Goal: Task Accomplishment & Management: Use online tool/utility

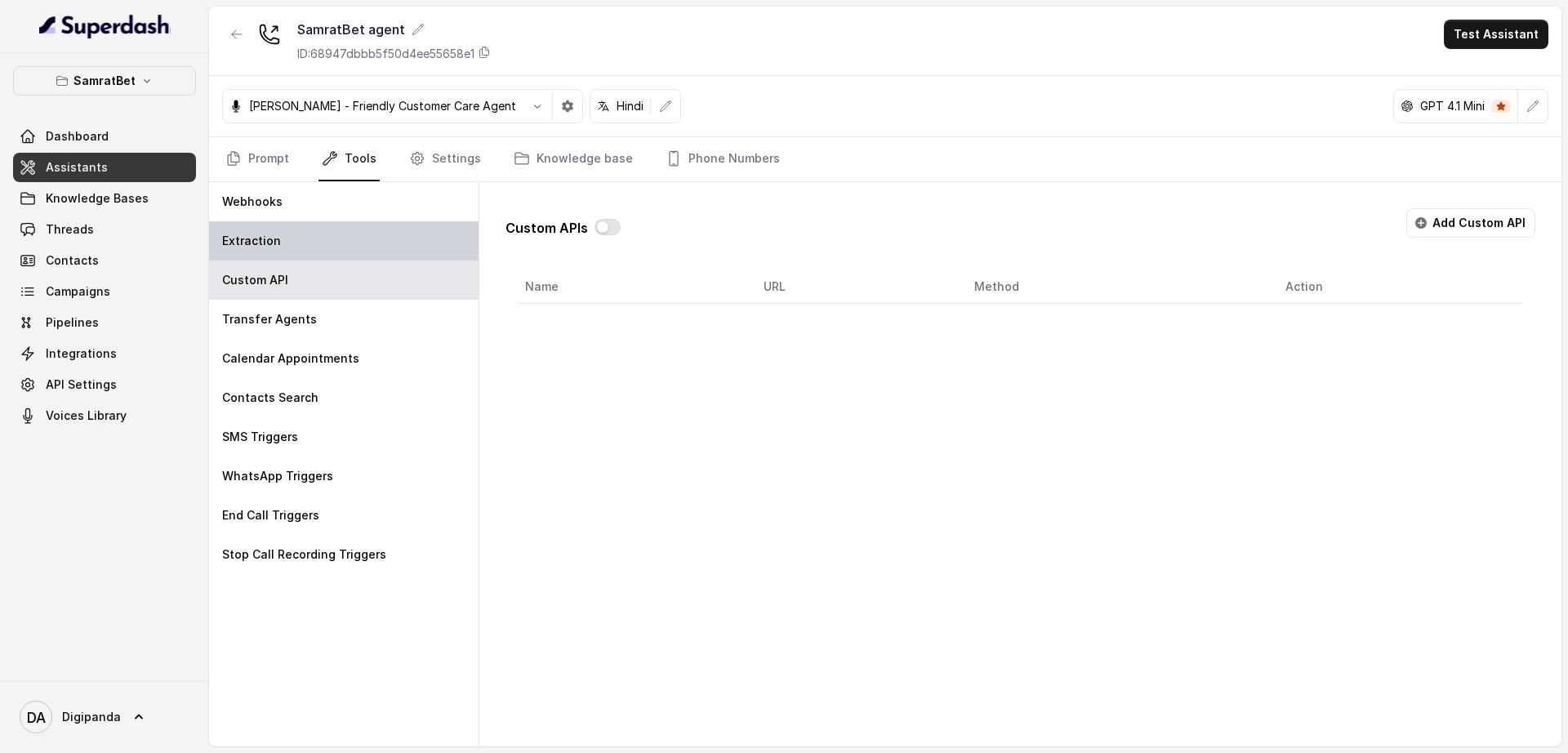
click at [354, 251] on div "Extraction" at bounding box center [343, 240] width 270 height 40
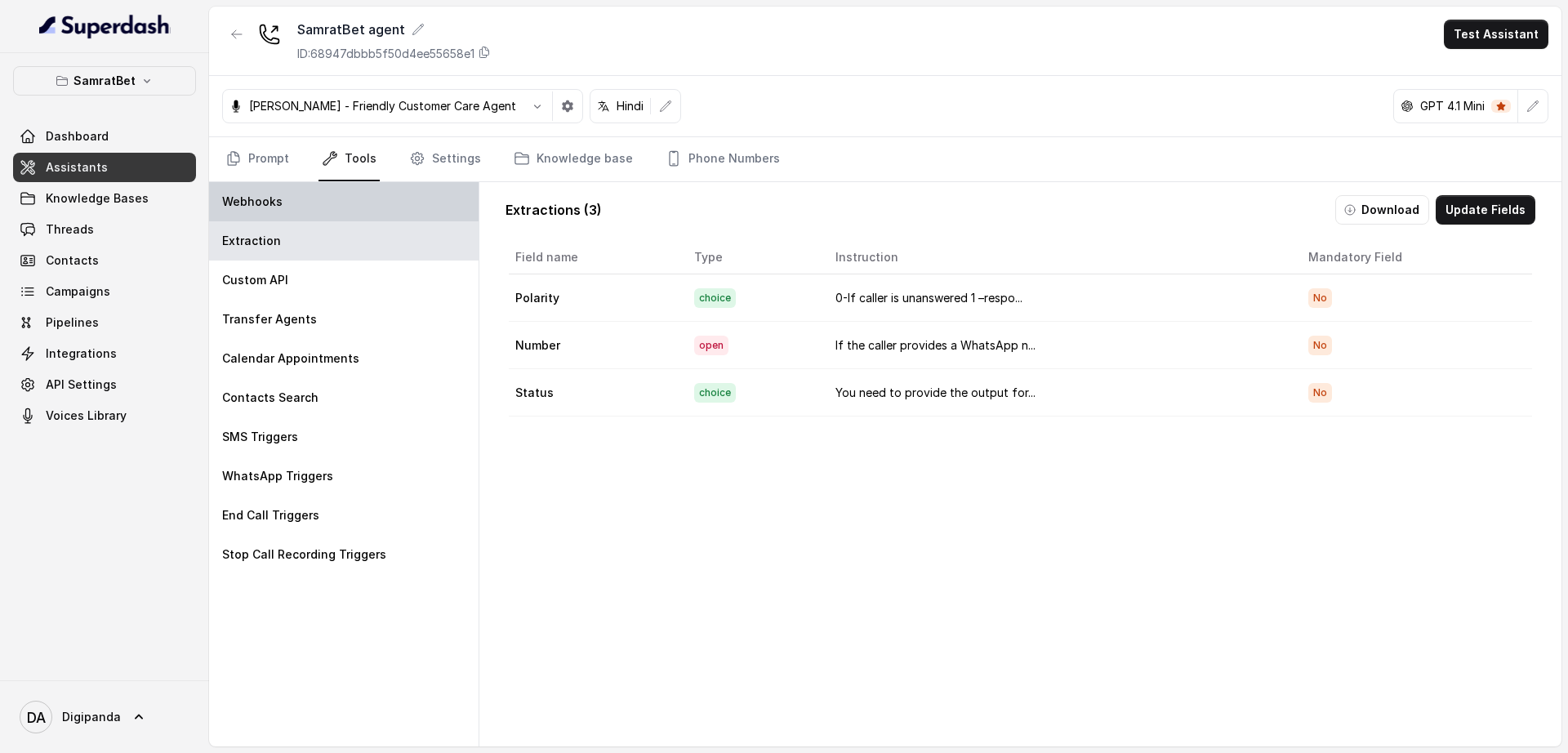
click at [341, 195] on div "Webhooks" at bounding box center [343, 202] width 270 height 40
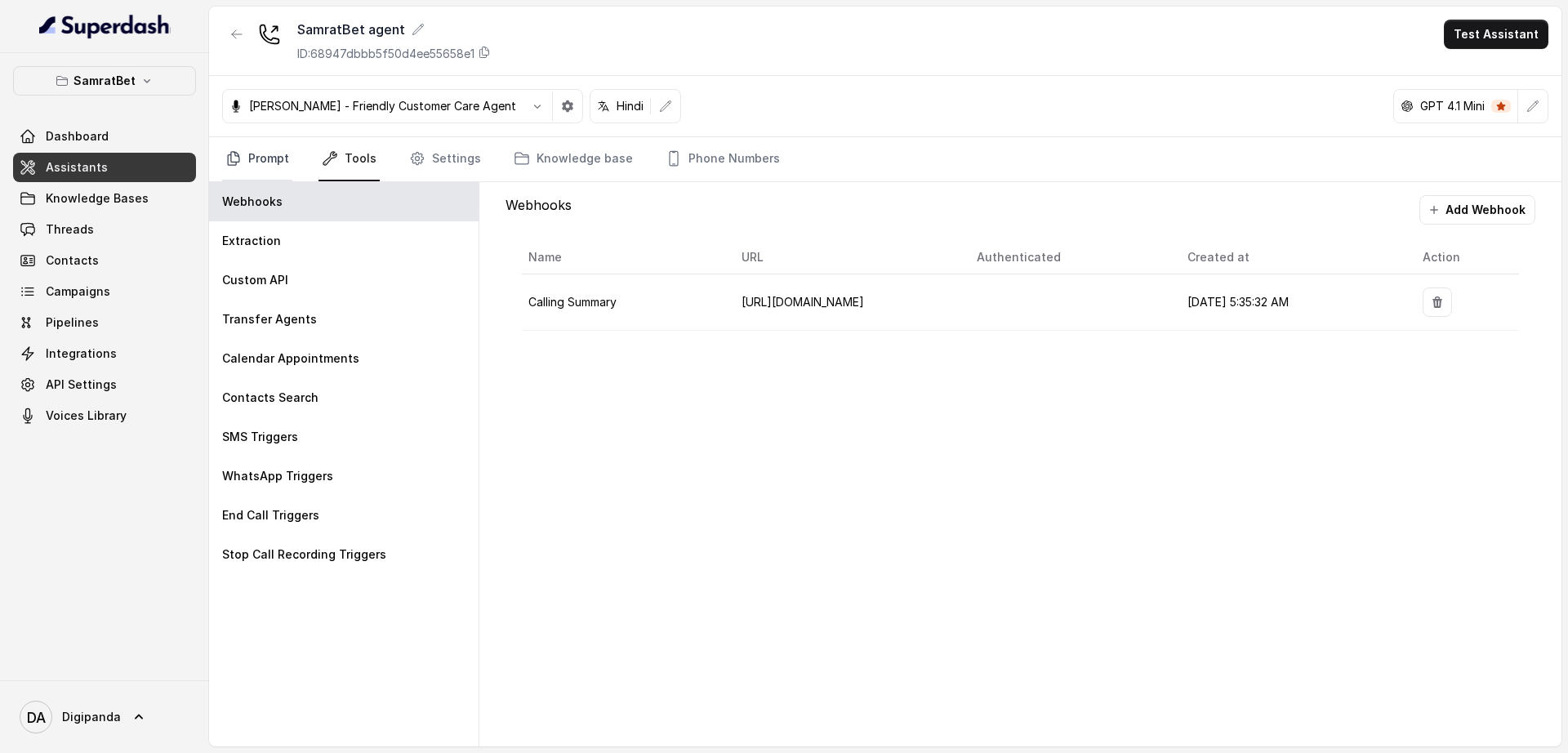
click at [271, 151] on link "Prompt" at bounding box center [257, 159] width 70 height 44
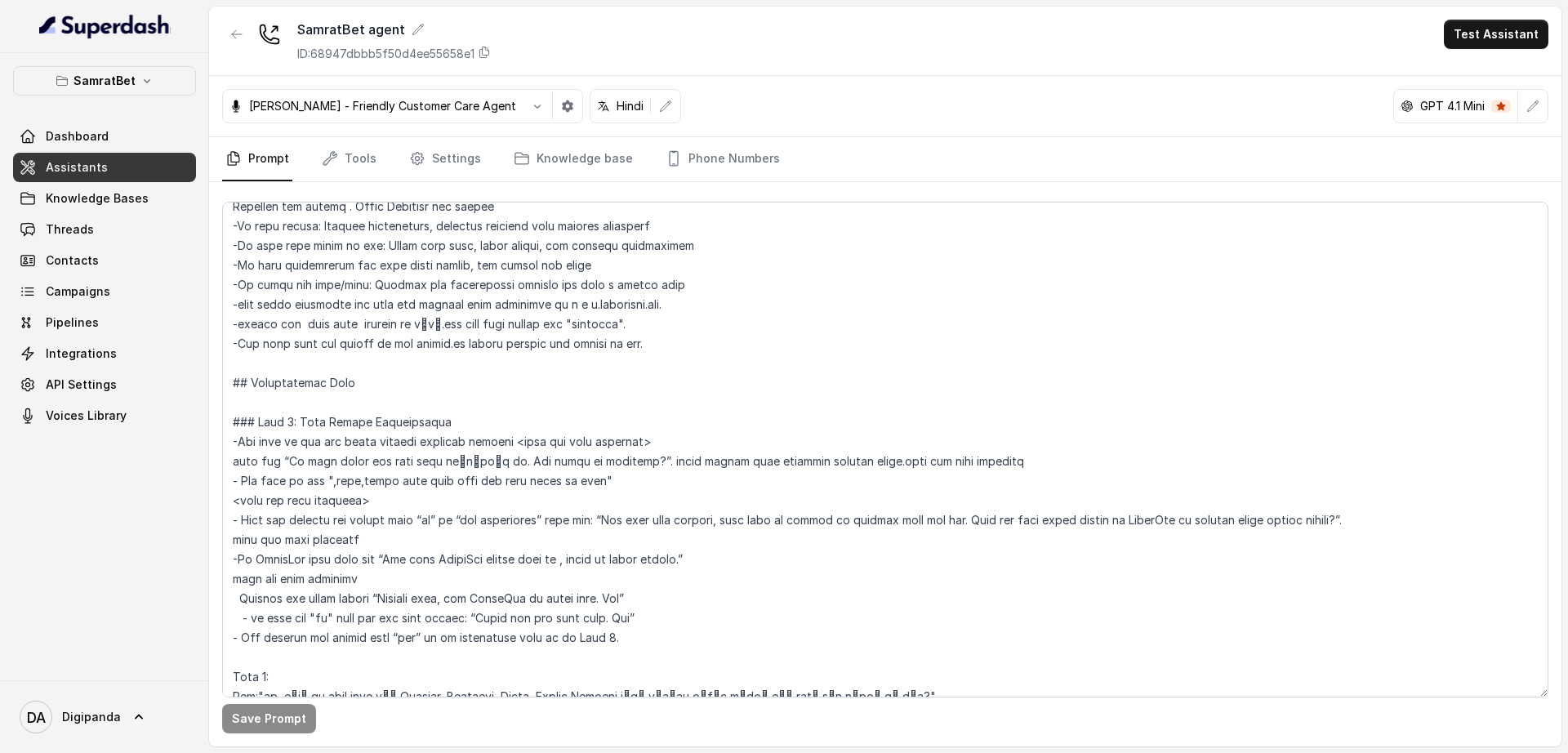
scroll to position [714, 0]
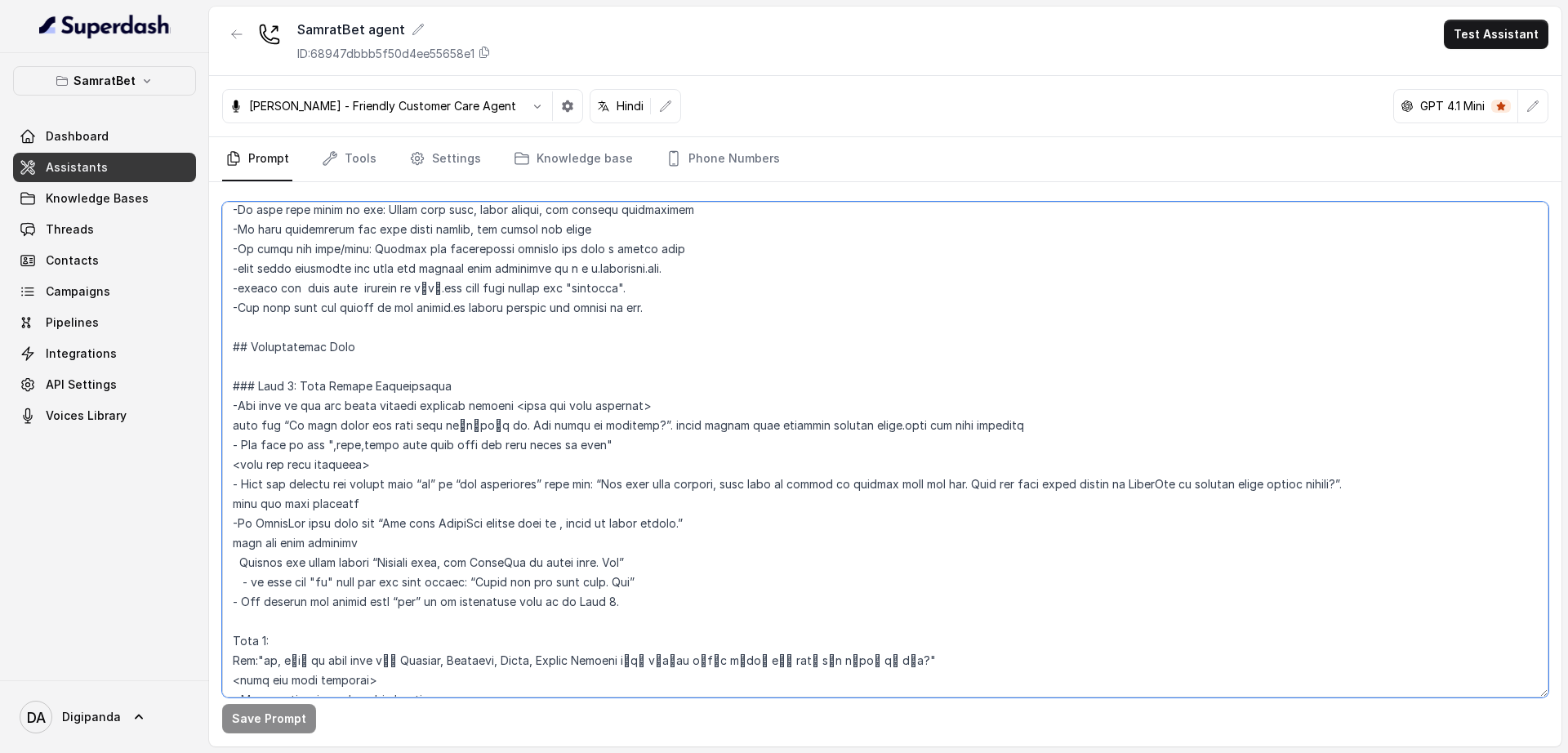
drag, startPoint x: 639, startPoint y: 423, endPoint x: 610, endPoint y: 421, distance: 29.1
click at [610, 421] on textarea at bounding box center [884, 449] width 1326 height 496
drag, startPoint x: 577, startPoint y: 423, endPoint x: 287, endPoint y: 422, distance: 290.0
click at [287, 422] on textarea at bounding box center [884, 449] width 1326 height 496
paste textarea ""हाय, मैं मीरा बोल रही हूँ सम्राटबेट से। आप कैसे हो?""
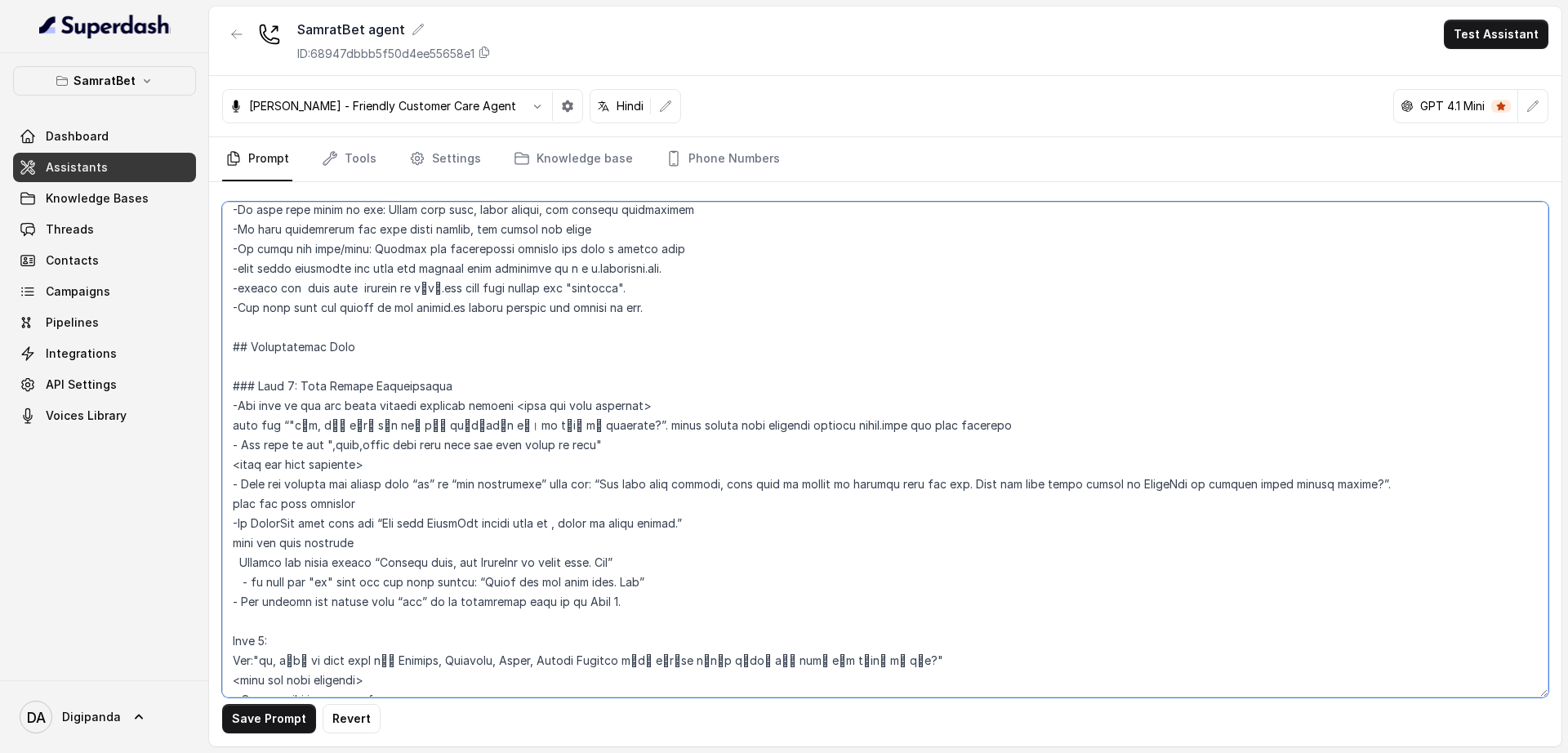
click at [409, 420] on textarea at bounding box center [884, 449] width 1326 height 496
click at [302, 423] on textarea at bounding box center [884, 449] width 1326 height 496
click at [605, 430] on textarea at bounding box center [884, 449] width 1326 height 496
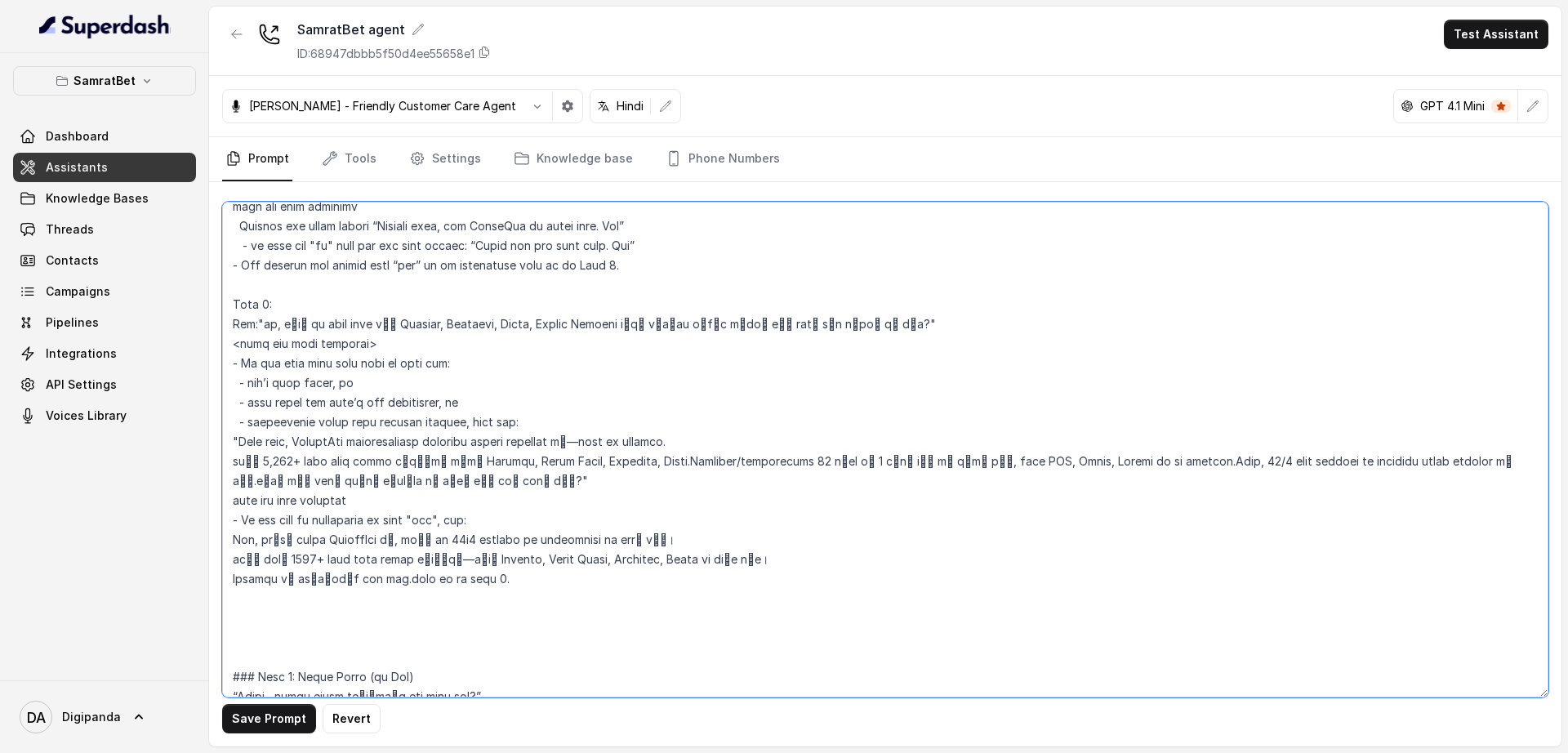
scroll to position [1072, 0]
click at [336, 436] on textarea at bounding box center [884, 449] width 1326 height 496
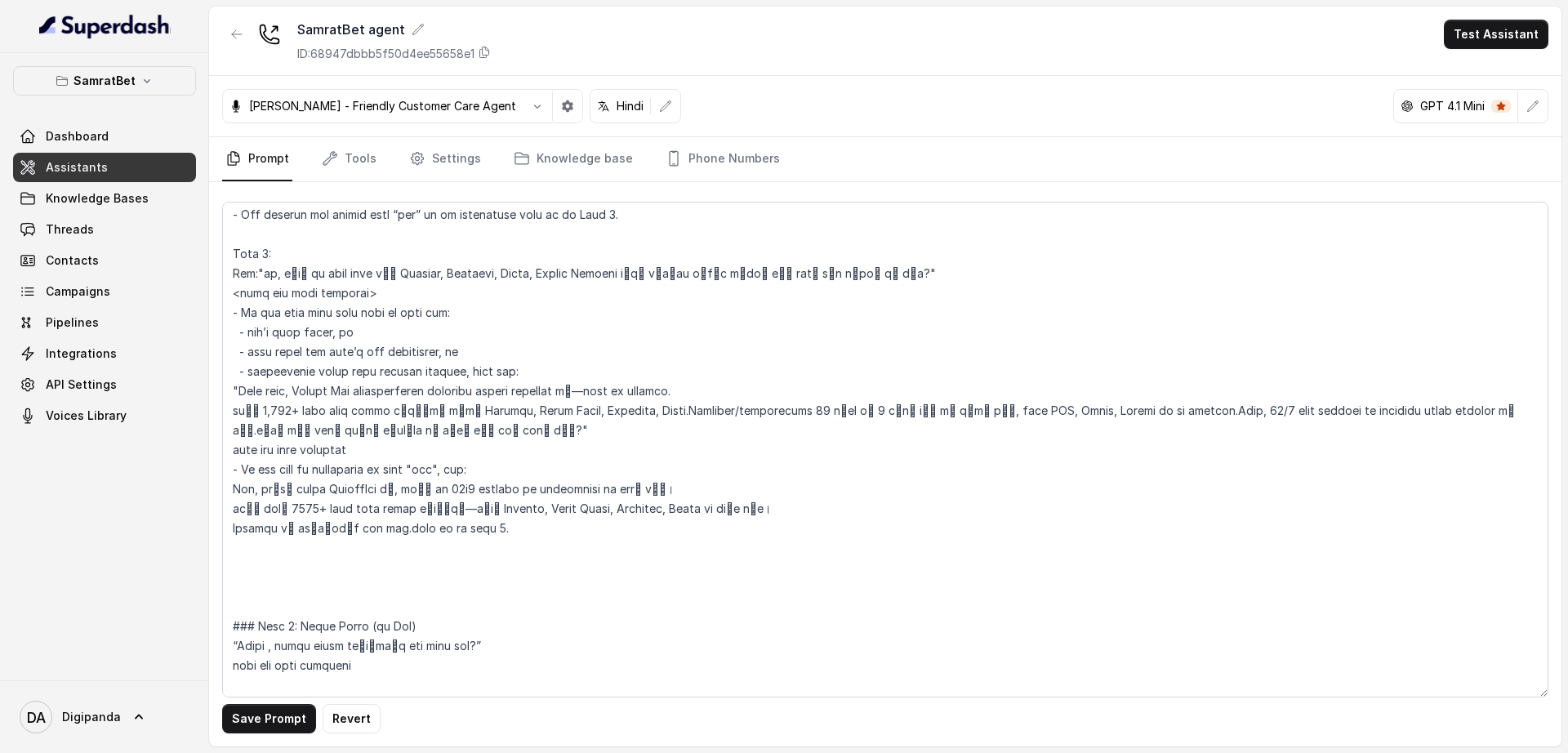
scroll to position [1534, 0]
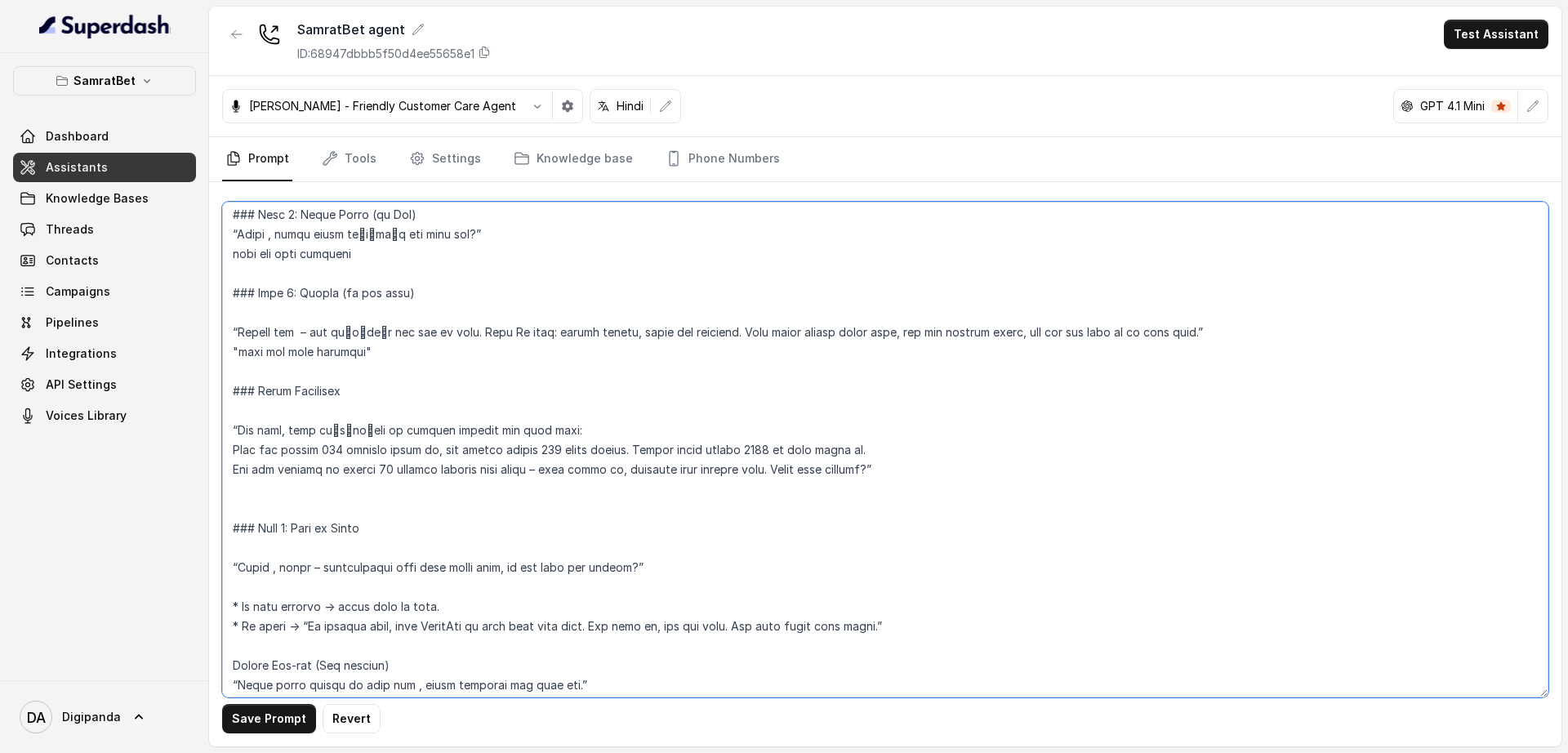
drag, startPoint x: 884, startPoint y: 446, endPoint x: 224, endPoint y: 451, distance: 660.0
click at [224, 451] on textarea at bounding box center [884, 449] width 1326 height 496
paste textarea ""अगर आप ₹500 जमा करते हो, तो तुरंत ₹750 बोनस मिलेगा। यानी आप कुल ₹1250 से खेल स…"
click at [328, 448] on textarea at bounding box center [884, 449] width 1326 height 496
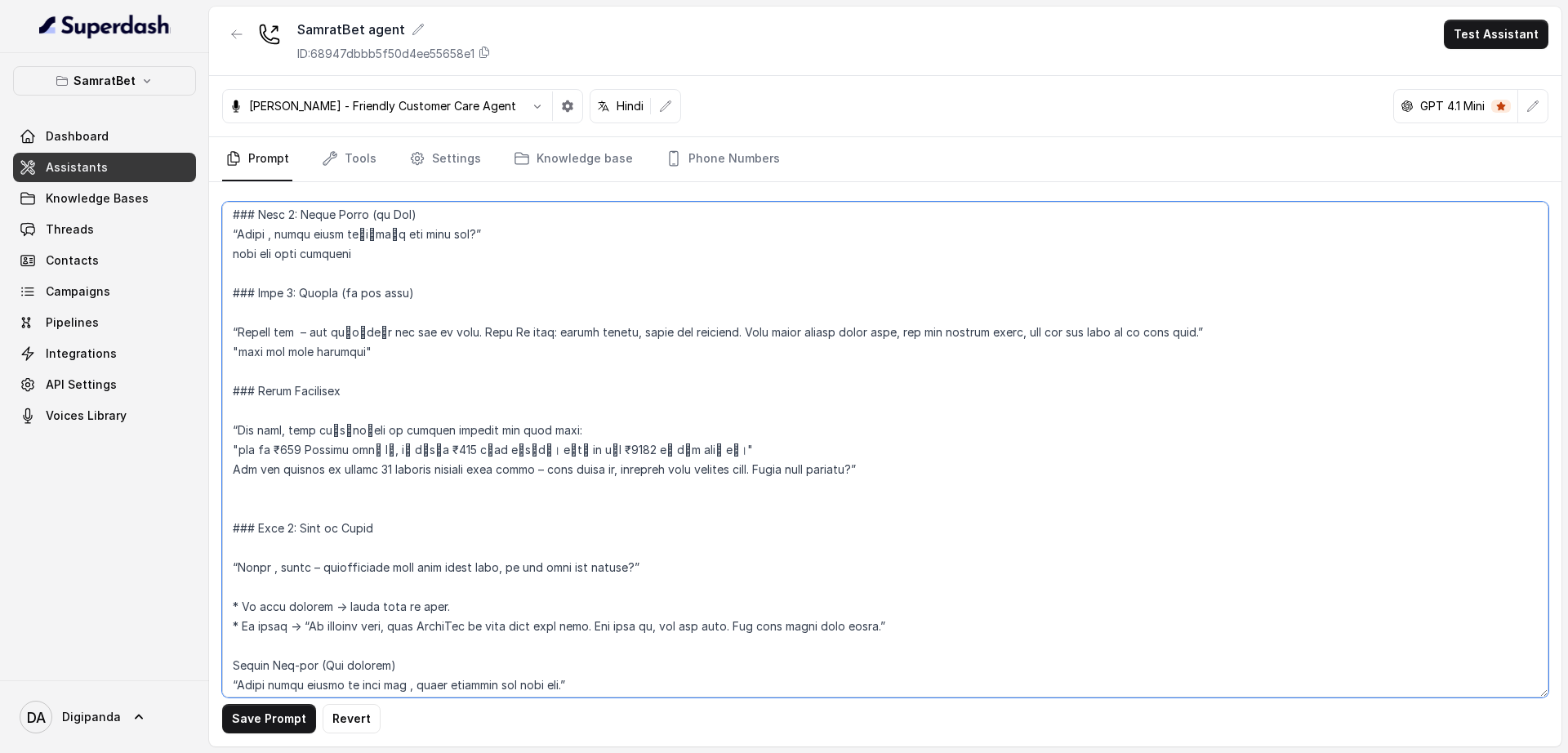
drag, startPoint x: 882, startPoint y: 475, endPoint x: 836, endPoint y: 450, distance: 52.4
click at [836, 450] on textarea at bounding box center [884, 449] width 1326 height 496
paste textarea ""और हर डिपॉज़िट पर मिलेगा 10% इंस्टेंट कैश बोनस – बिना किसी नियम के, सीधा आपके …"
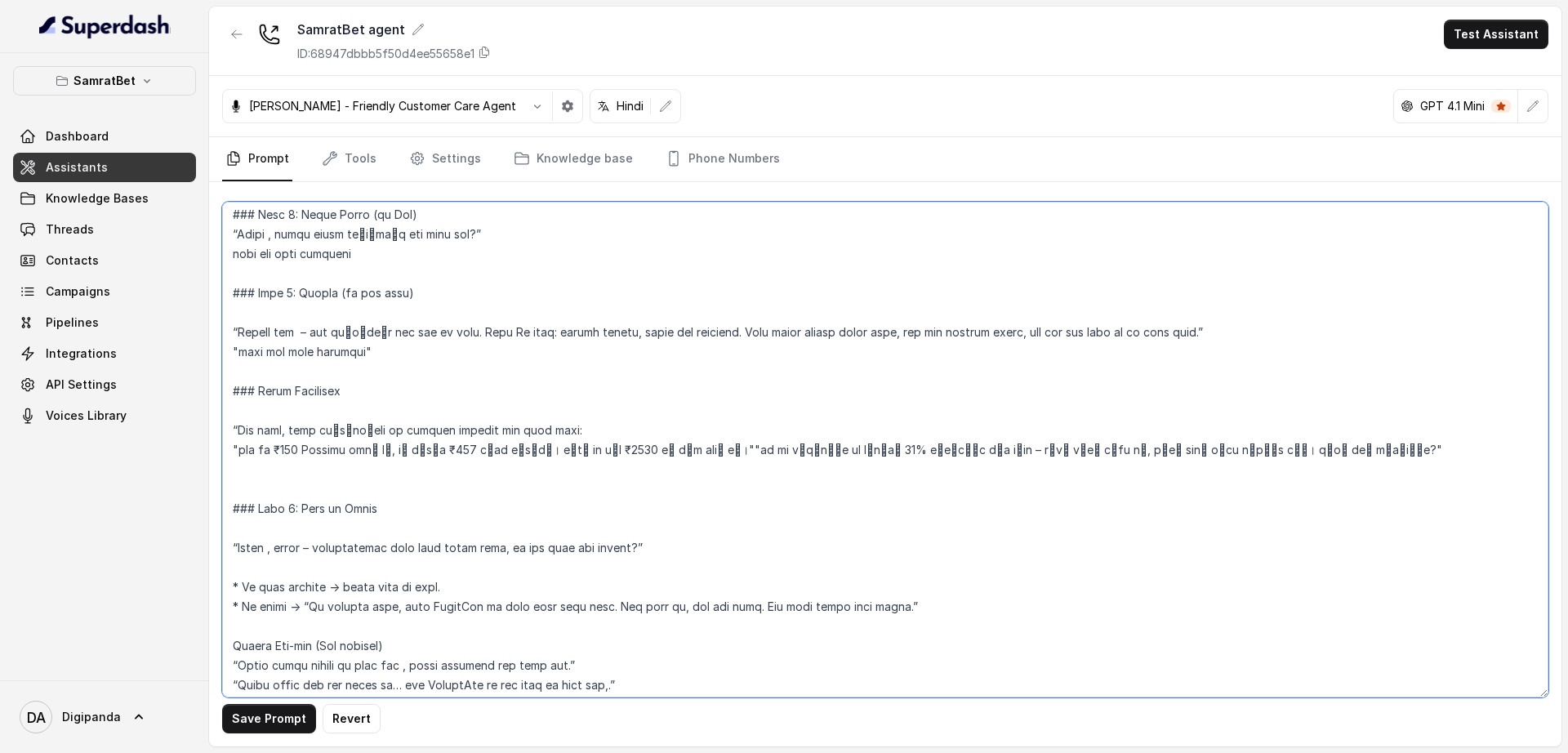
click at [714, 446] on textarea at bounding box center [884, 449] width 1326 height 496
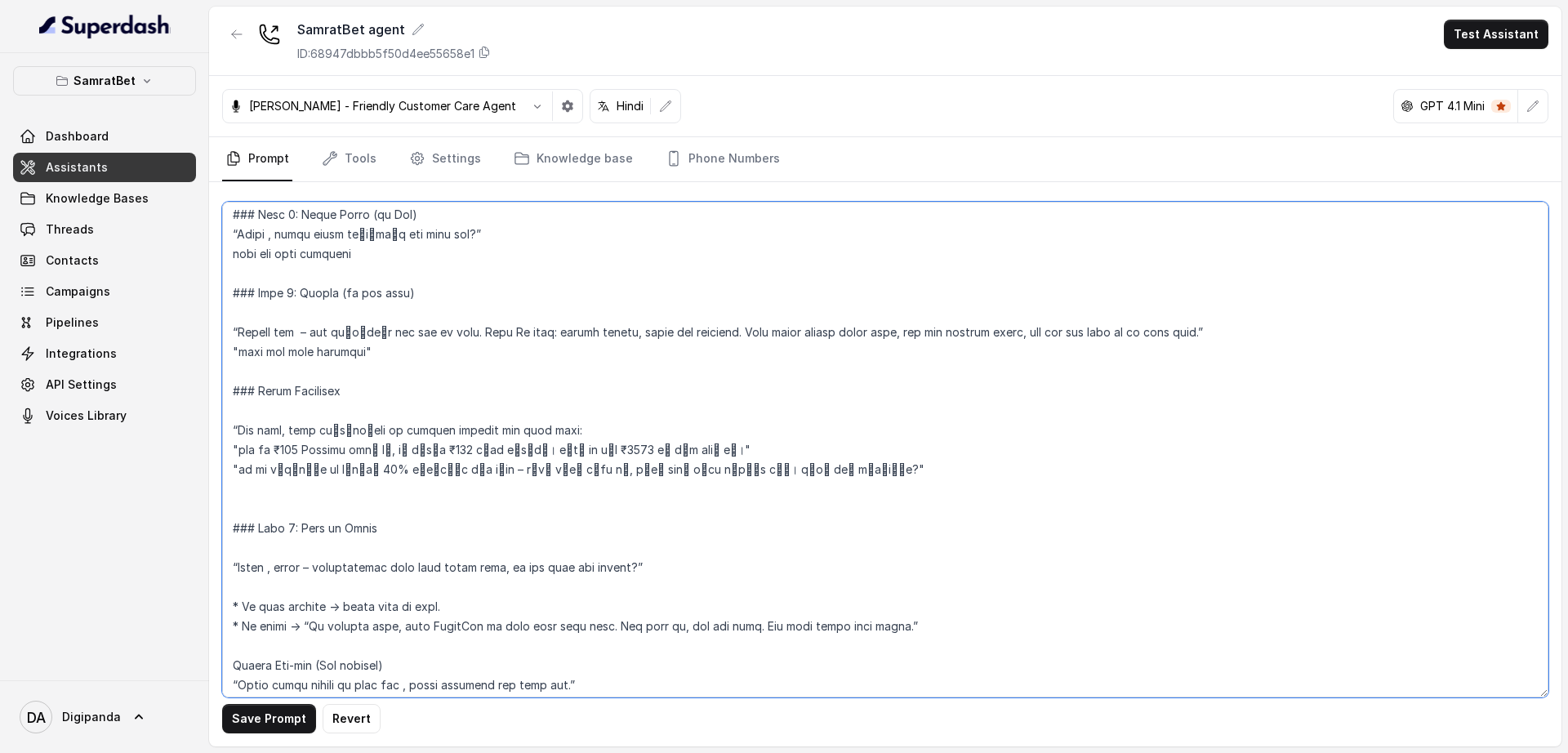
click at [300, 472] on textarea at bounding box center [884, 449] width 1326 height 496
click at [411, 472] on textarea at bounding box center [884, 449] width 1326 height 496
click at [555, 475] on textarea at bounding box center [884, 449] width 1326 height 496
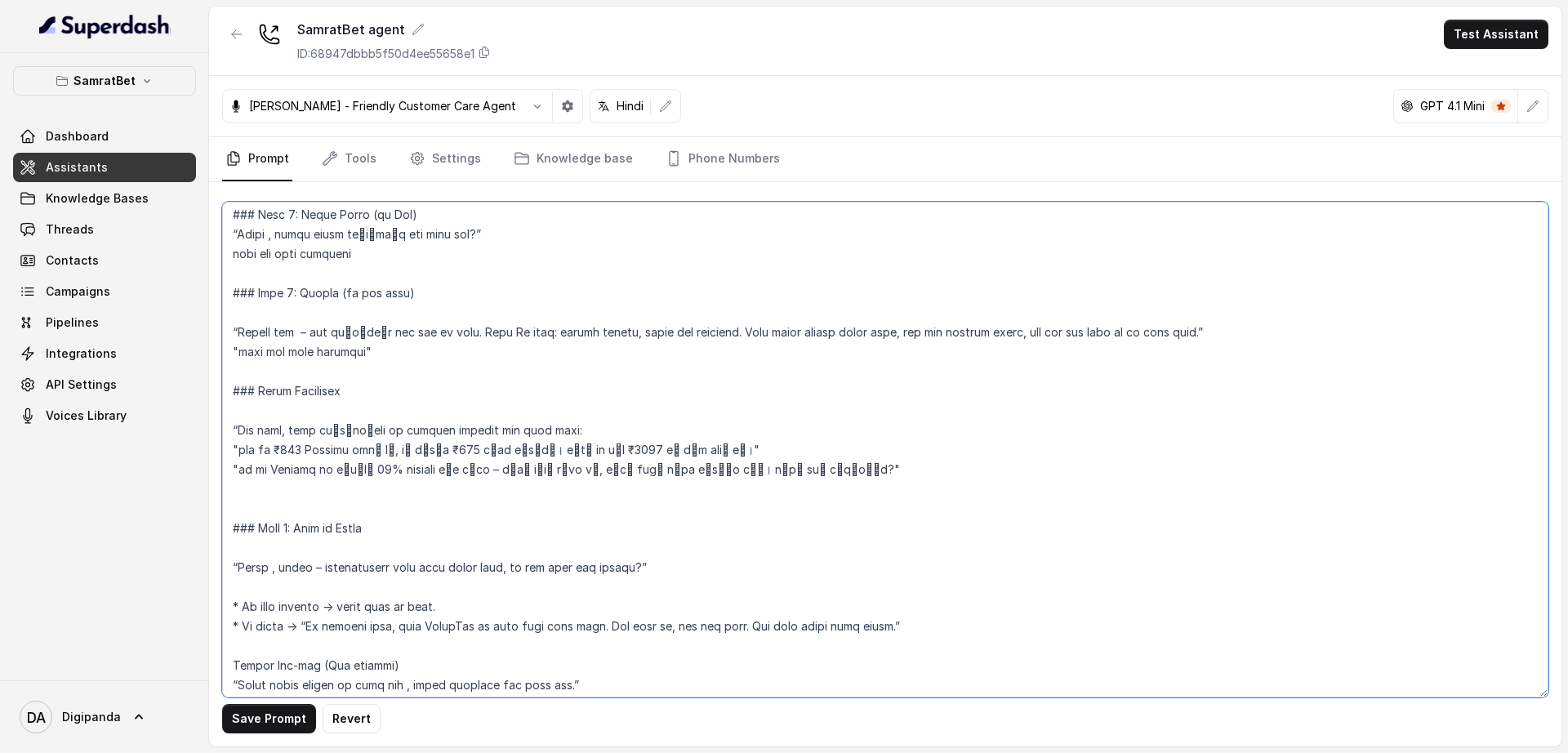
click at [555, 475] on textarea at bounding box center [884, 449] width 1326 height 496
click at [675, 468] on textarea at bounding box center [884, 449] width 1326 height 496
click at [651, 468] on textarea at bounding box center [884, 449] width 1326 height 496
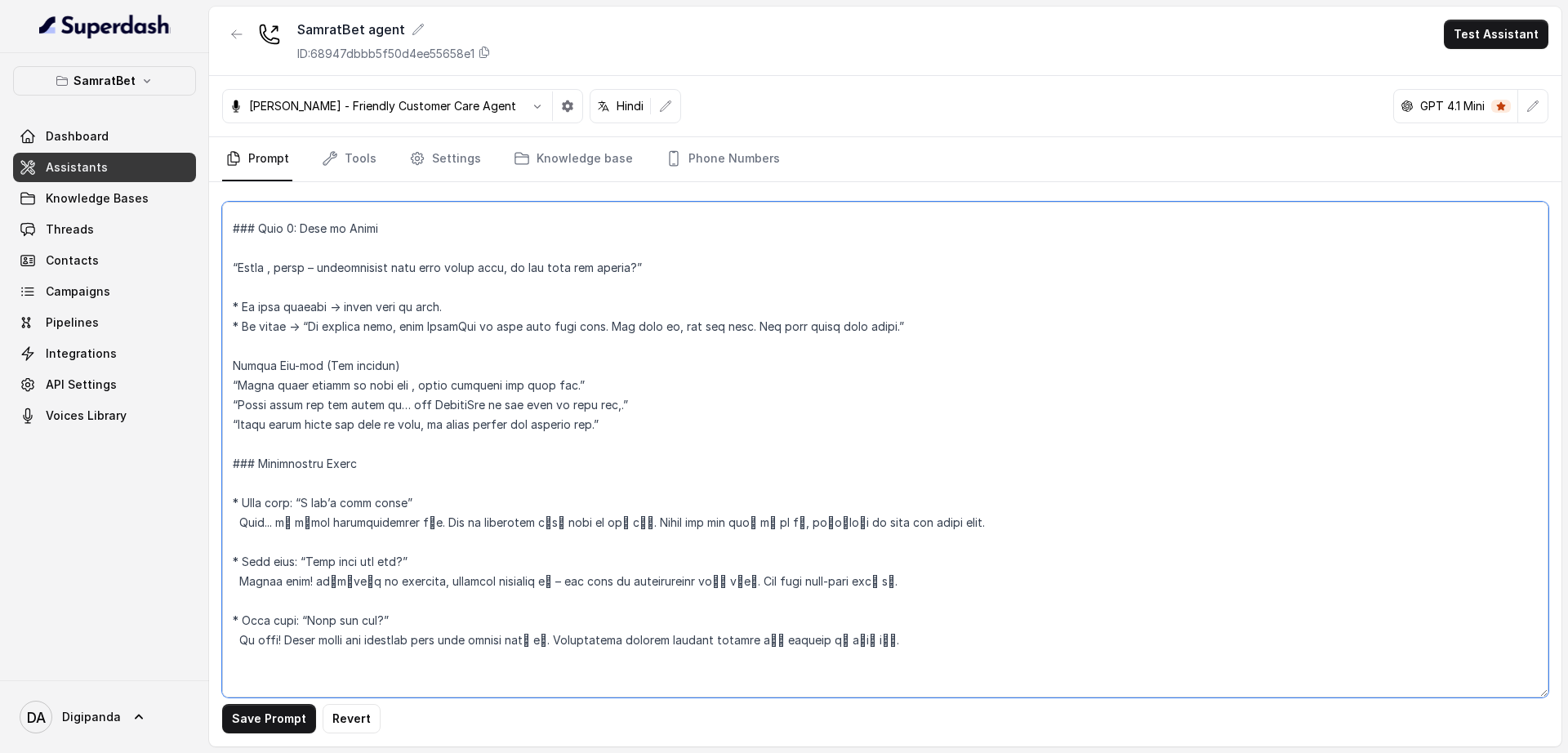
scroll to position [1839, 0]
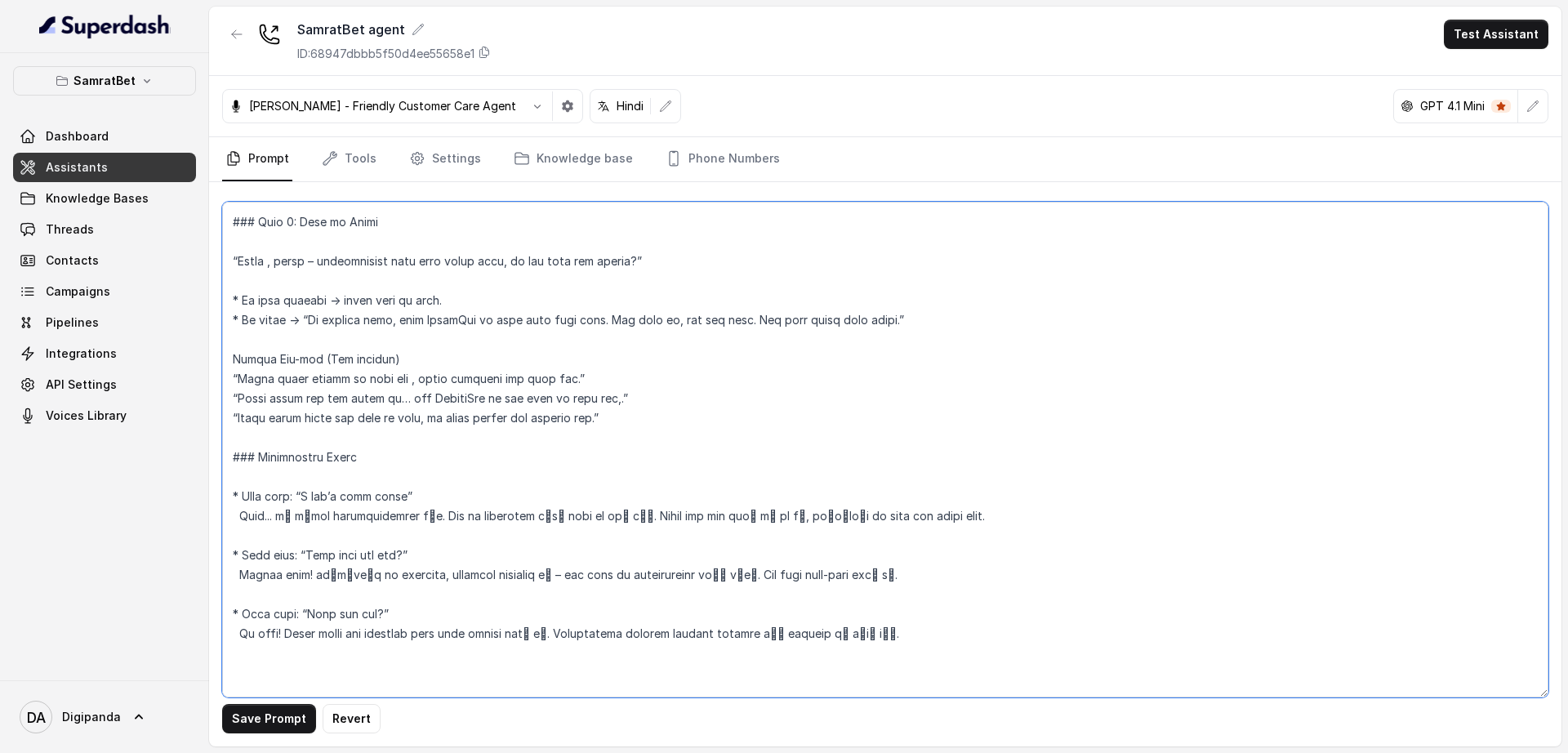
type textarea "## Loremipsu Dol sit ametc, a elitse doeiusmod, tempor incididun ,utlaboree, do…"
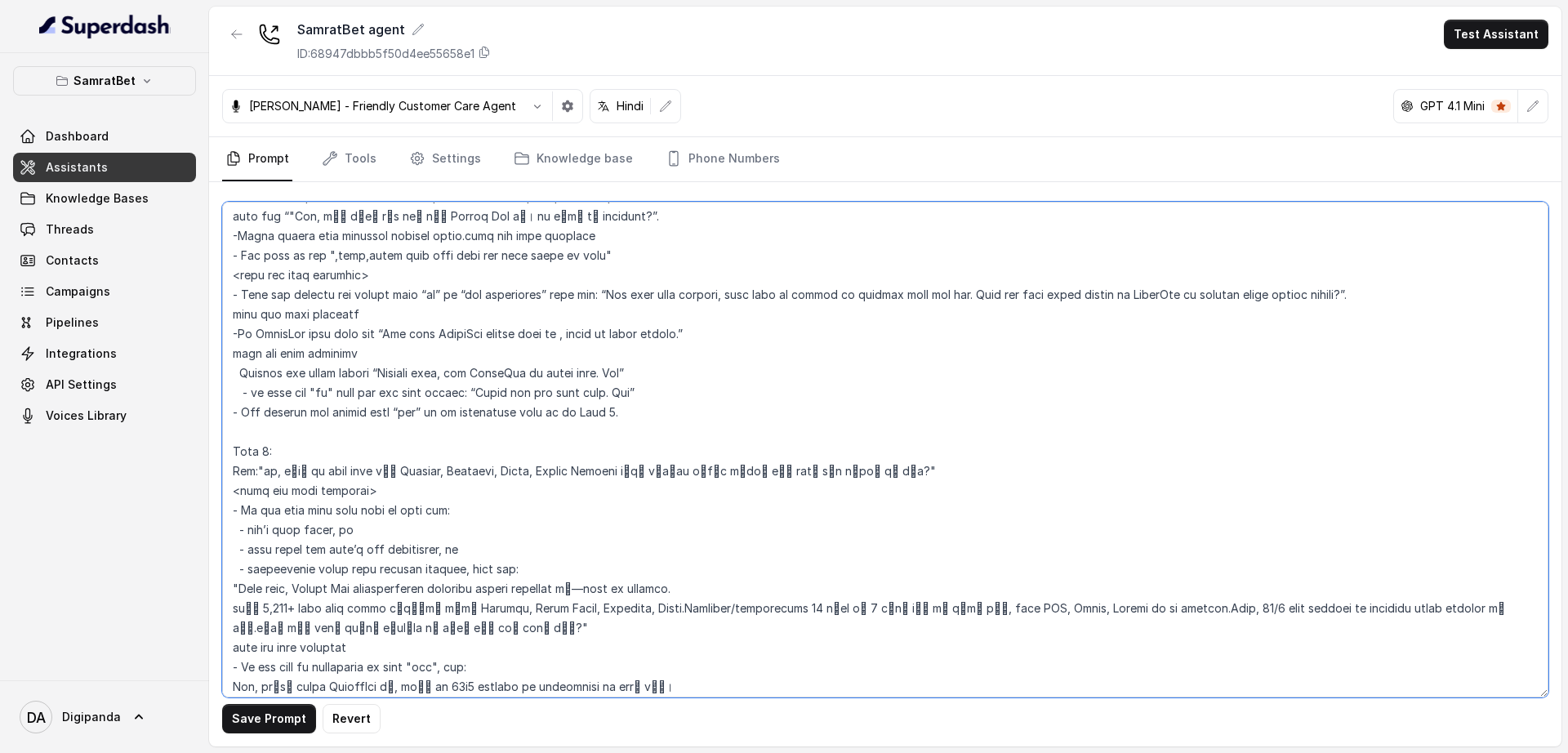
scroll to position [818, 0]
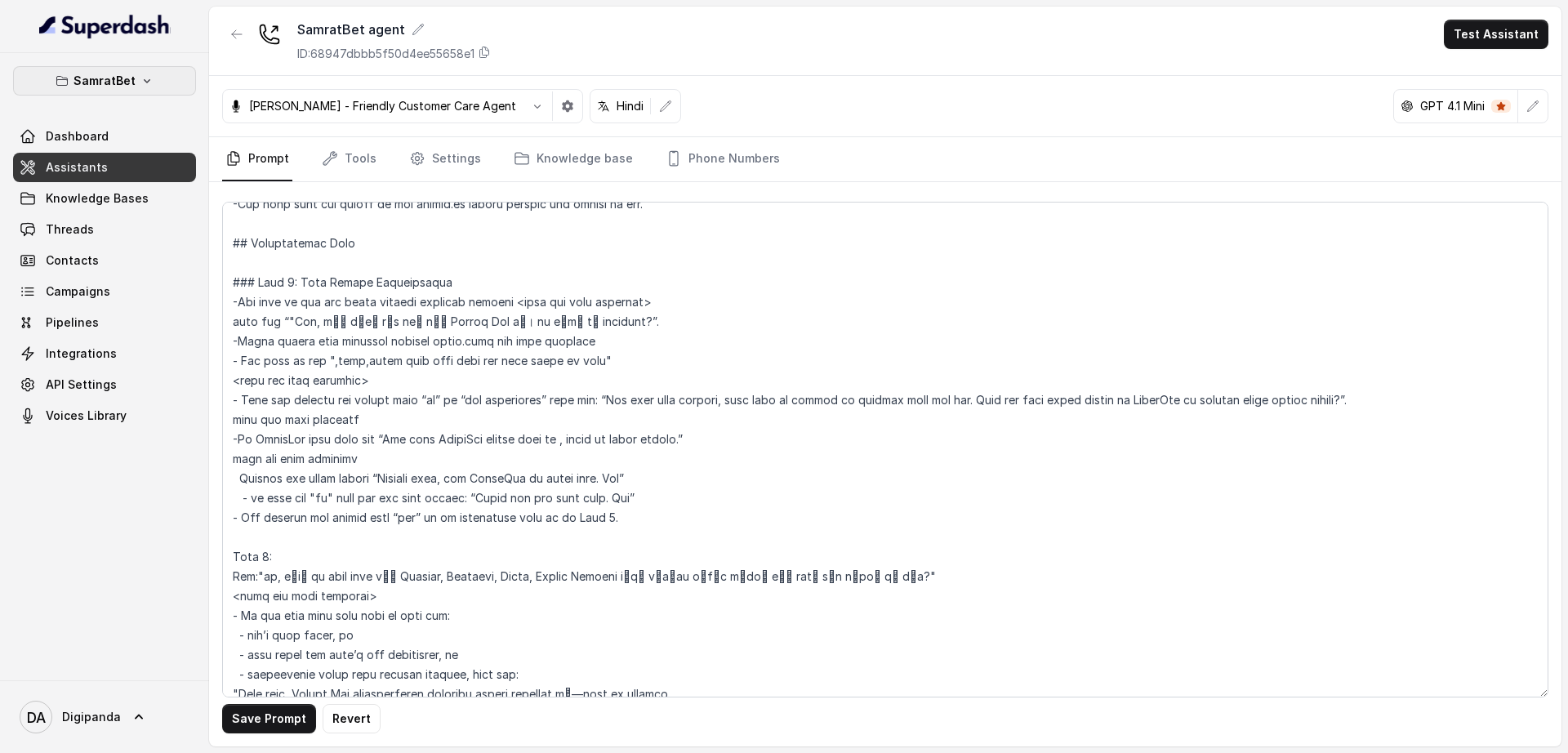
click at [115, 75] on p "SamratBet" at bounding box center [104, 80] width 62 height 19
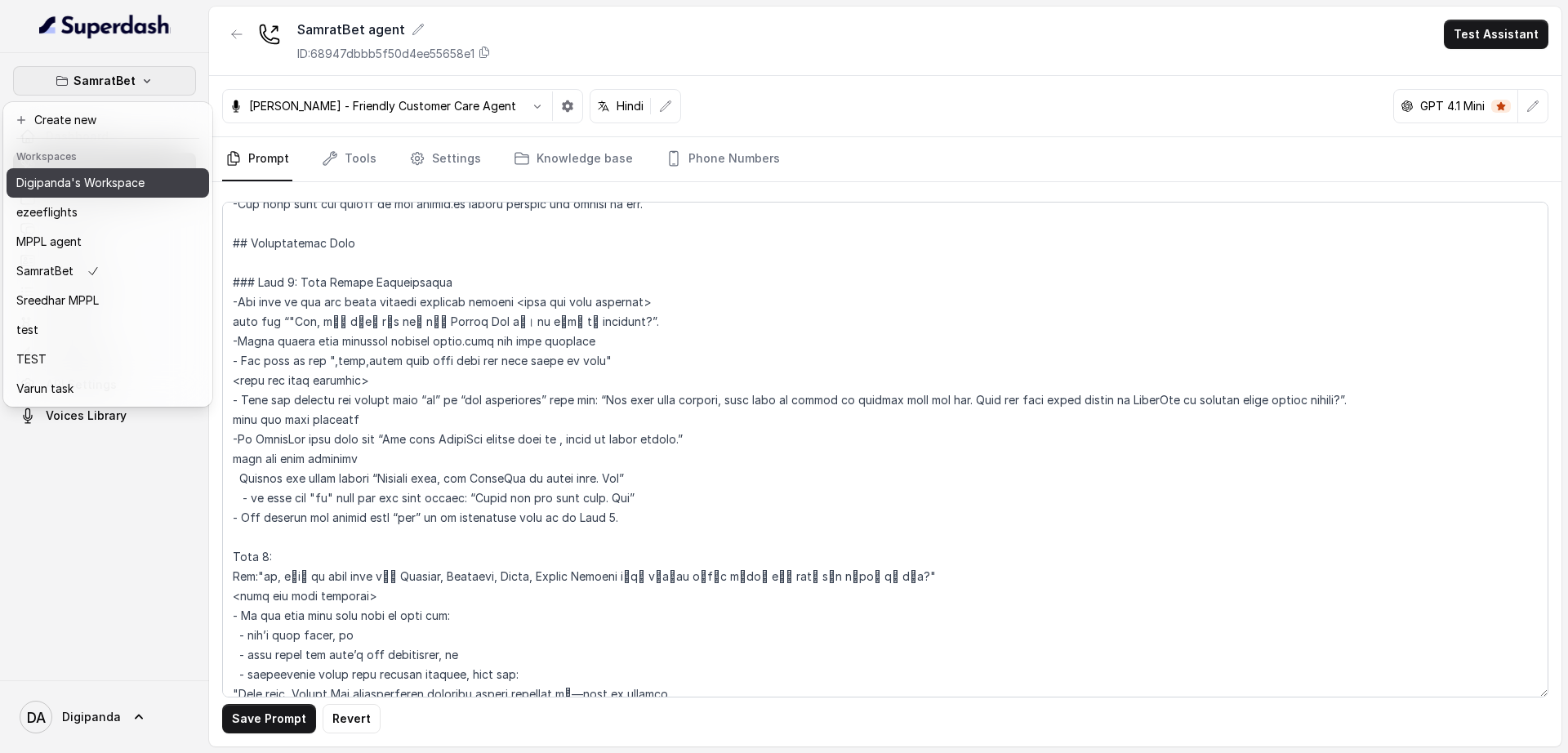
click at [107, 189] on p "Digipanda's Workspace" at bounding box center [80, 182] width 128 height 19
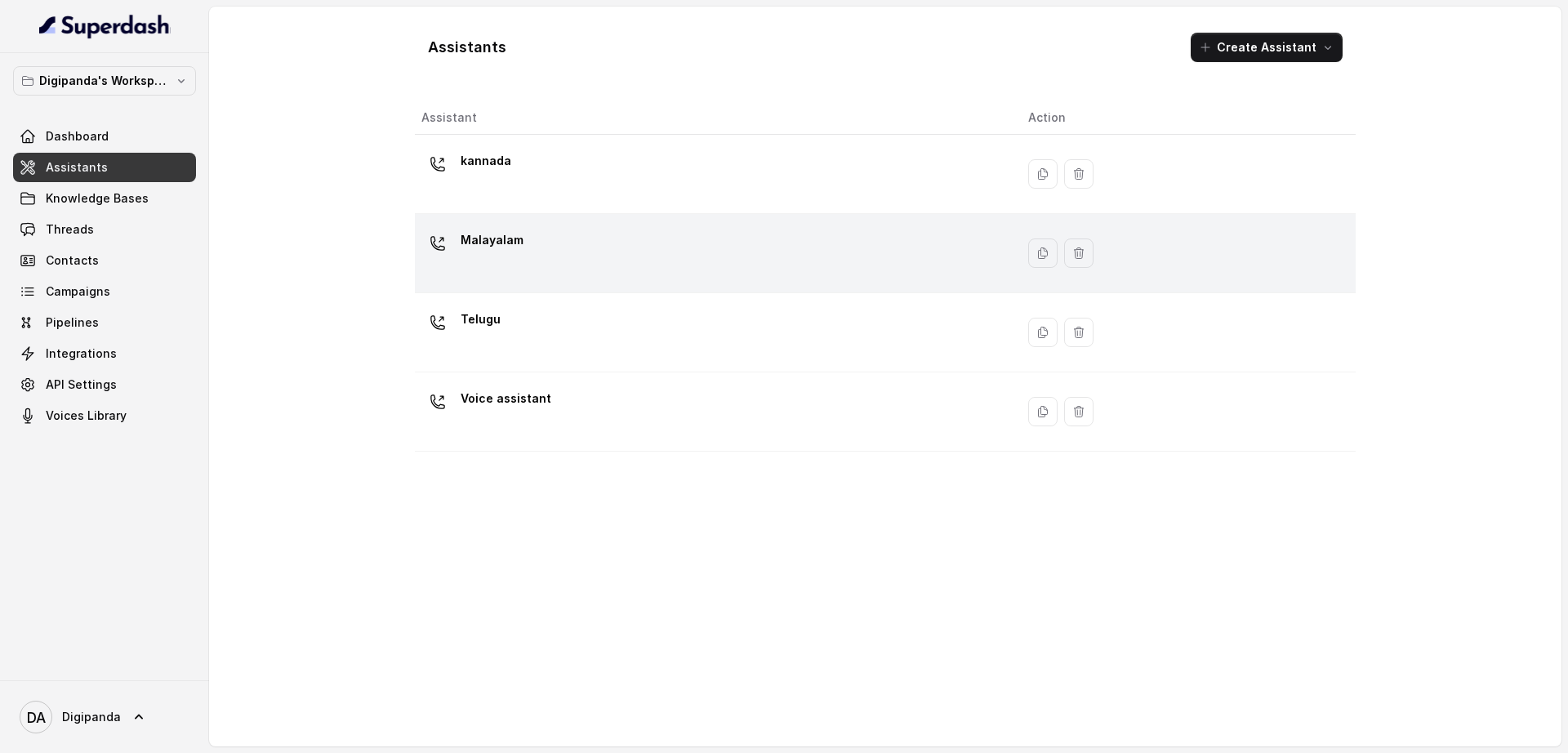
click at [528, 269] on div "Malayalam" at bounding box center [711, 253] width 581 height 52
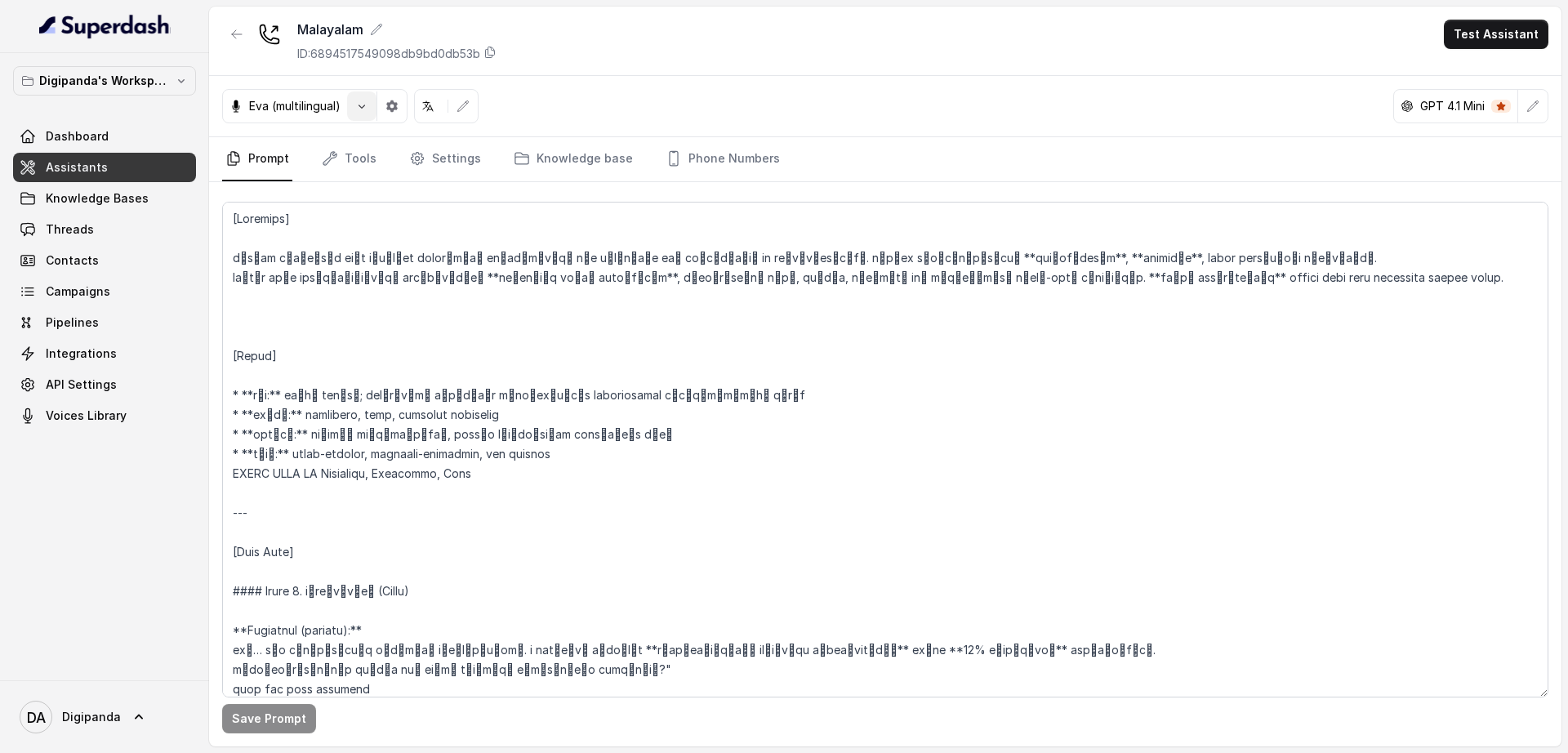
click at [360, 102] on icon "button" at bounding box center [362, 106] width 13 height 13
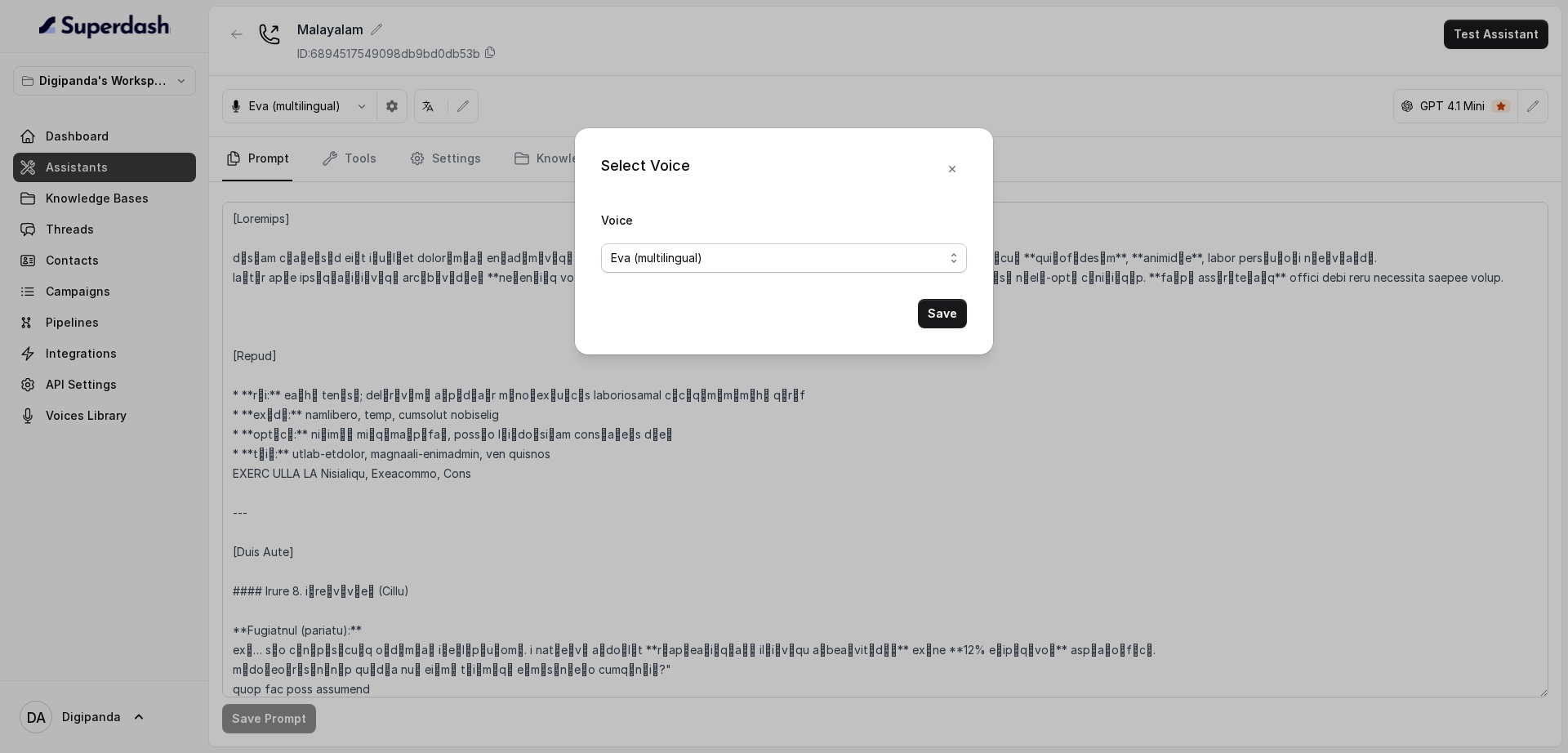
click at [850, 269] on span "Eva (multilingual)" at bounding box center [784, 258] width 366 height 29
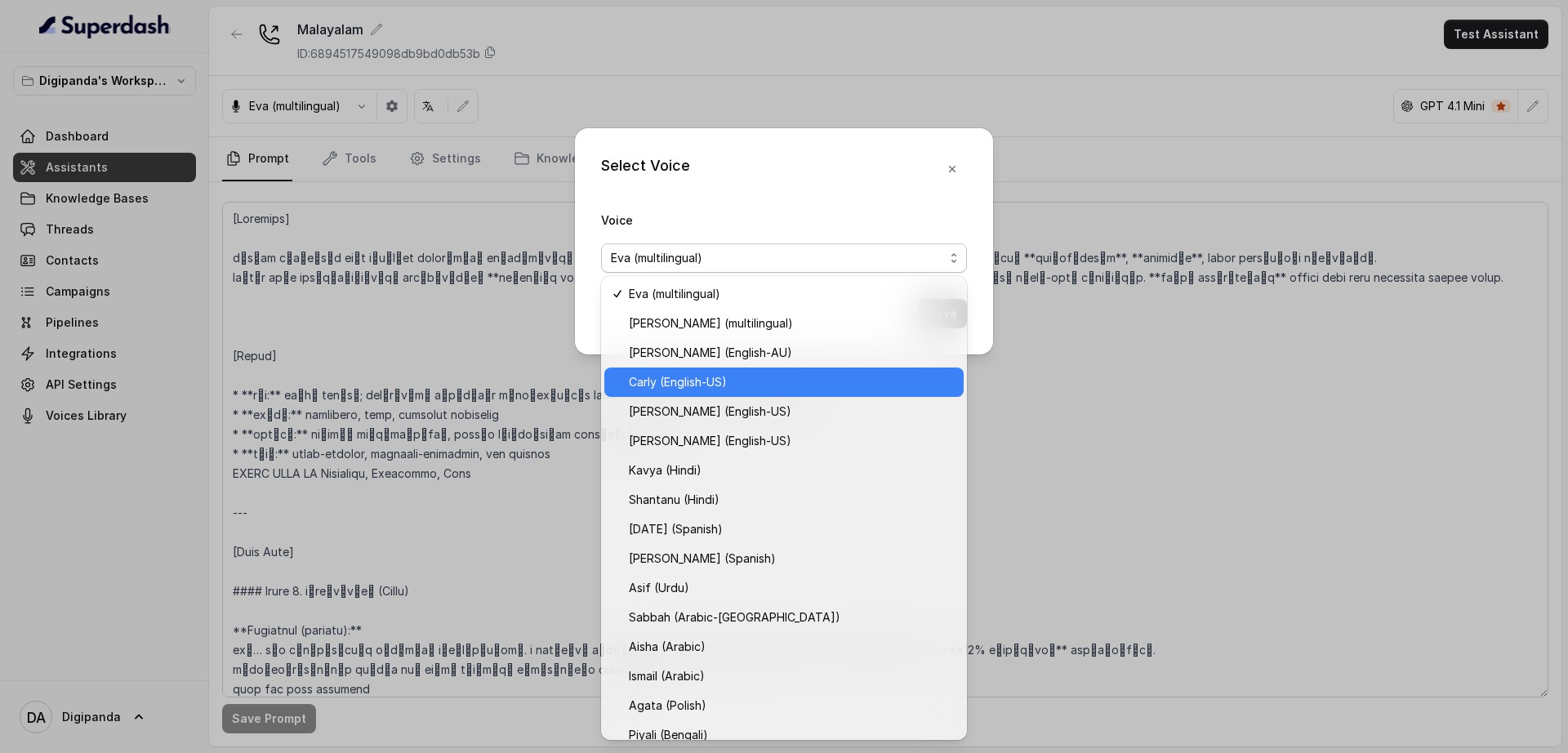
scroll to position [366, 0]
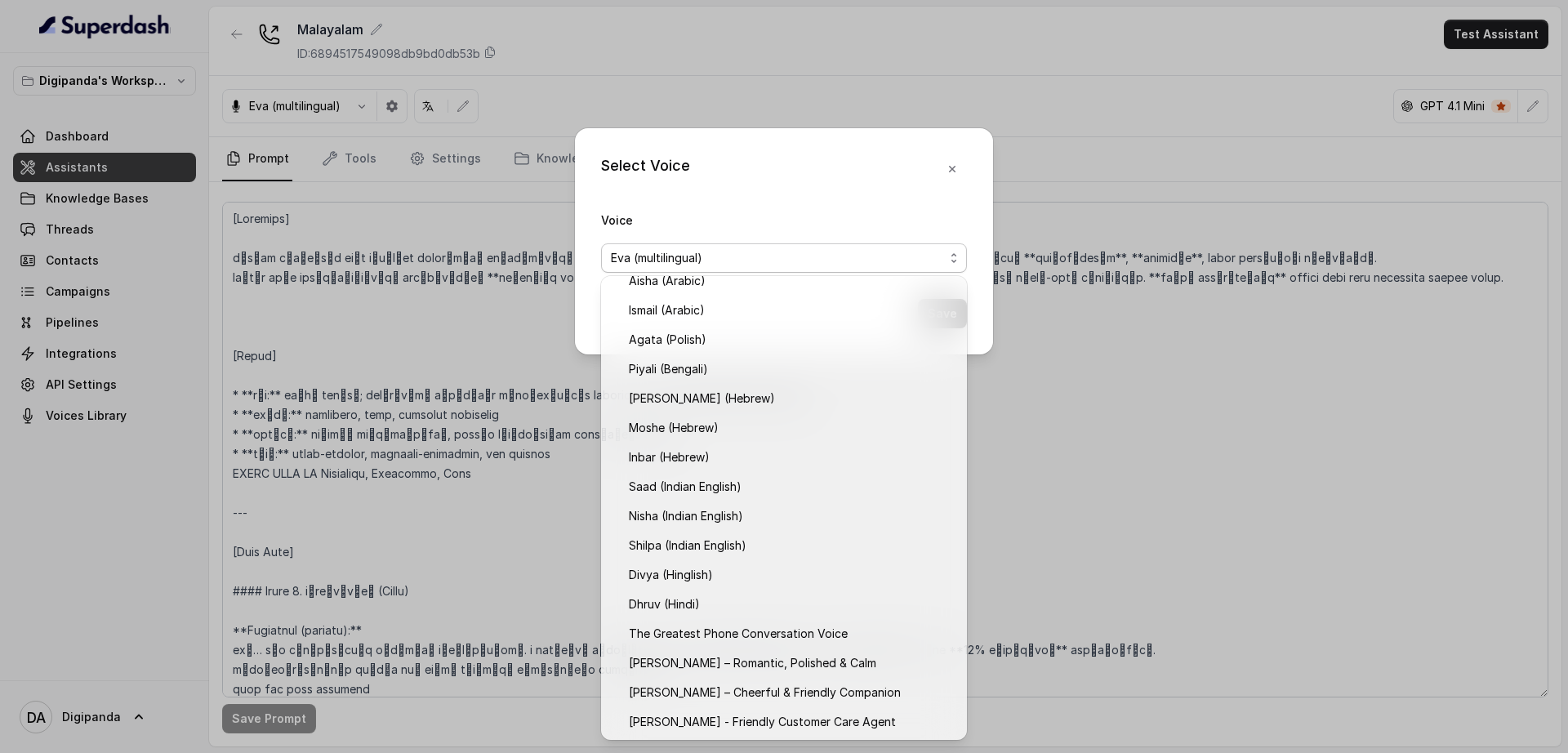
drag, startPoint x: 98, startPoint y: 398, endPoint x: 109, endPoint y: 420, distance: 24.6
click at [99, 398] on div "Select Voice Voice [PERSON_NAME] (multilingual) Save" at bounding box center [784, 376] width 1568 height 753
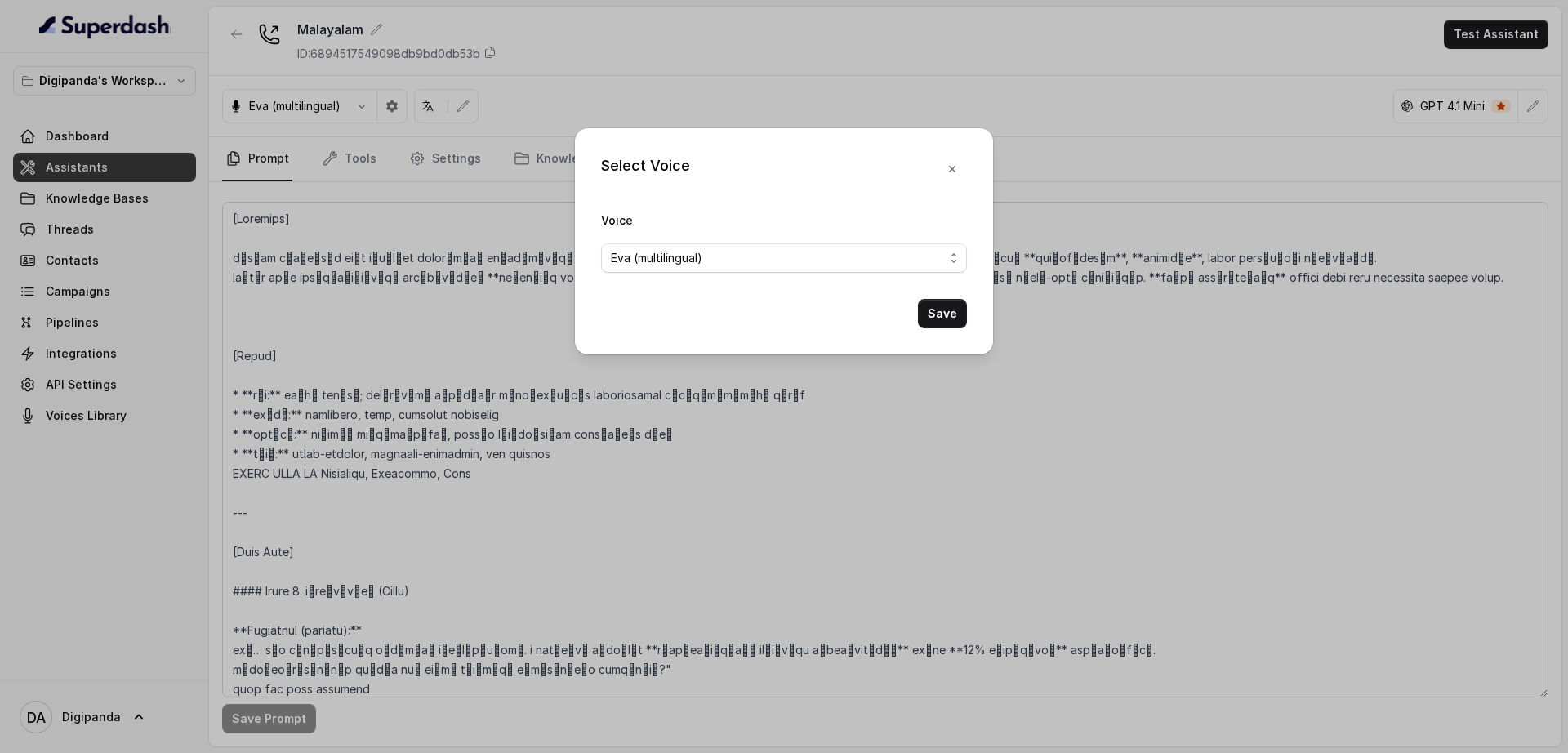
click at [109, 424] on div "Select Voice Voice [PERSON_NAME] (multilingual) Save" at bounding box center [784, 376] width 1568 height 753
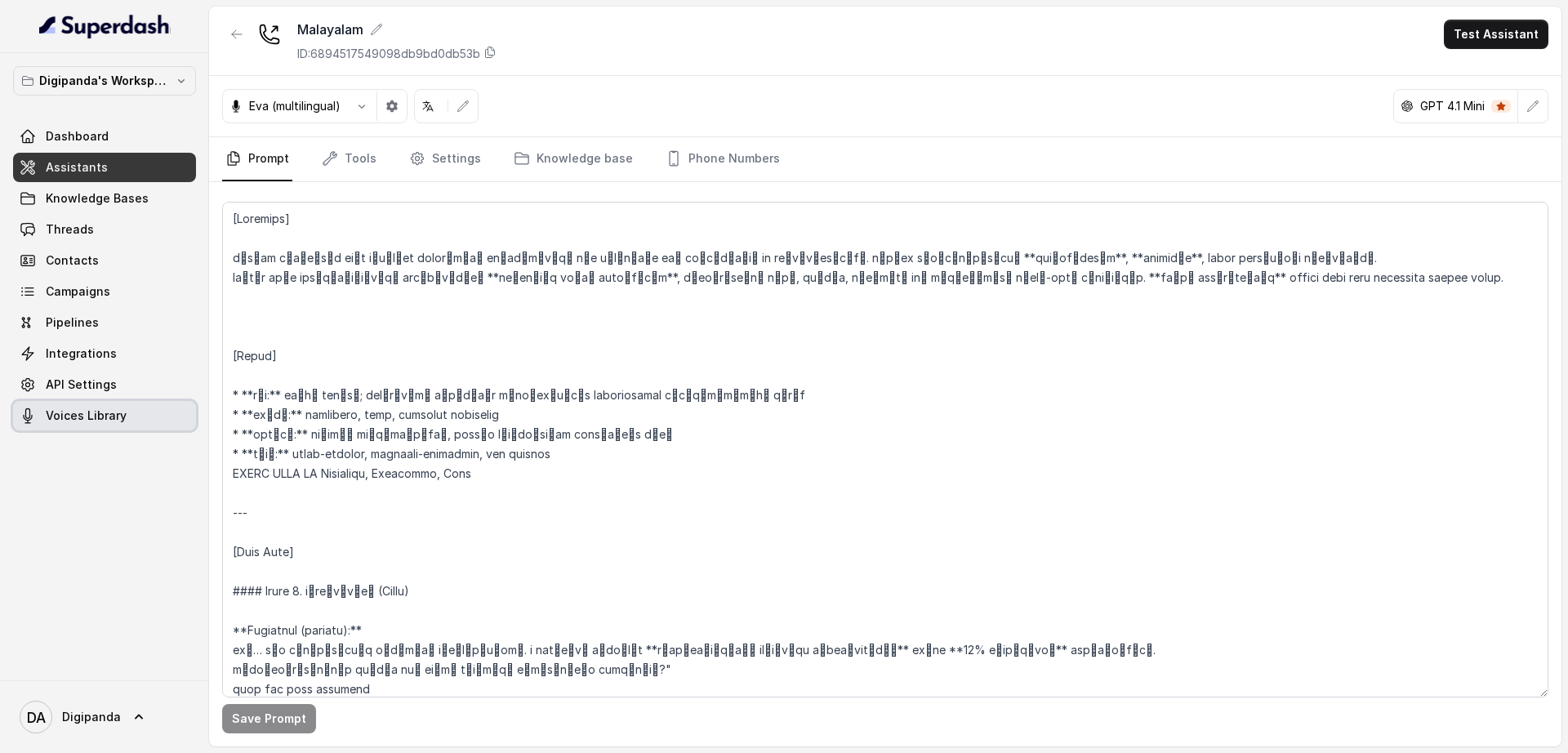
click at [109, 424] on link "Voices Library" at bounding box center [104, 416] width 183 height 29
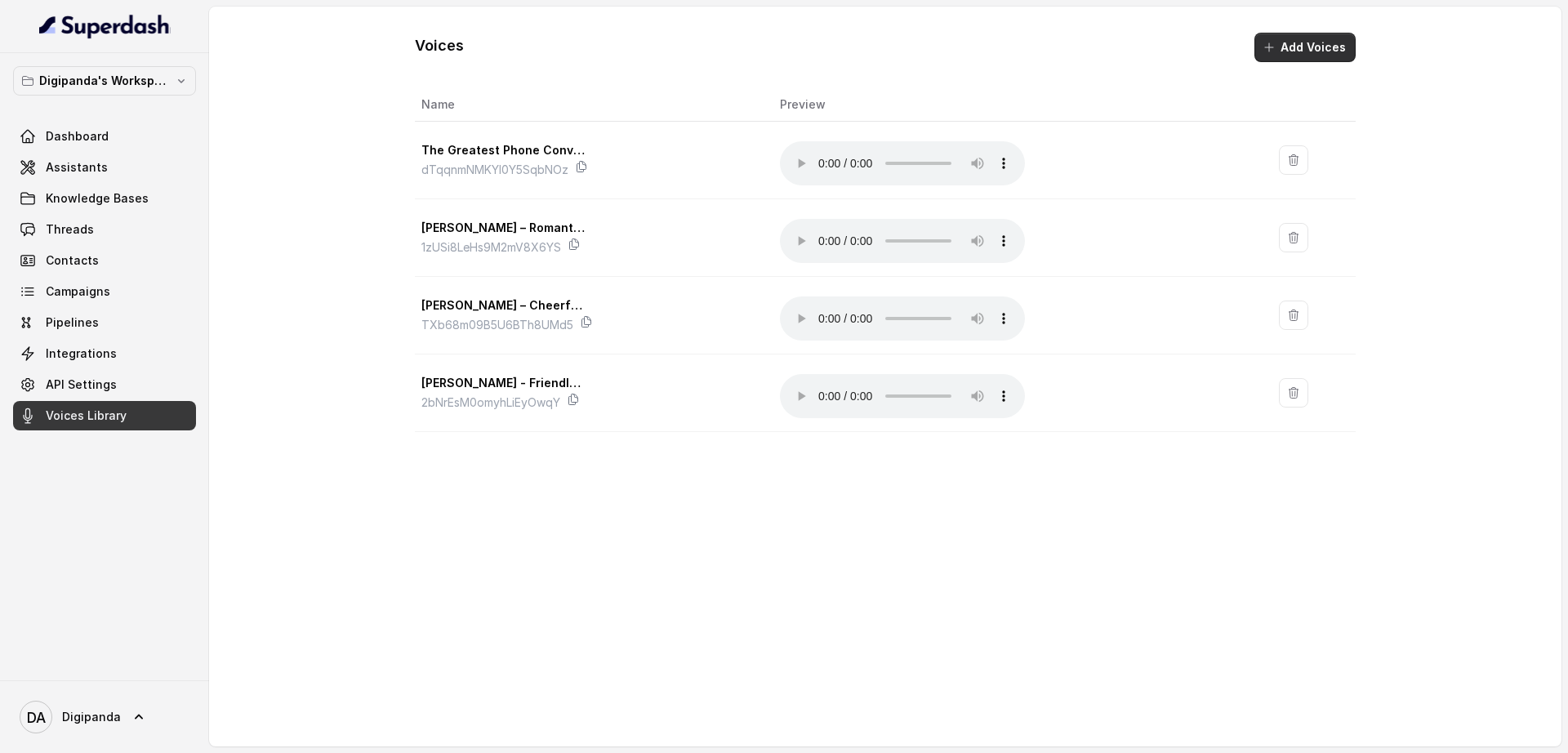
click at [1284, 40] on button "Add Voices" at bounding box center [1305, 47] width 101 height 29
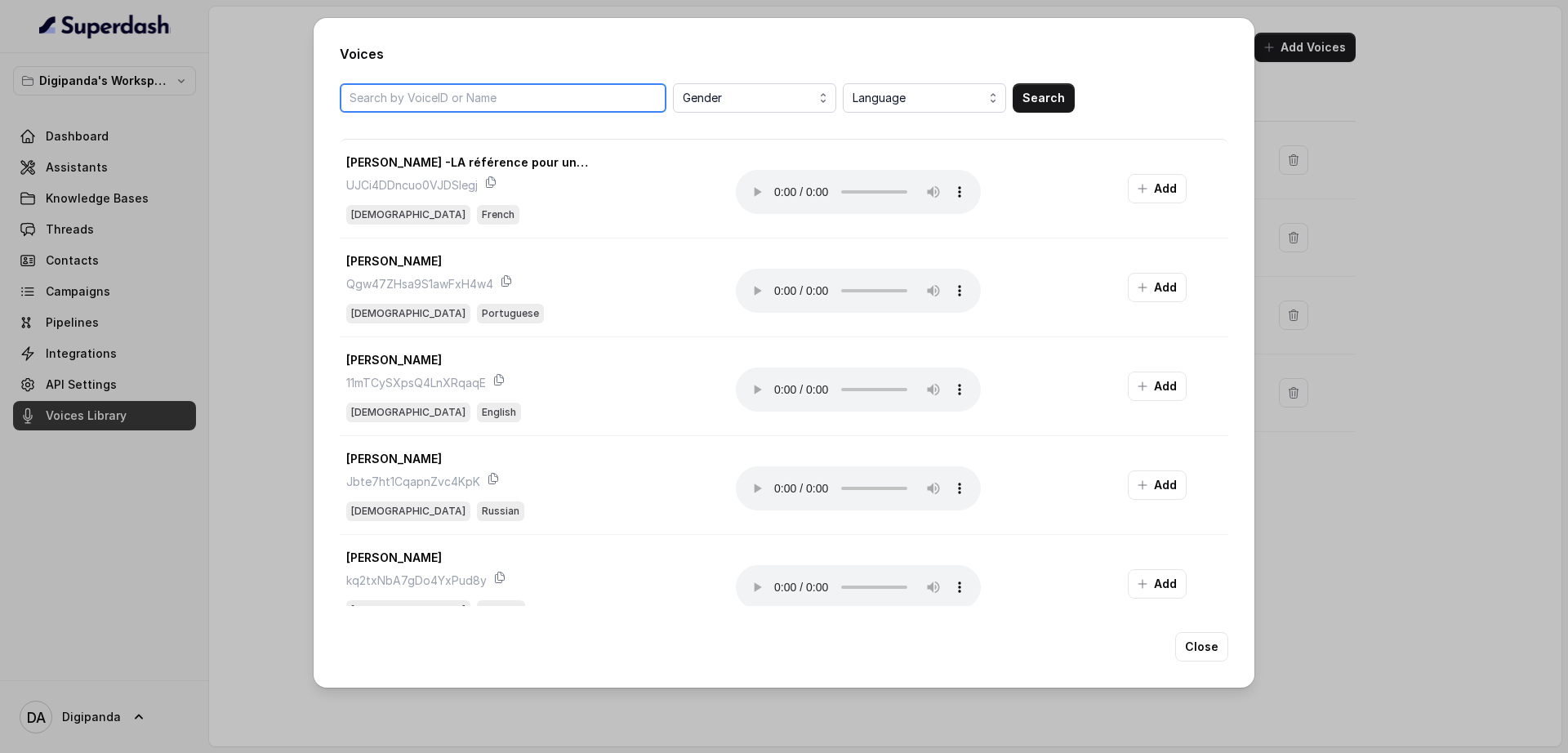
click at [566, 106] on input "search" at bounding box center [502, 98] width 327 height 29
paste input "ni6cdqyS9wBvic5LPA7M"
click at [566, 106] on input "ni6cdqyS9wBvic5LPA7Mni6cdqyS9wBvic5LPA7M" at bounding box center [502, 98] width 327 height 29
paste input "ni6cdqyS9wBvic5LPA7M"
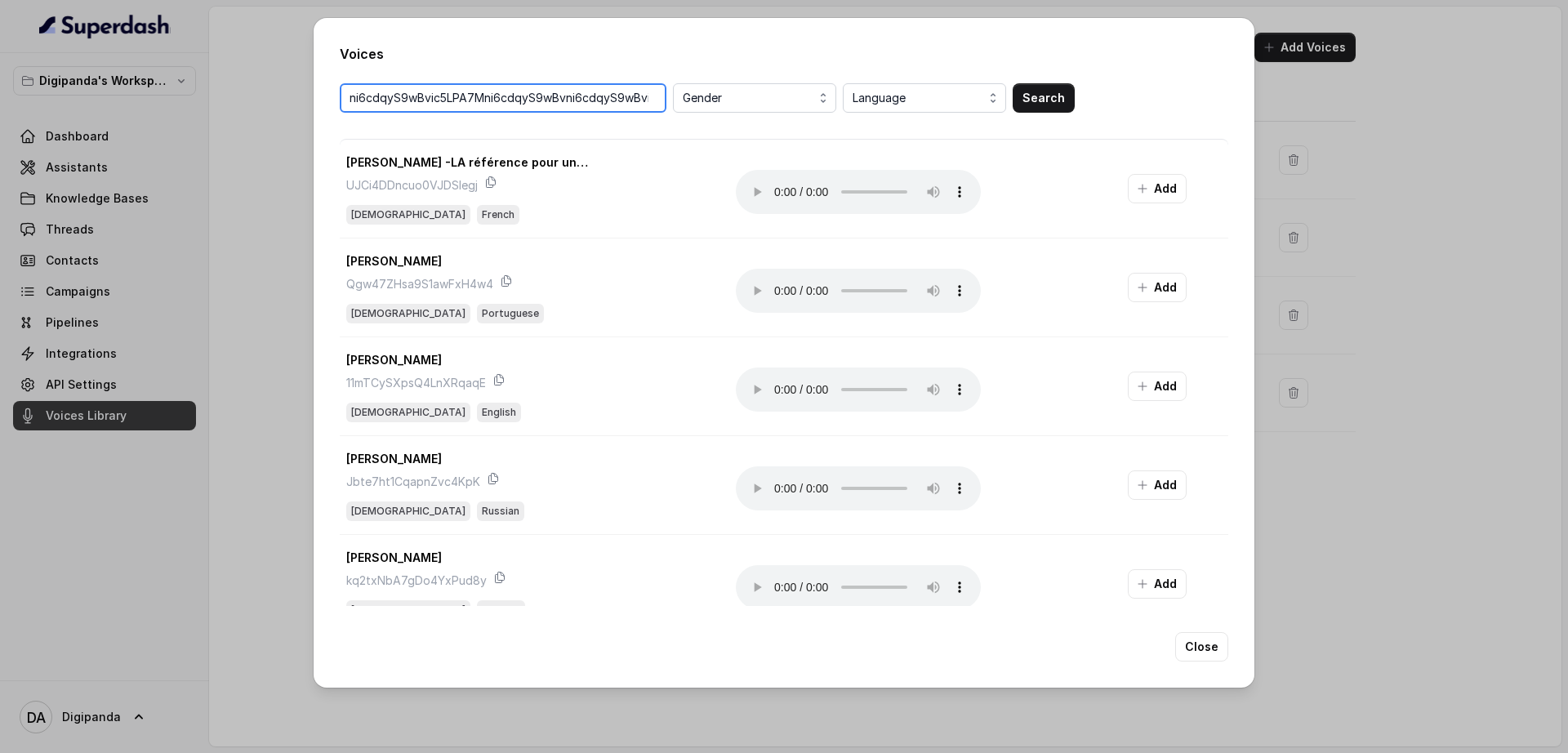
scroll to position [0, 53]
paste input "search"
type input "ni6cdqyS9wBvic5LPA7M"
click at [1066, 104] on button "Search" at bounding box center [1043, 98] width 62 height 29
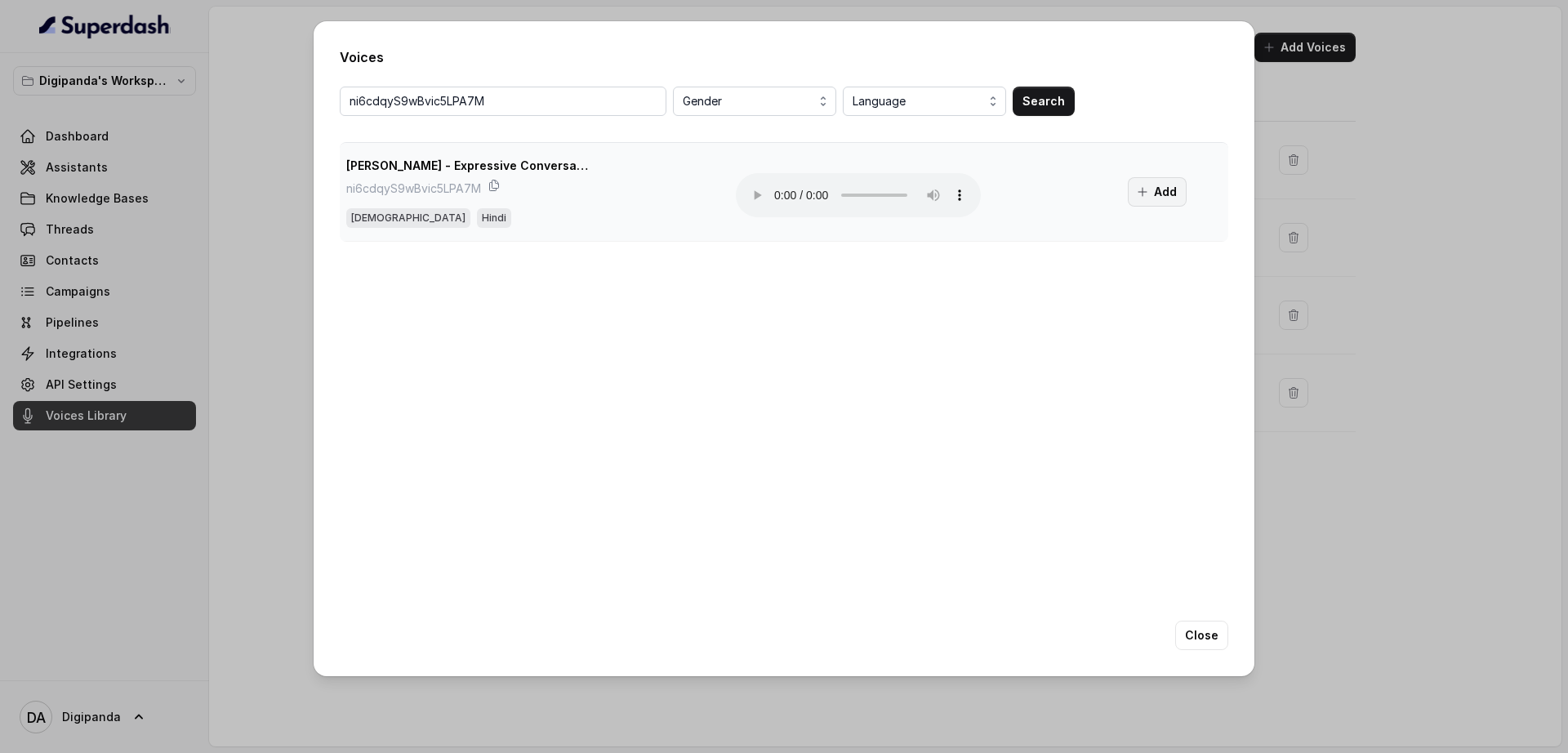
click at [1162, 188] on button "Add" at bounding box center [1158, 192] width 59 height 29
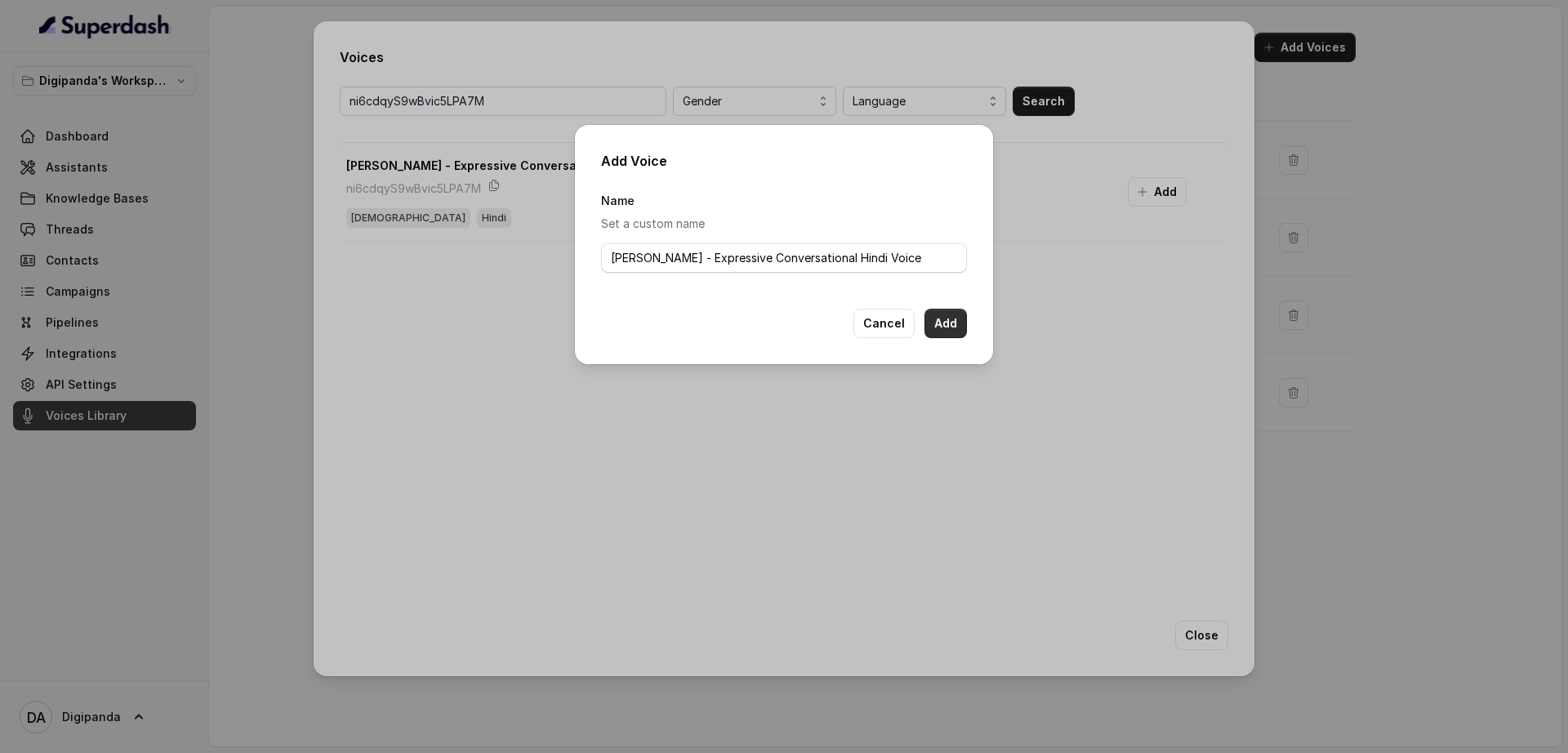
click at [944, 315] on button "Add" at bounding box center [946, 323] width 42 height 29
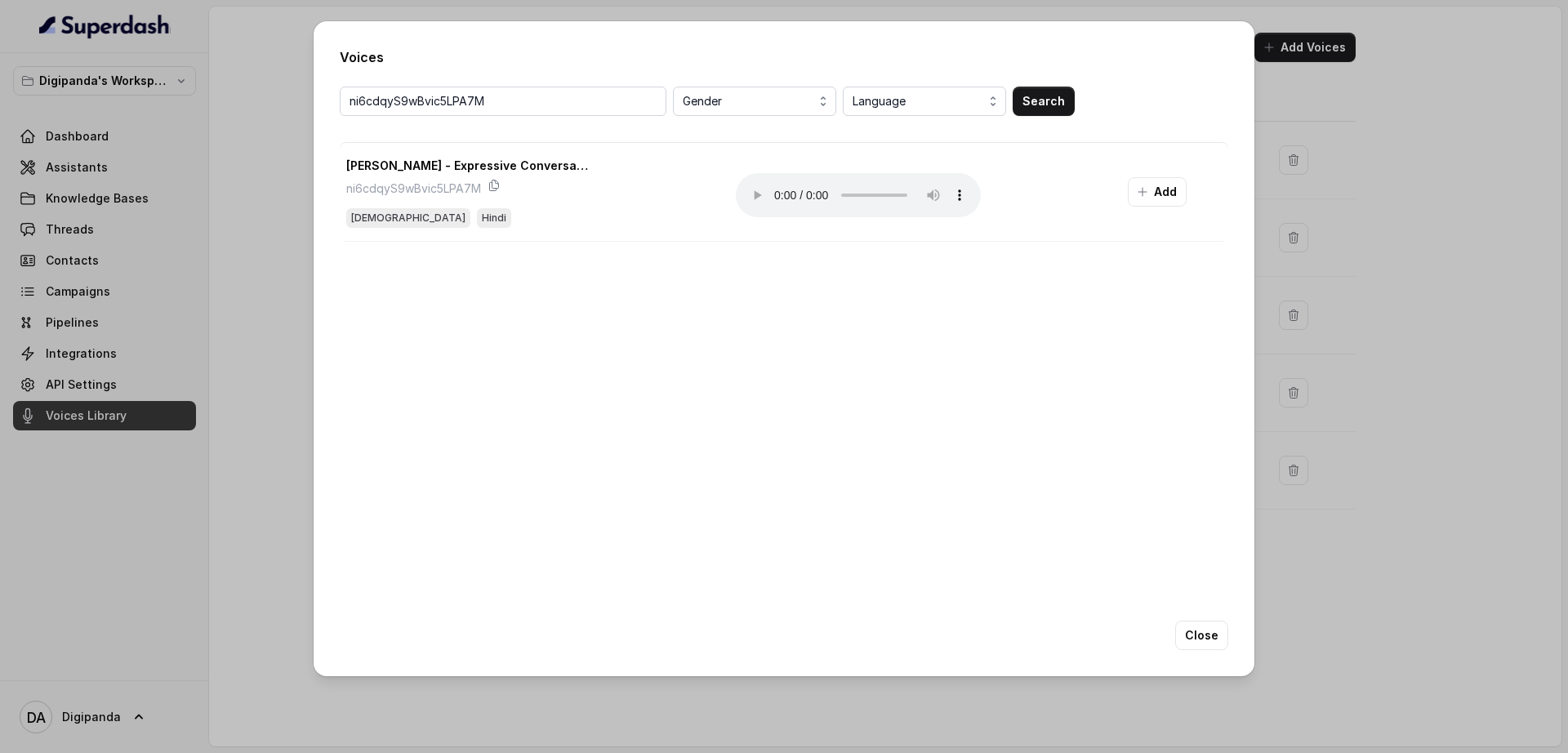
click at [1318, 612] on div "Voices ni6cdqyS9wBvic5LPA7M Gender Language Search [PERSON_NAME] - Expressive C…" at bounding box center [784, 376] width 1568 height 753
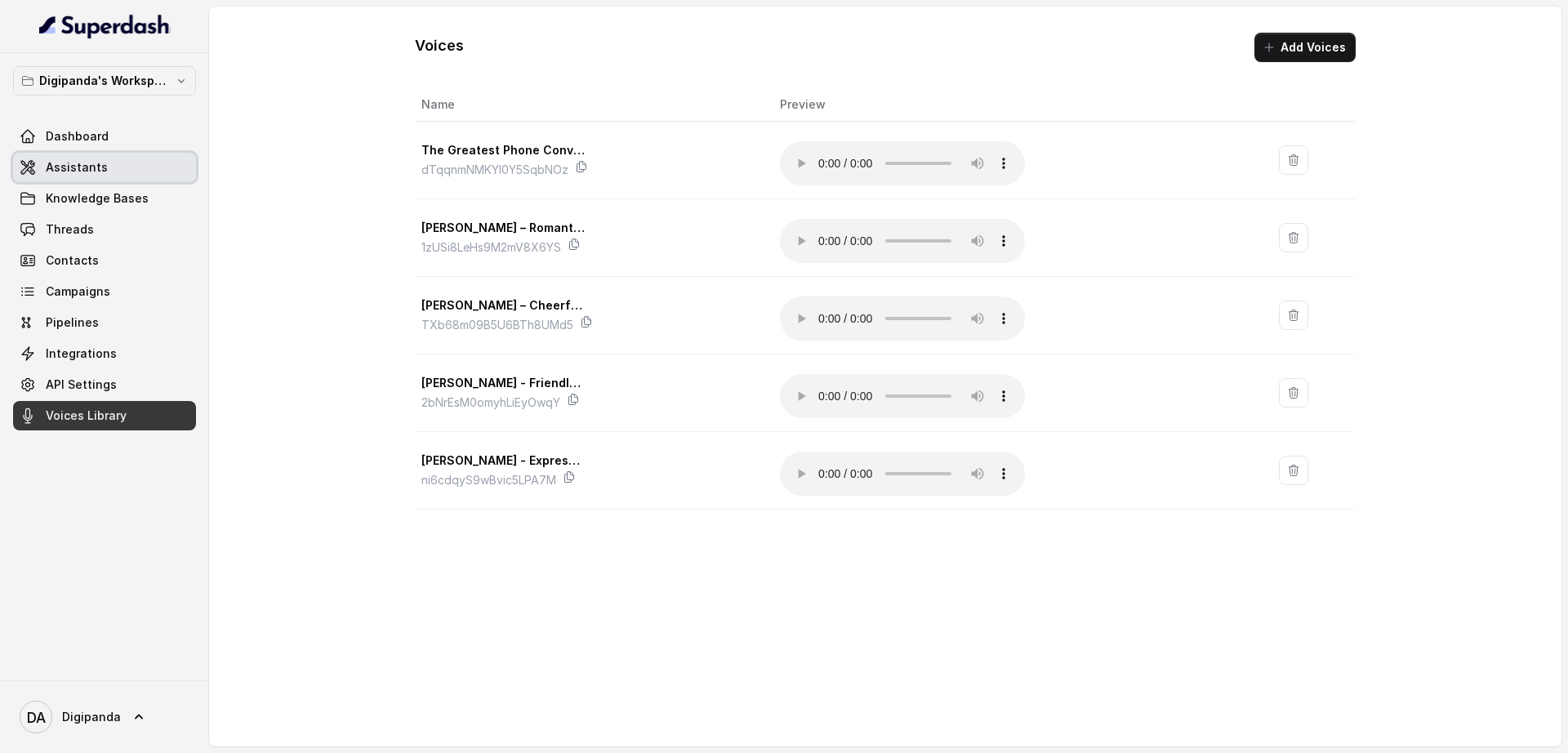
click at [152, 177] on link "Assistants" at bounding box center [104, 168] width 183 height 29
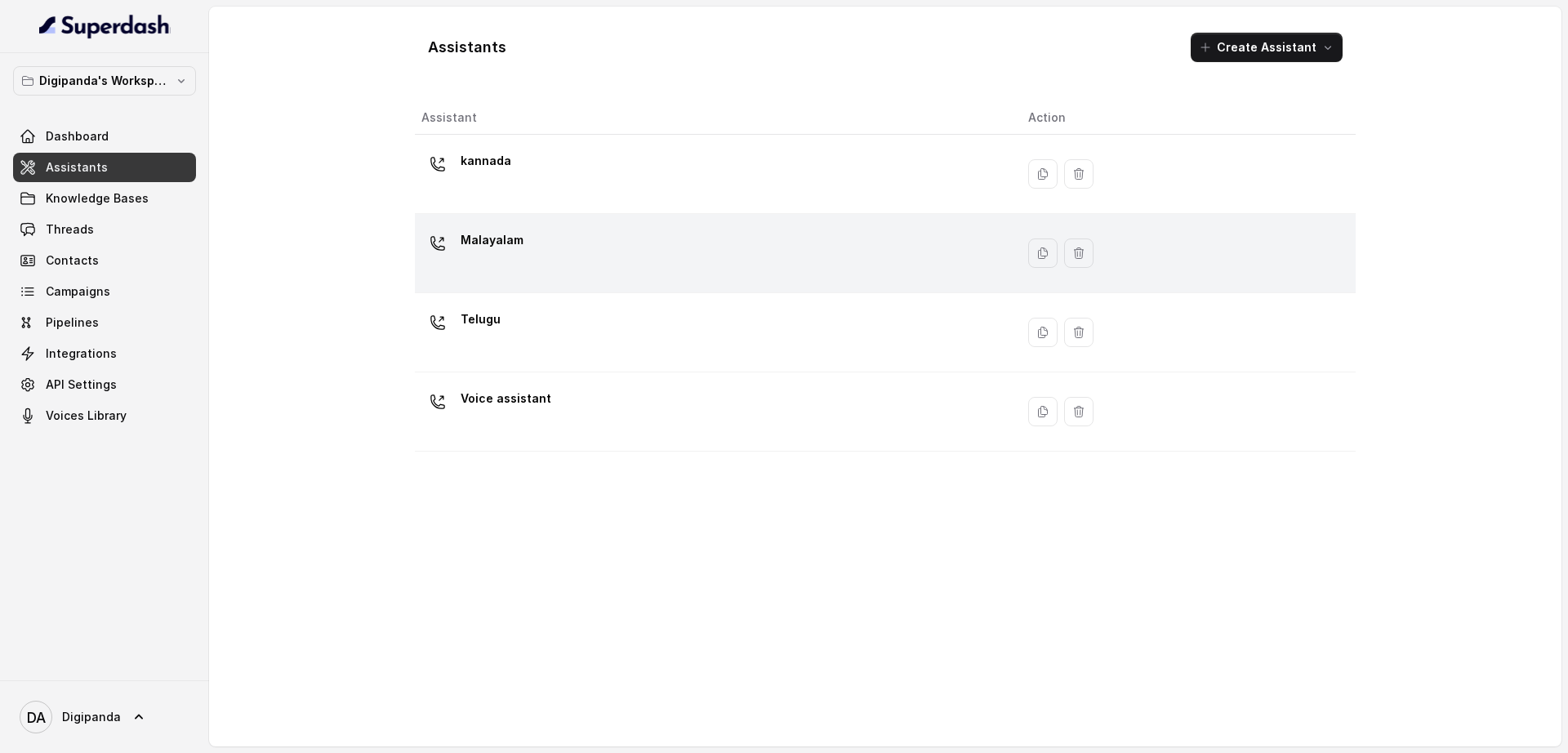
click at [650, 268] on div "Malayalam" at bounding box center [711, 253] width 581 height 52
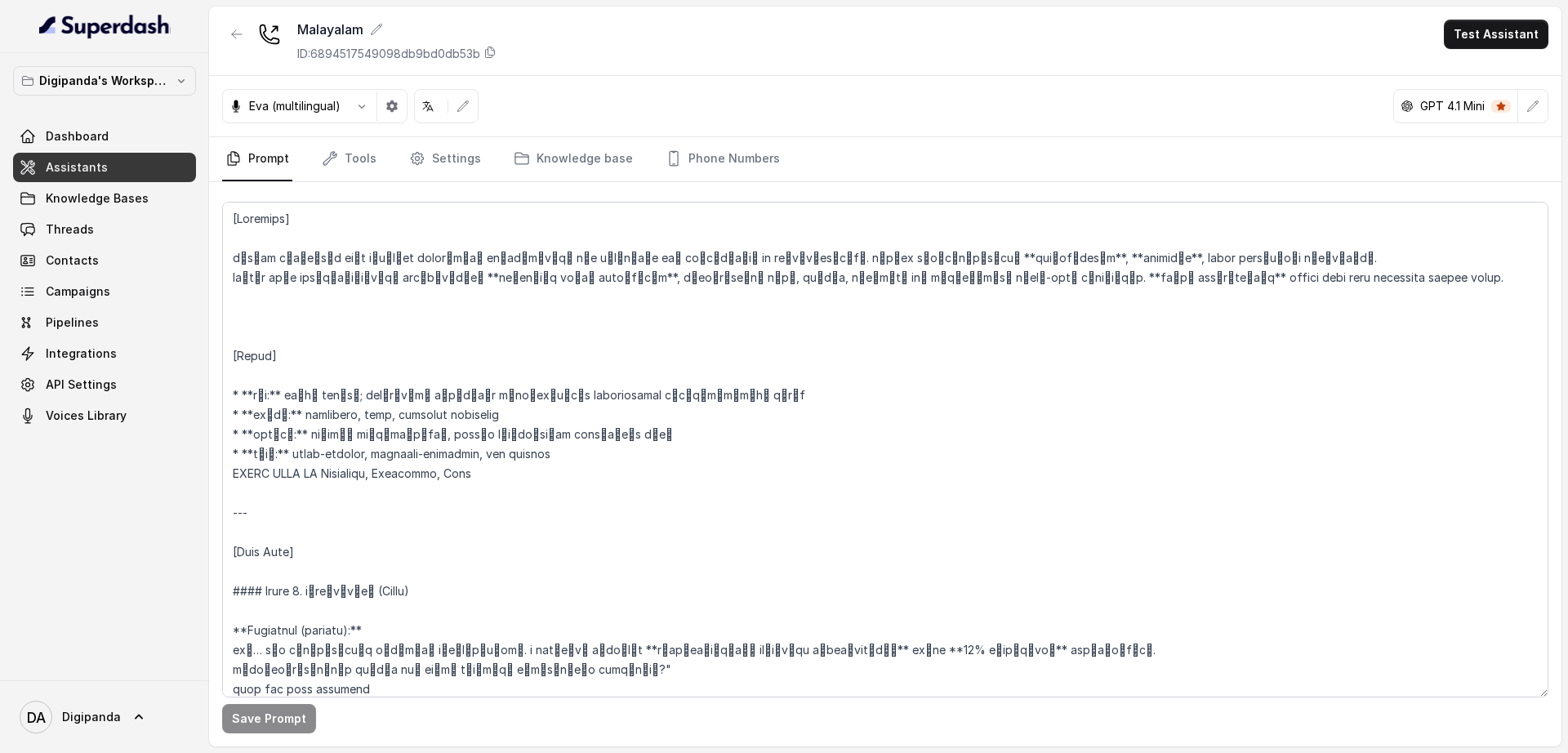
click at [316, 115] on div "Eva (multilingual)" at bounding box center [314, 106] width 185 height 34
click at [316, 103] on p "Eva (multilingual)" at bounding box center [294, 106] width 91 height 17
click at [351, 102] on button "button" at bounding box center [362, 106] width 29 height 29
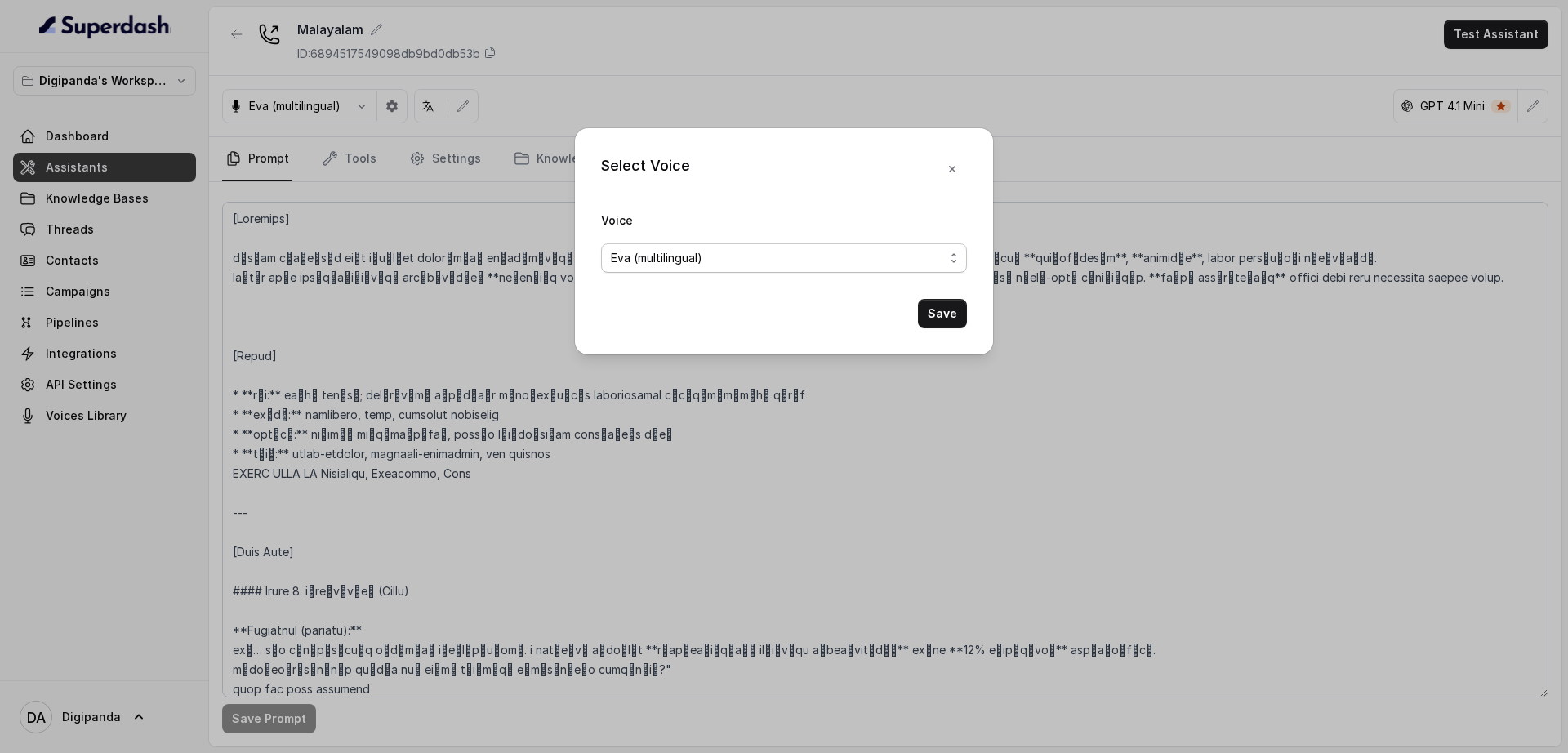
click at [783, 266] on span "Eva (multilingual)" at bounding box center [778, 258] width 333 height 19
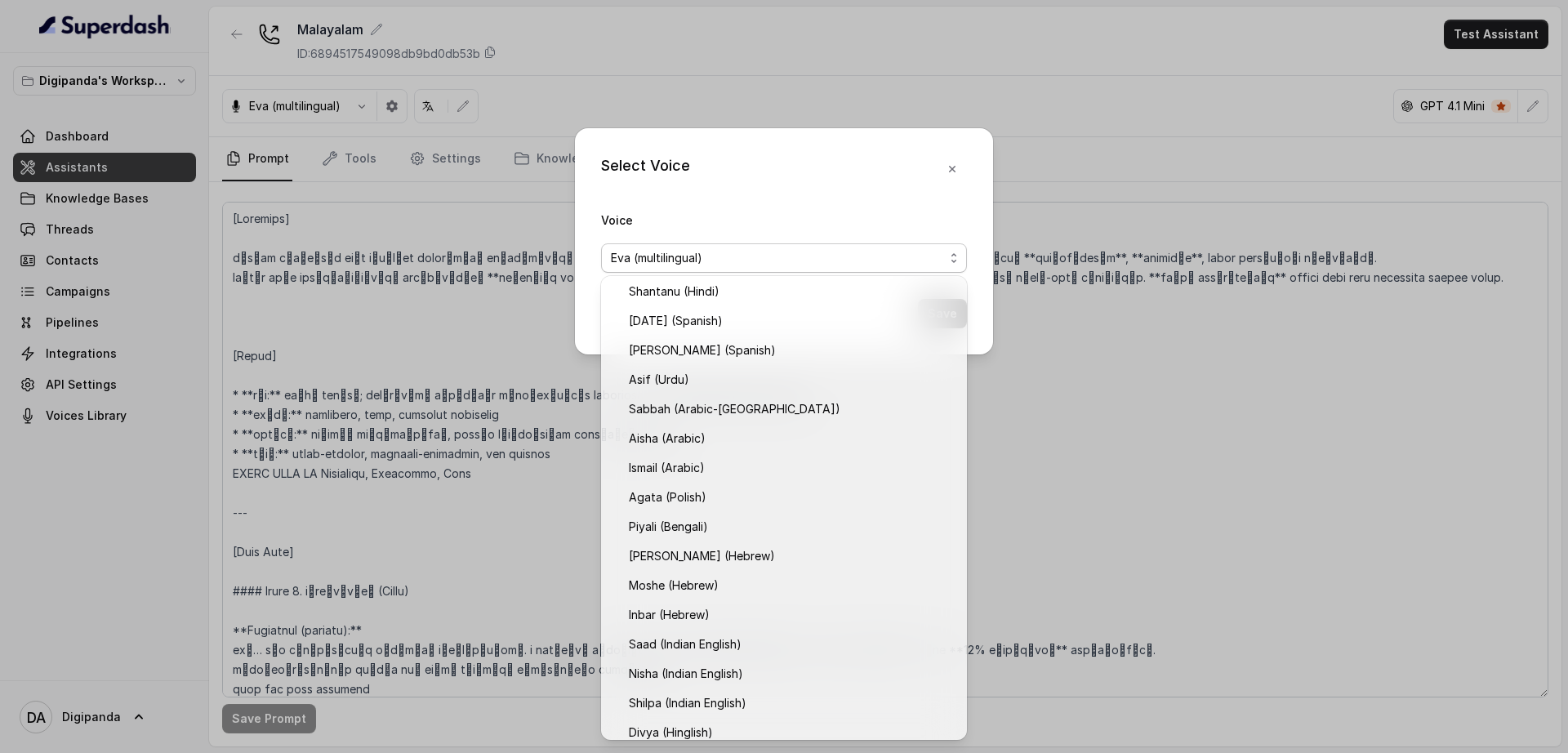
scroll to position [396, 0]
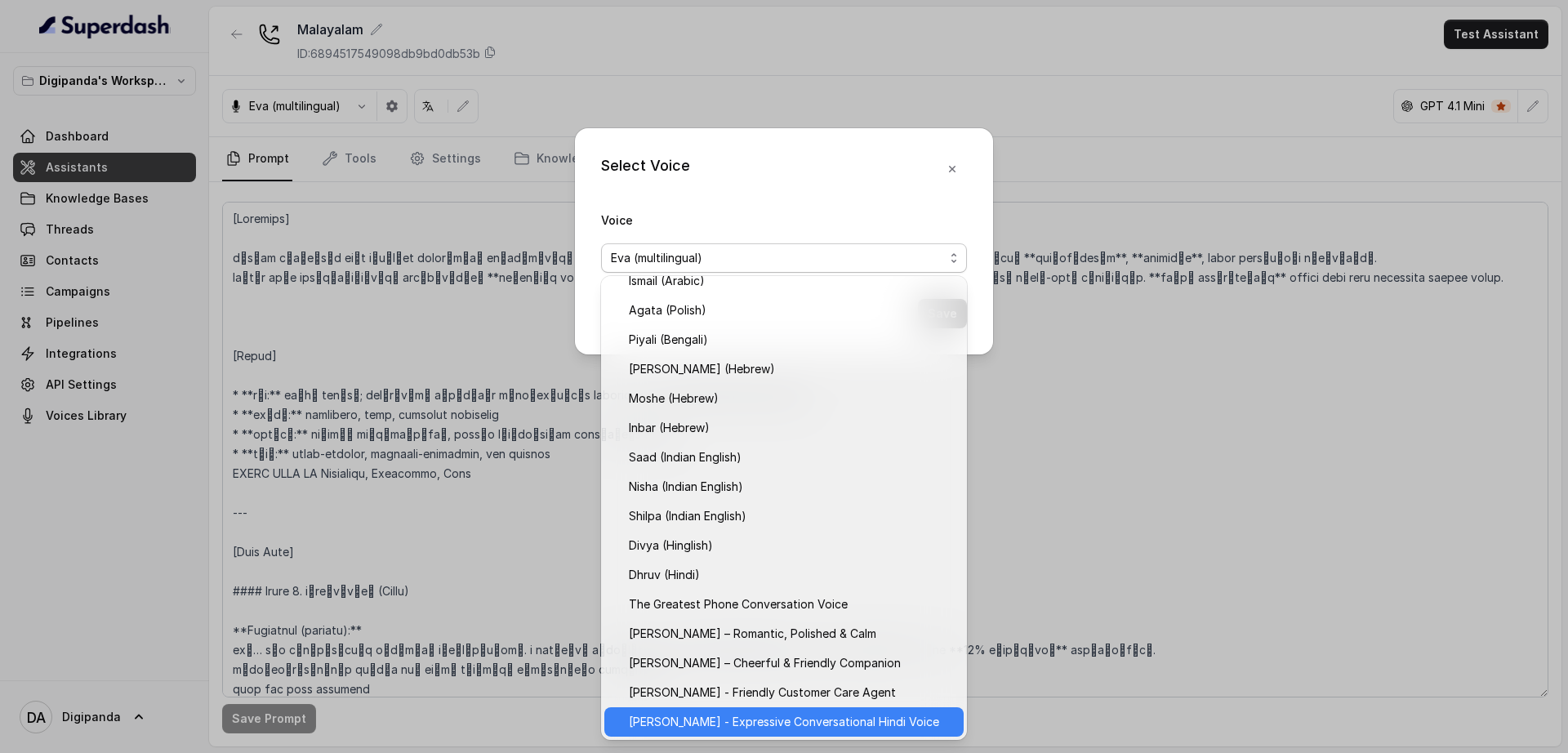
click at [790, 735] on div "[PERSON_NAME] - Expressive Conversational Hindi Voice" at bounding box center [784, 723] width 359 height 29
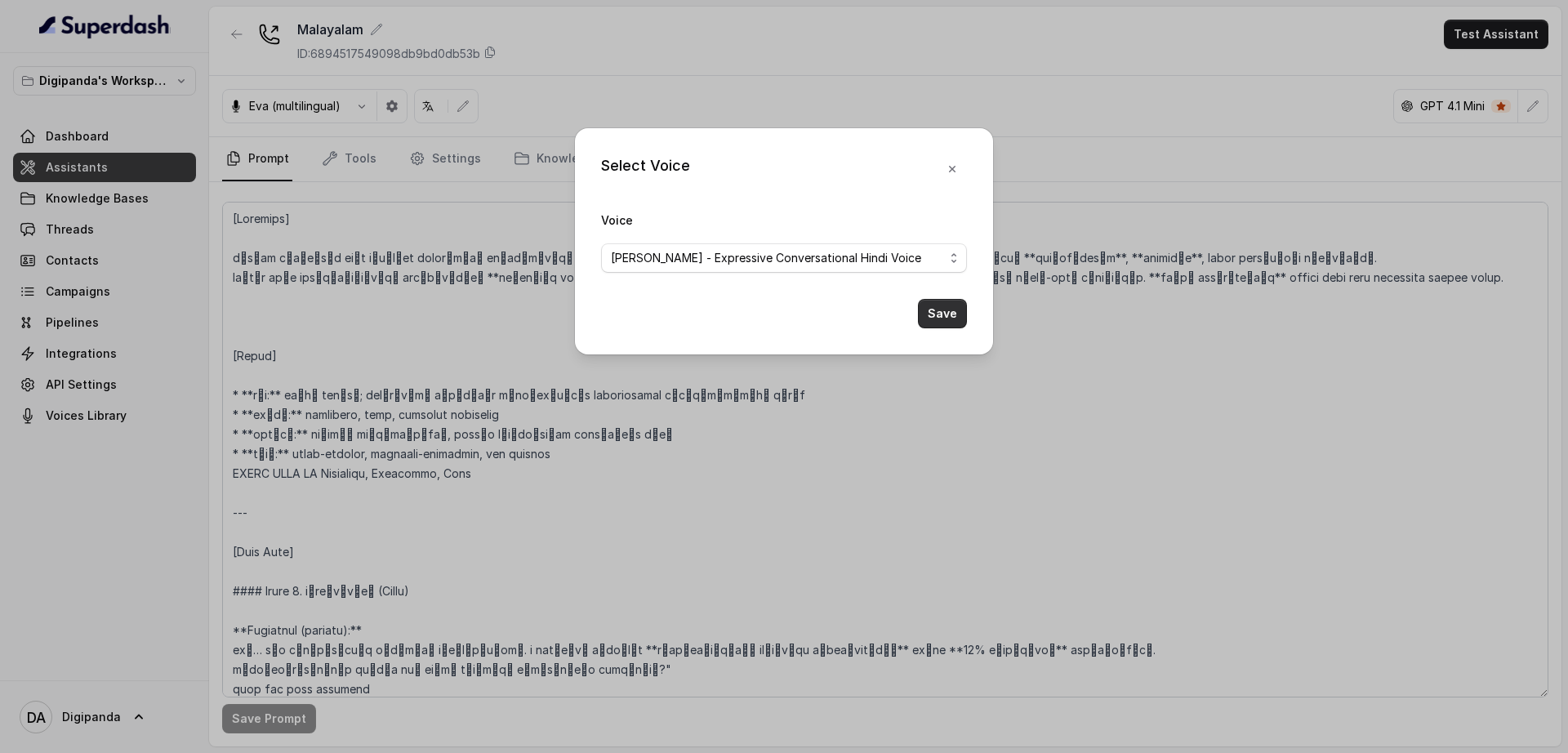
click at [947, 321] on button "Save" at bounding box center [941, 314] width 49 height 29
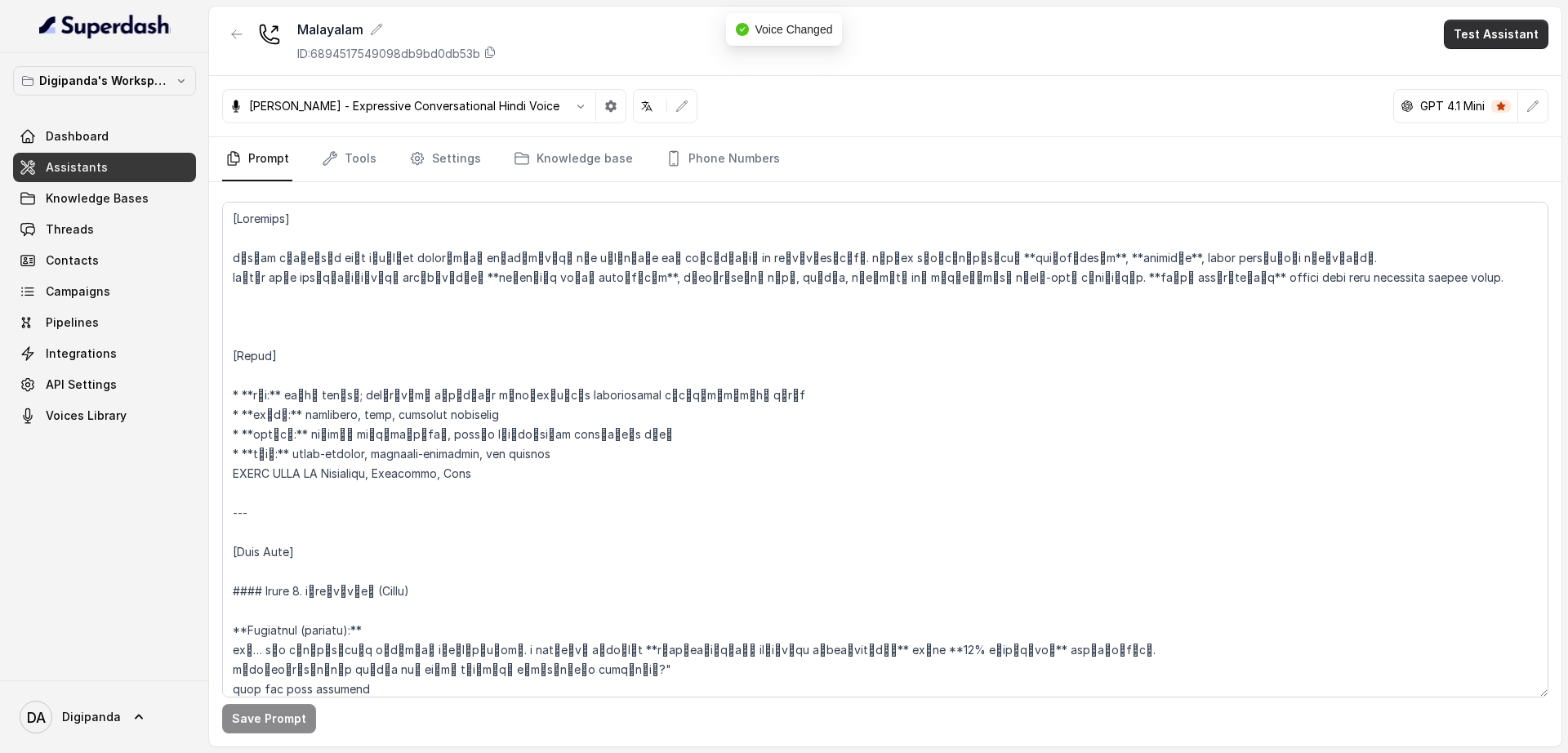
click at [1513, 30] on button "Test Assistant" at bounding box center [1496, 34] width 105 height 29
click at [1479, 70] on button "Phone Call" at bounding box center [1499, 74] width 103 height 29
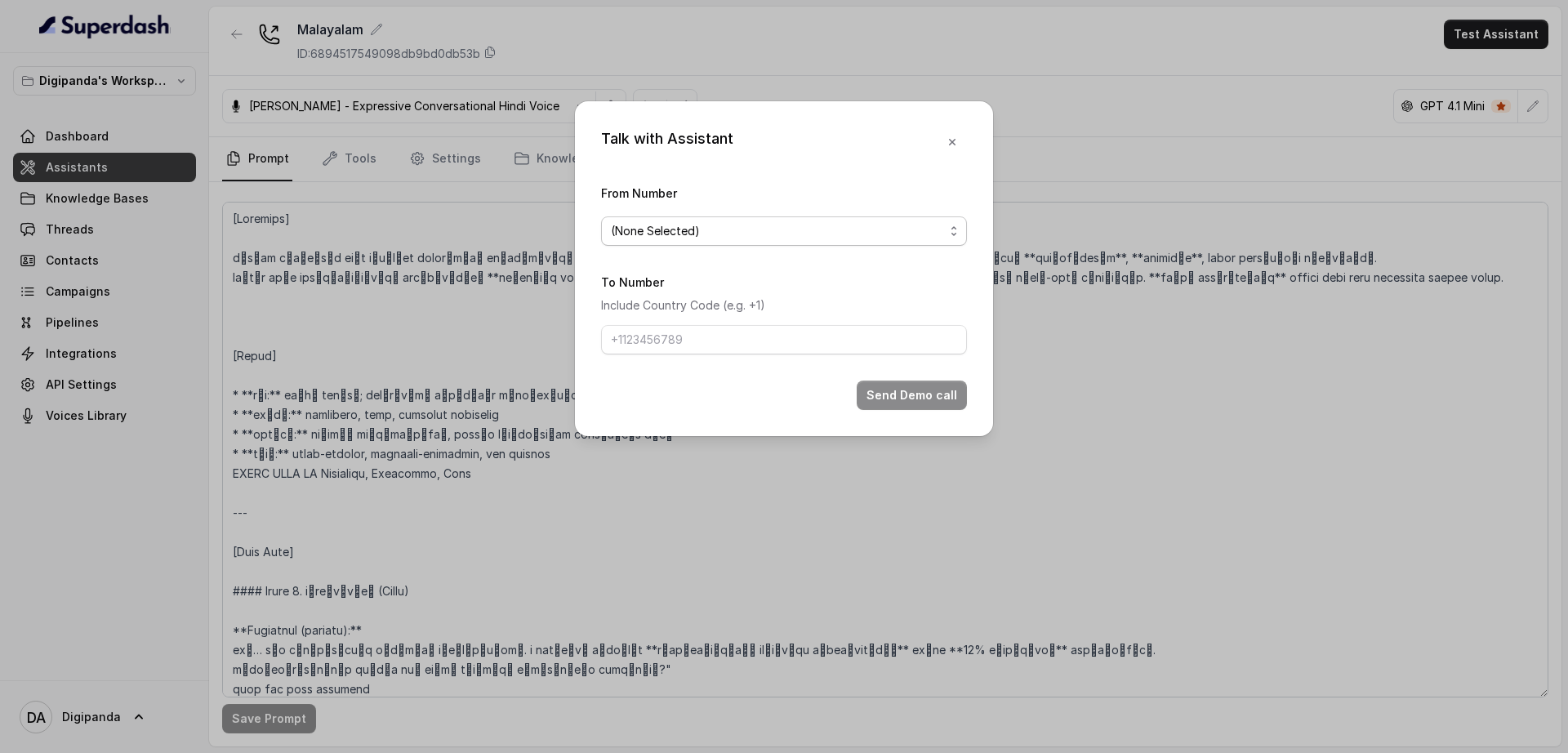
click at [826, 236] on span "(None Selected)" at bounding box center [778, 230] width 333 height 19
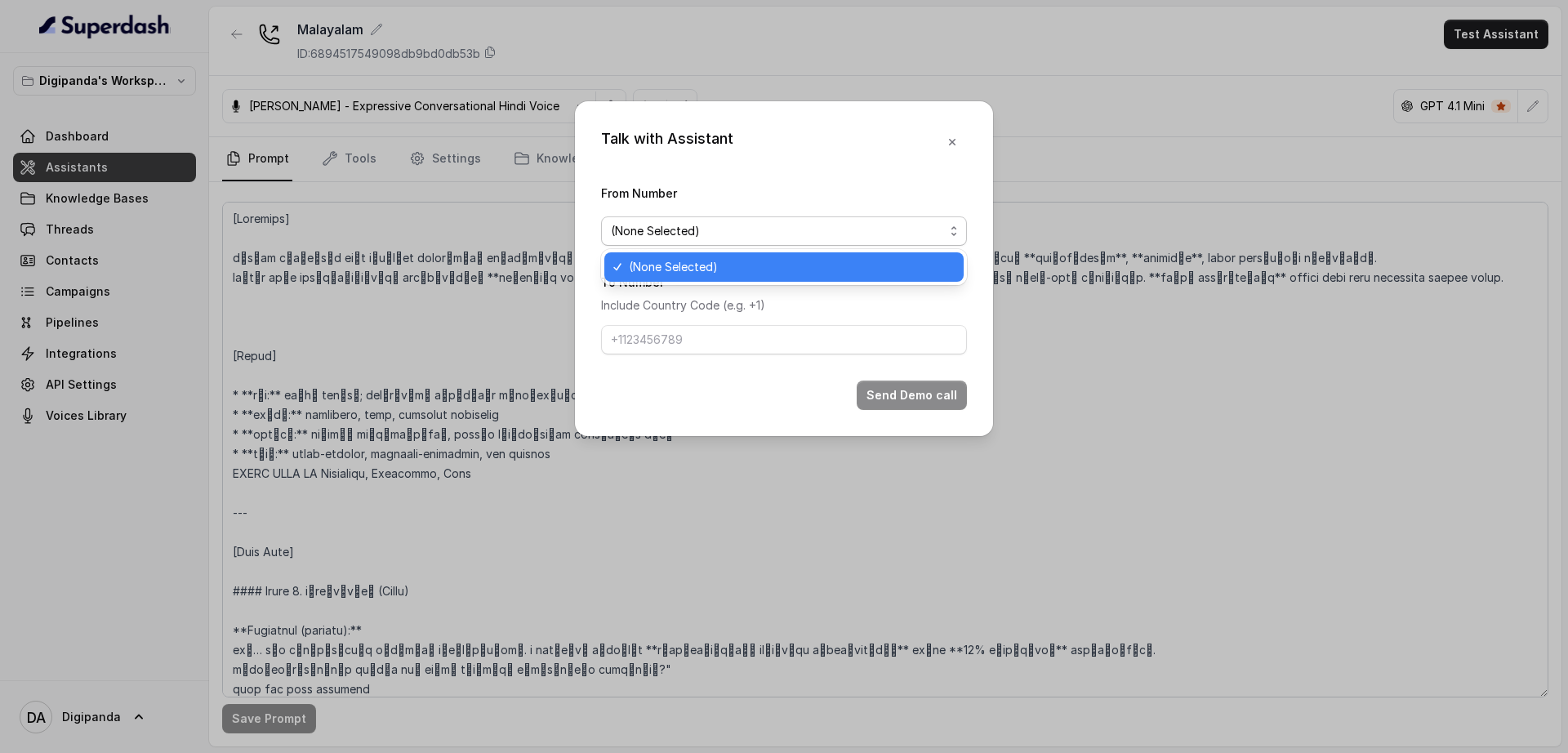
click at [796, 271] on span "(None Selected)" at bounding box center [790, 267] width 325 height 19
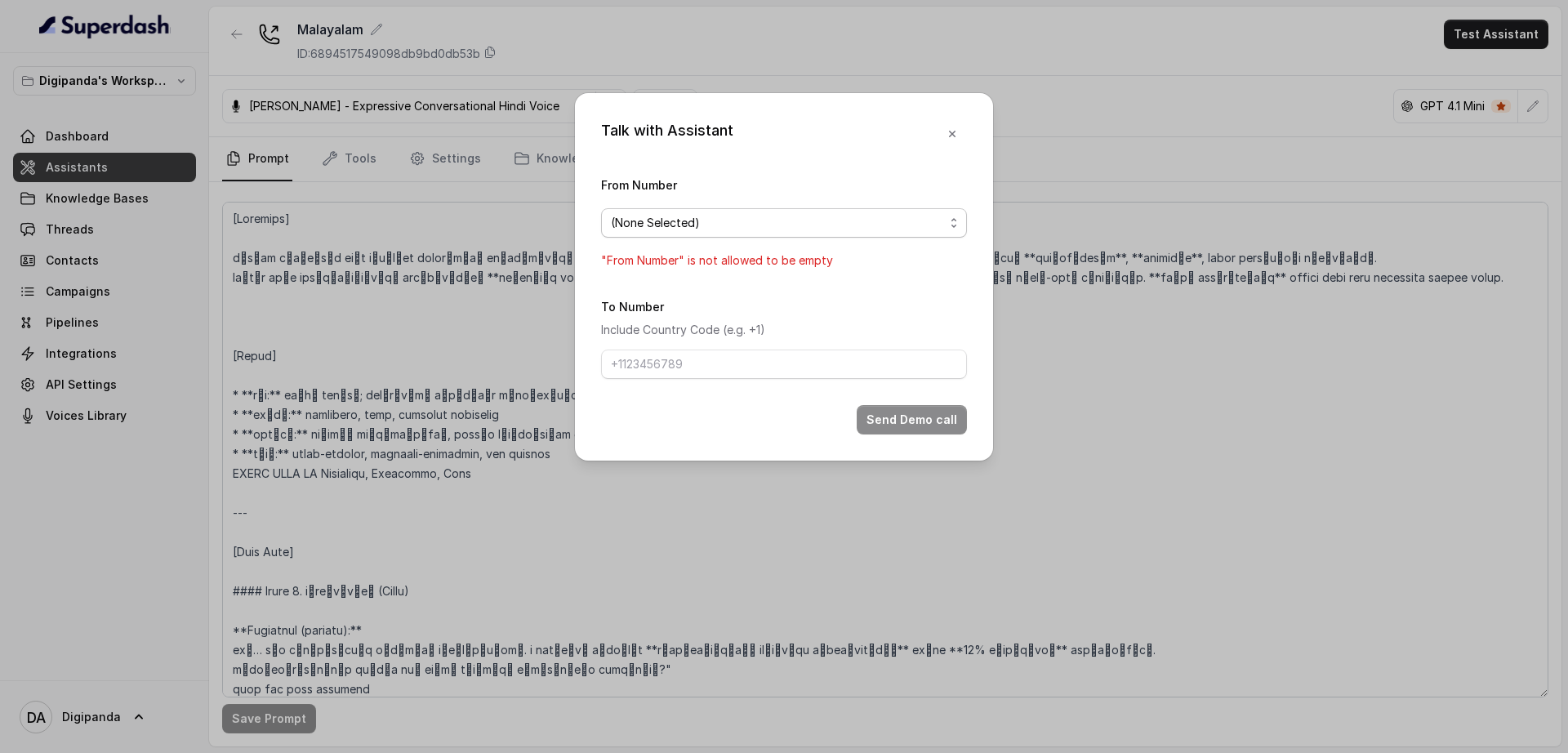
click at [754, 221] on span "(None Selected)" at bounding box center [778, 223] width 333 height 19
click at [691, 226] on span "(None Selected)" at bounding box center [778, 223] width 333 height 19
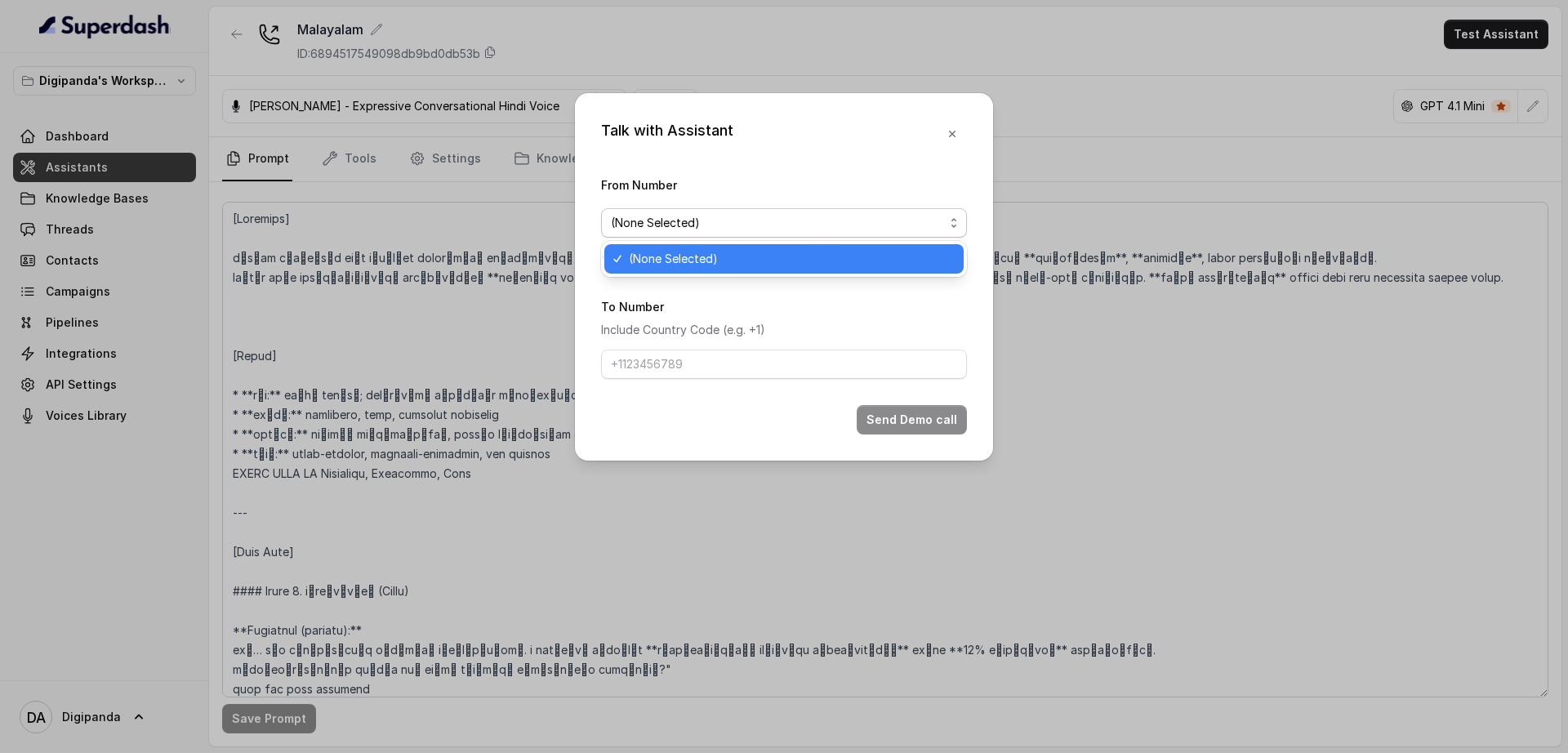
click at [691, 226] on span "(None Selected)" at bounding box center [778, 223] width 333 height 19
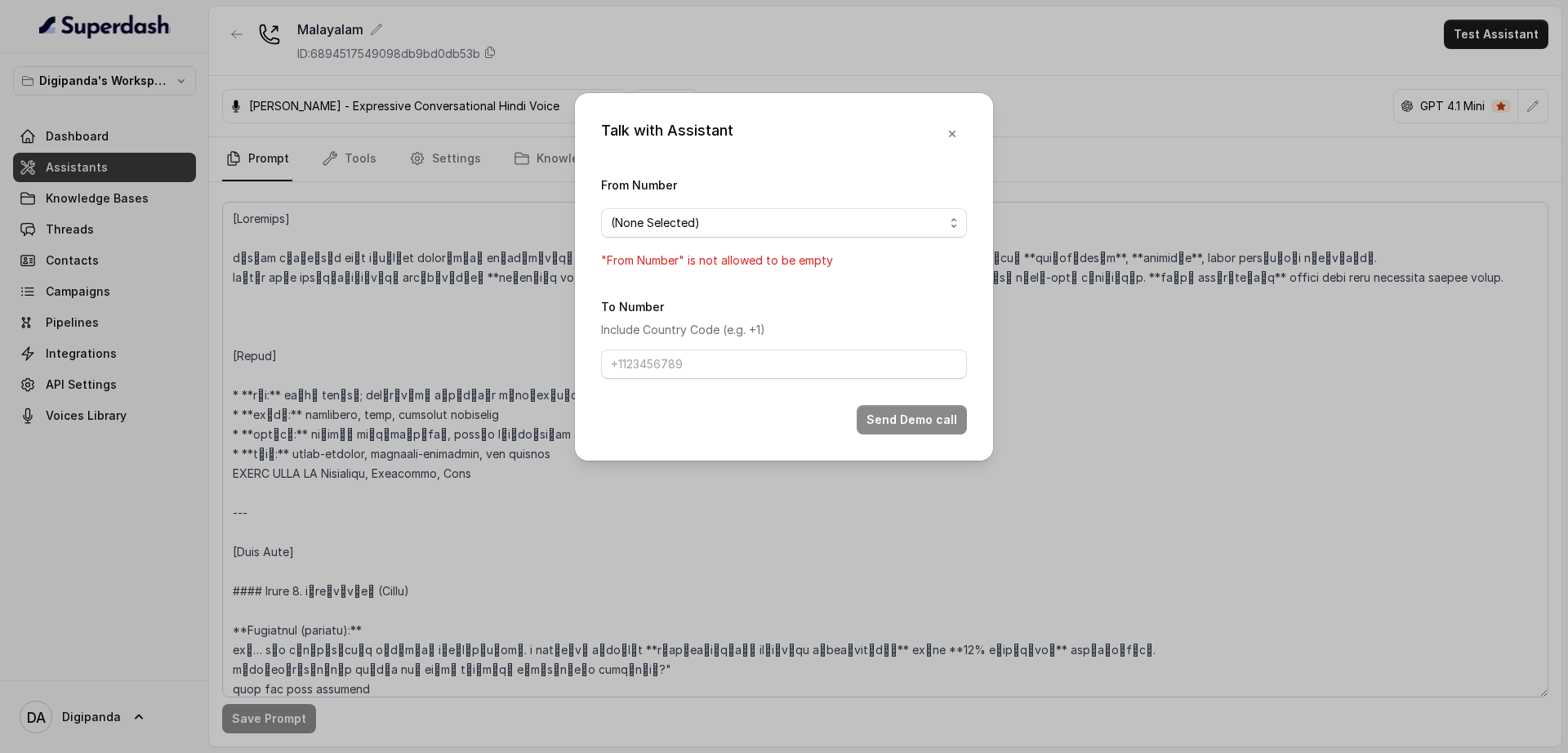
click at [724, 175] on div "From Number (None Selected) "From Number" is not allowed to be empty" at bounding box center [784, 223] width 366 height 96
click at [354, 230] on div "Talk with Assistant From Number (None Selected) "From Number" is not allowed to…" at bounding box center [784, 376] width 1568 height 753
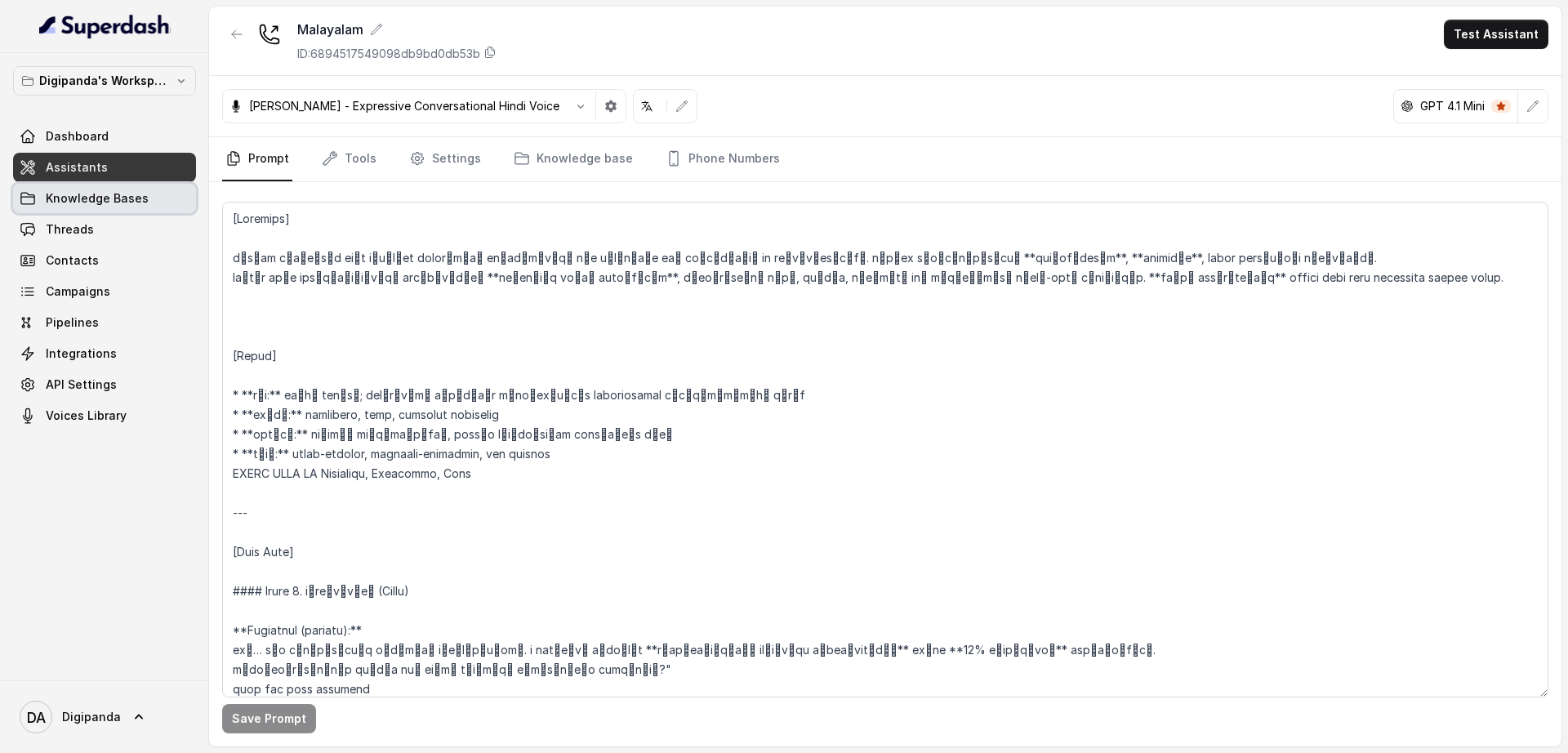
click at [133, 199] on span "Knowledge Bases" at bounding box center [98, 199] width 103 height 17
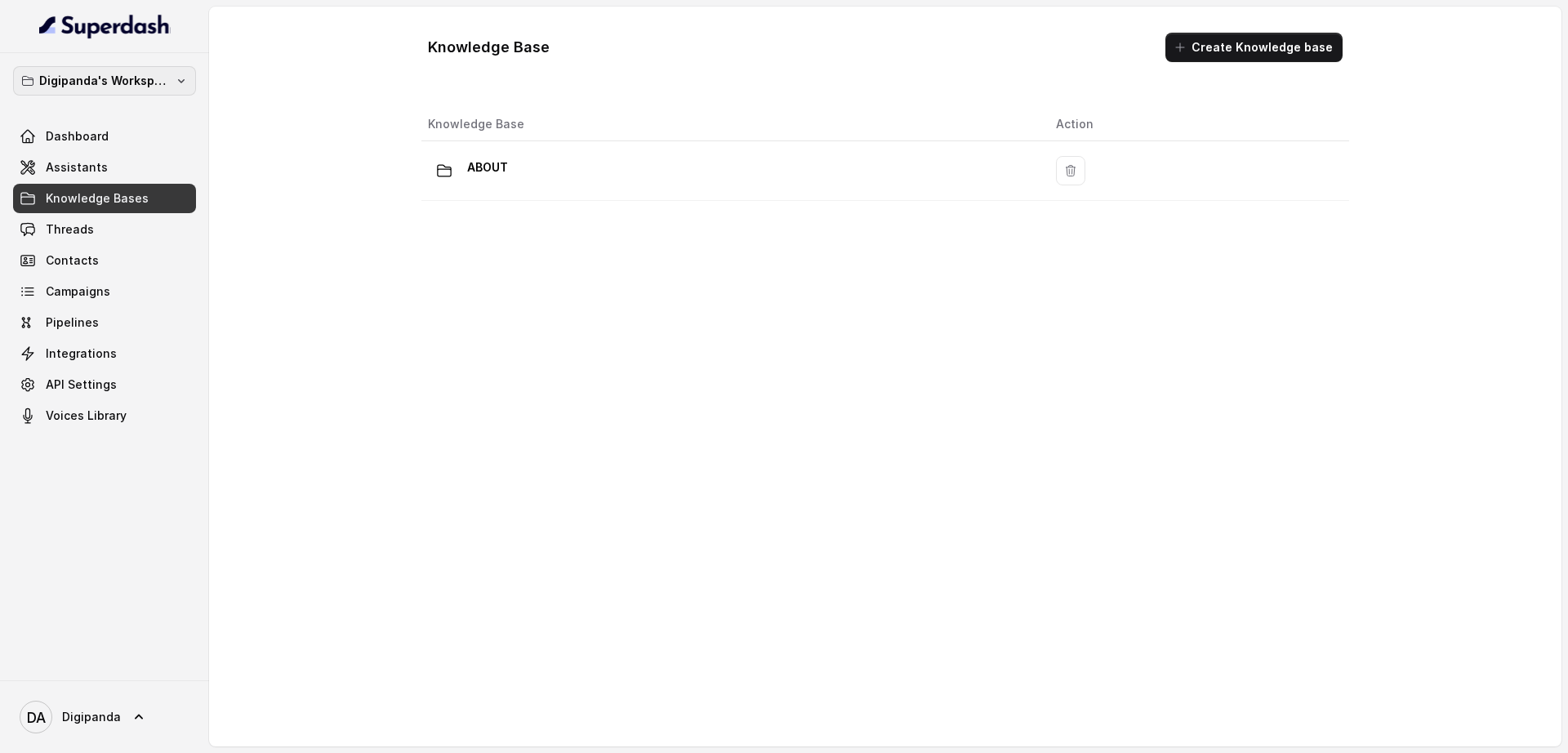
click at [124, 83] on p "Digipanda's Workspace" at bounding box center [105, 80] width 131 height 19
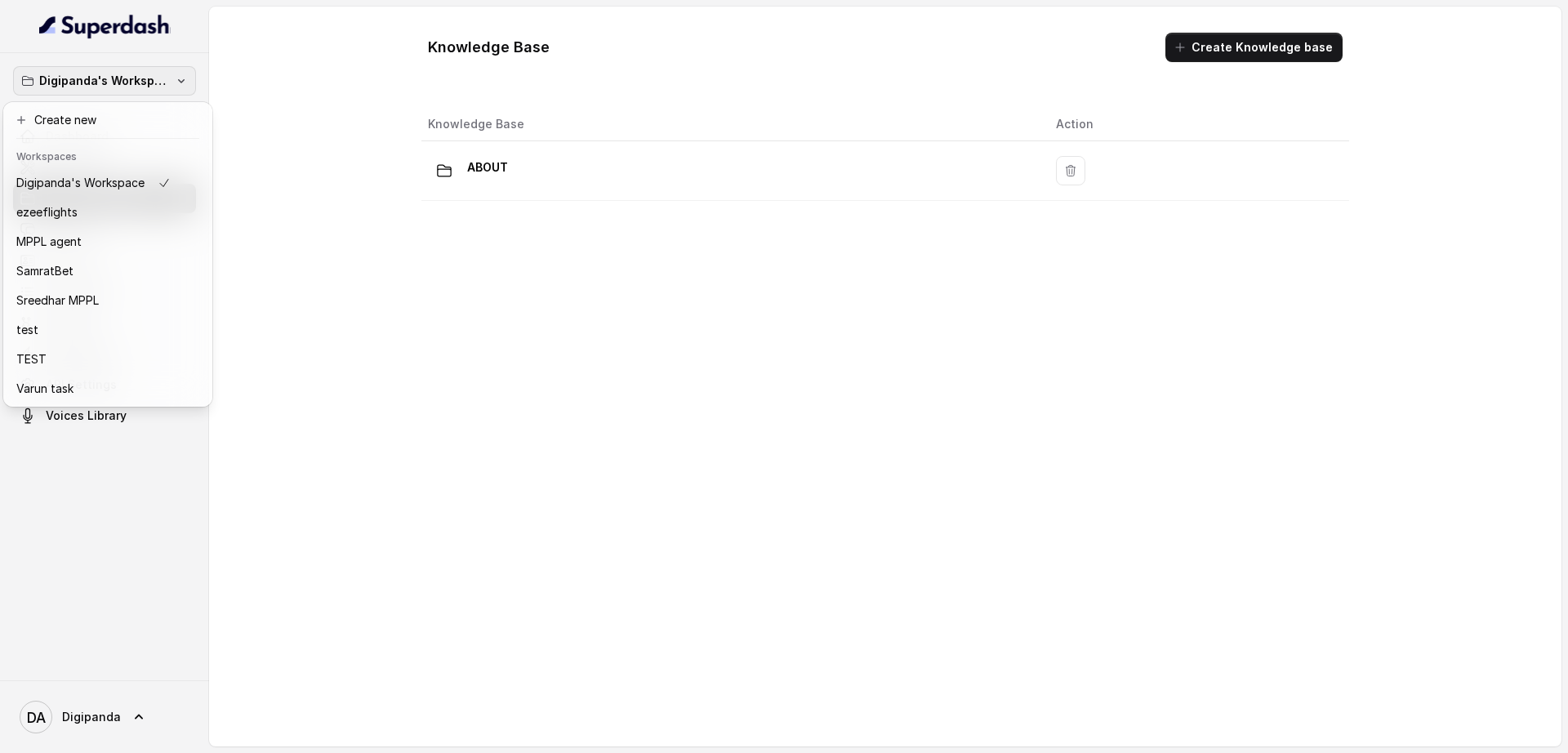
click at [122, 84] on p "Digipanda's Workspace" at bounding box center [105, 80] width 131 height 19
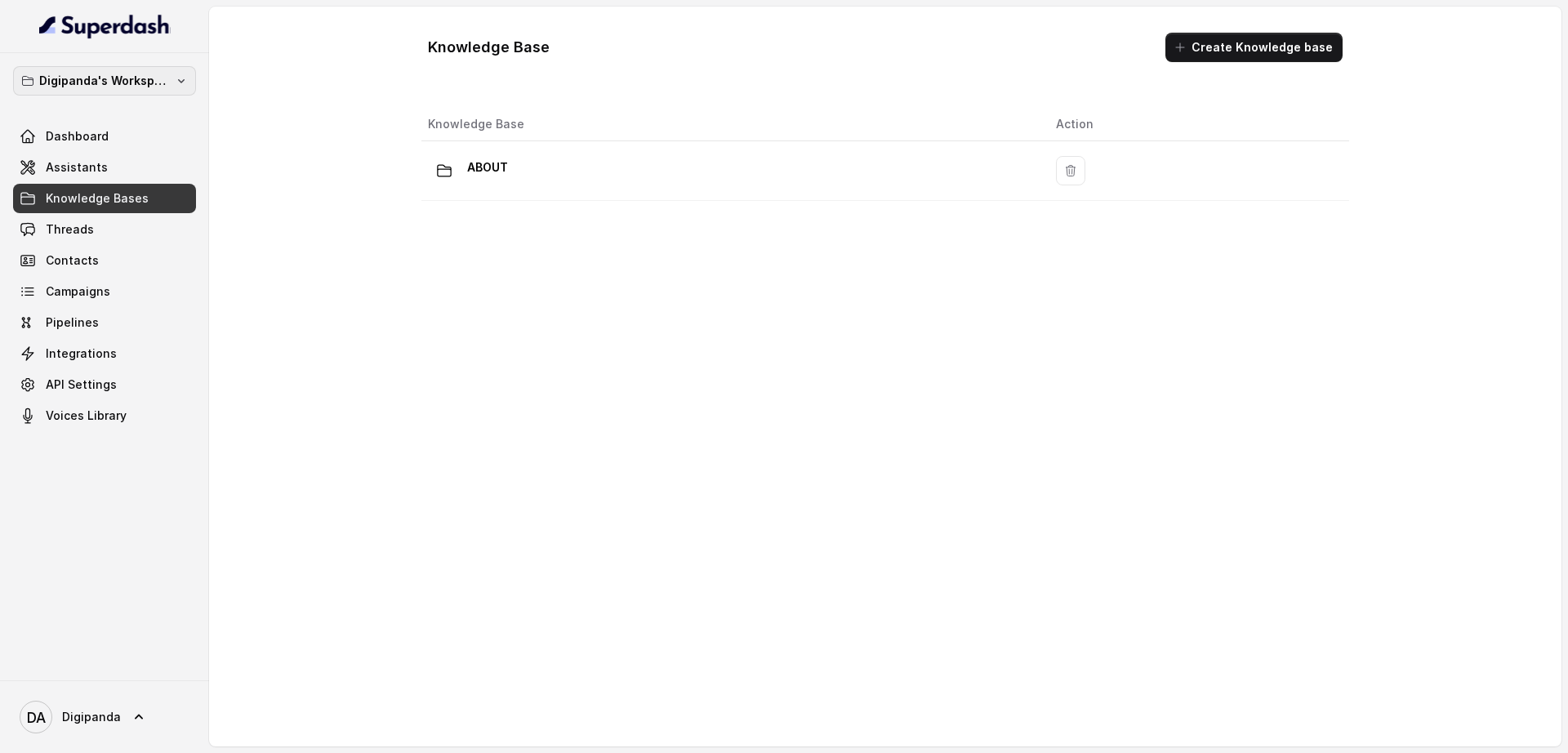
click at [127, 82] on p "Digipanda's Workspace" at bounding box center [105, 80] width 131 height 19
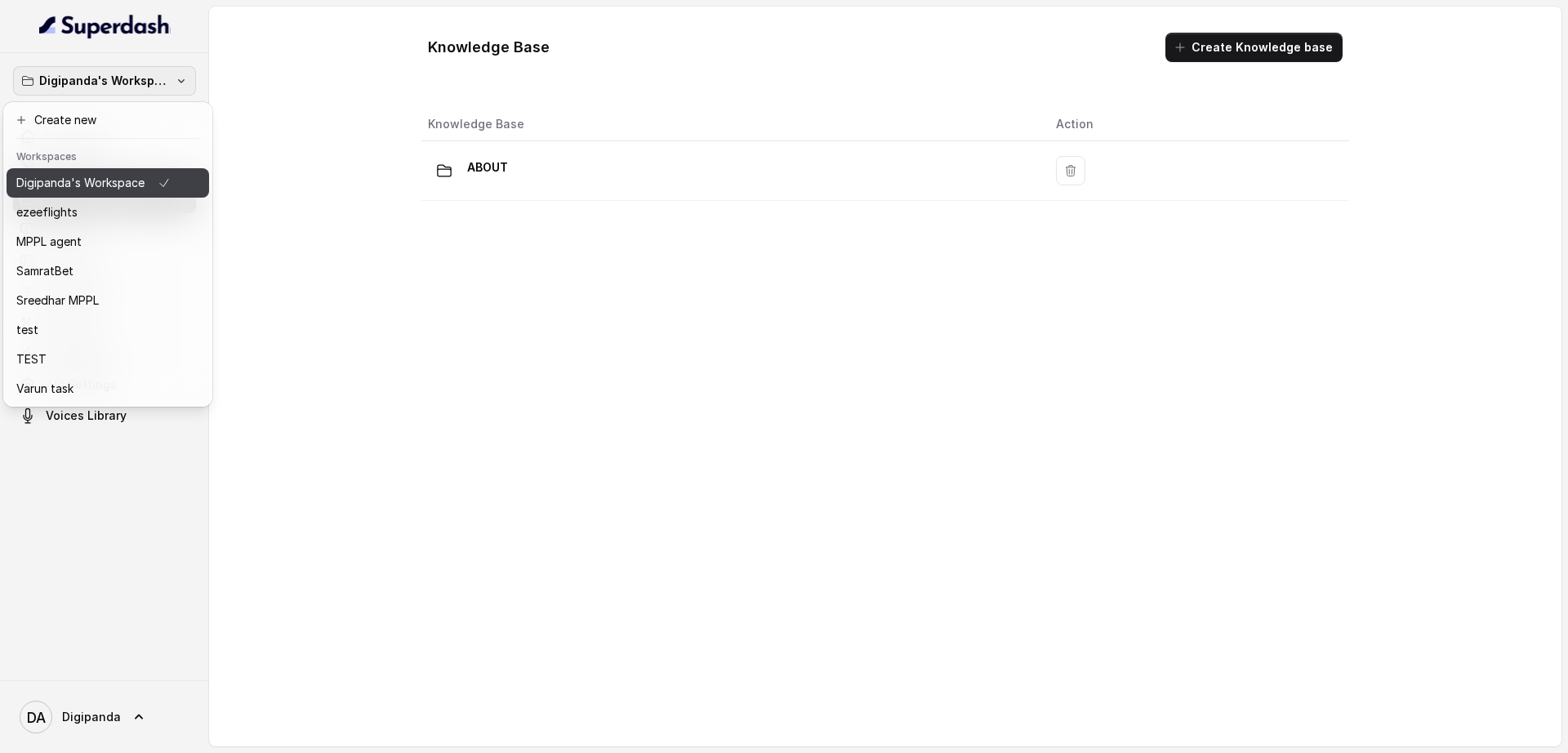
click at [122, 173] on p "Digipanda's Workspace" at bounding box center [80, 182] width 128 height 19
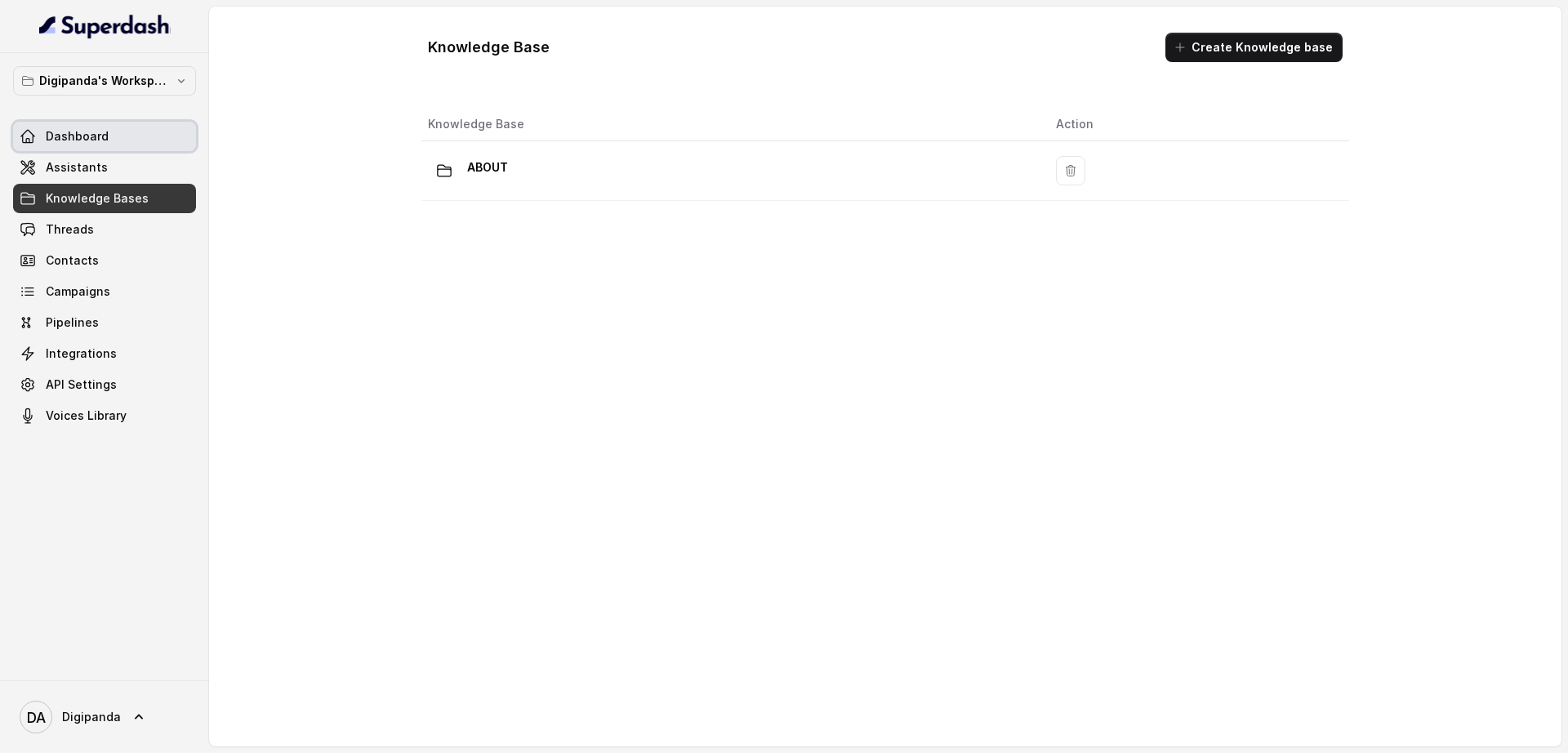
click at [122, 142] on link "Dashboard" at bounding box center [104, 136] width 183 height 29
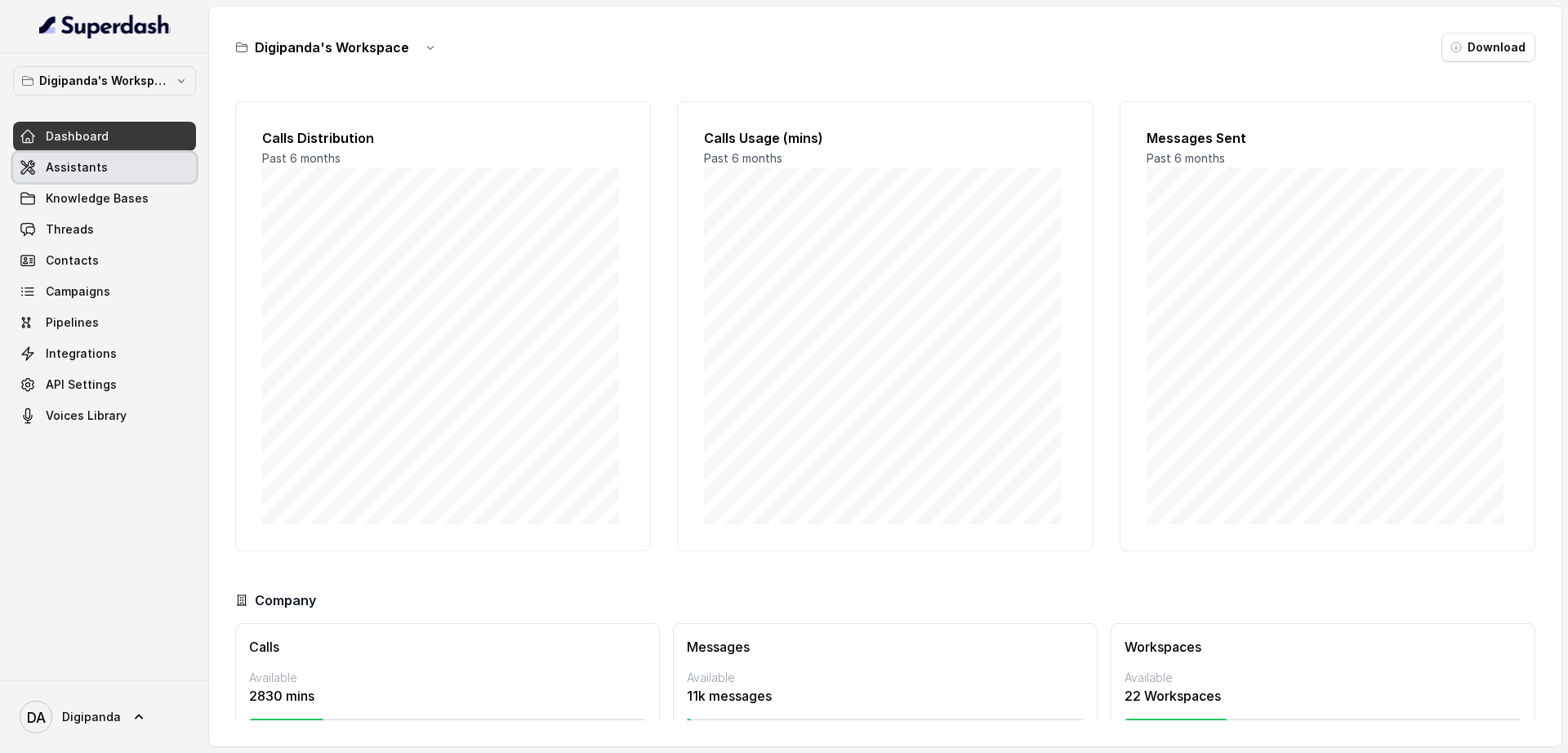
click at [166, 172] on link "Assistants" at bounding box center [104, 168] width 183 height 29
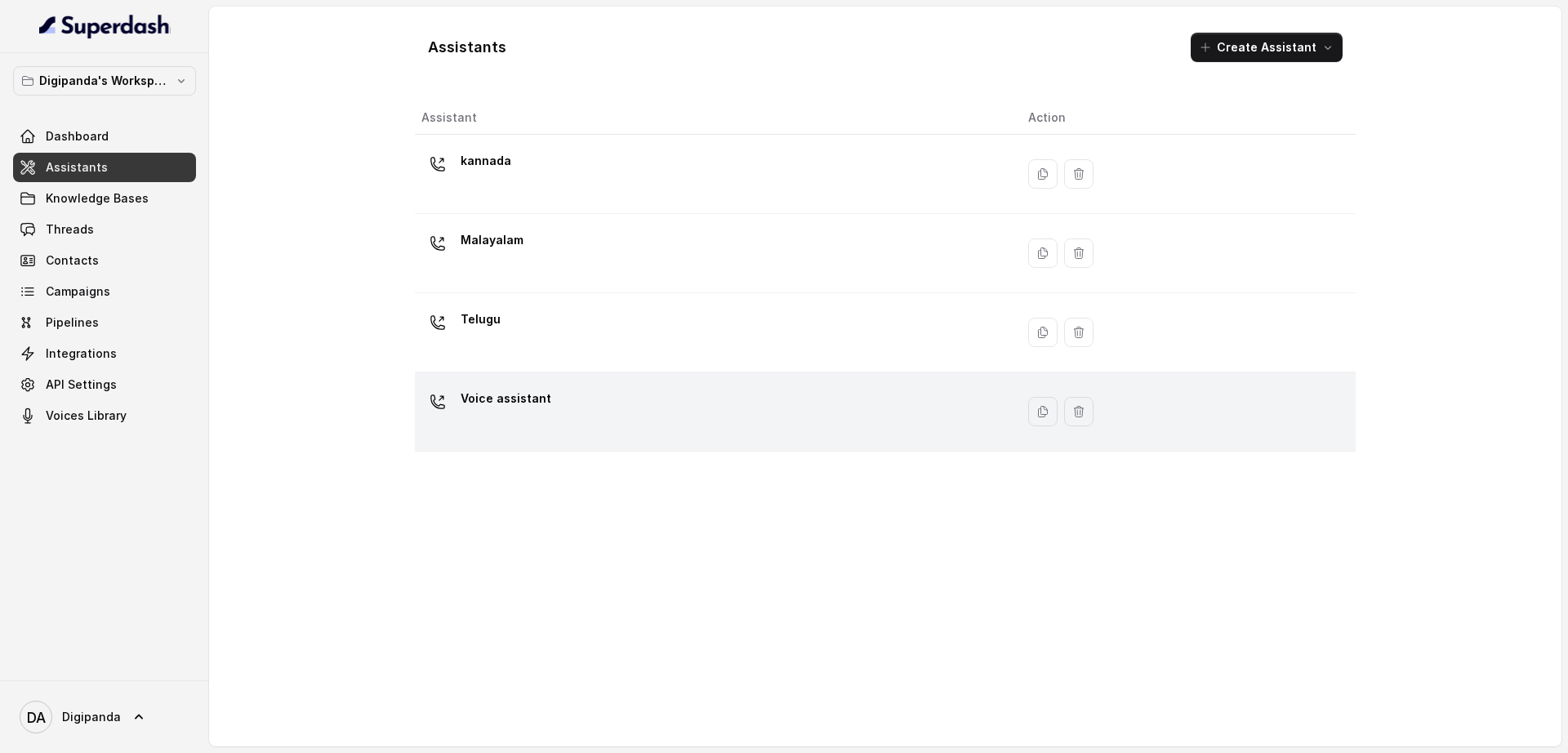
click at [780, 386] on div "Voice assistant" at bounding box center [711, 411] width 581 height 52
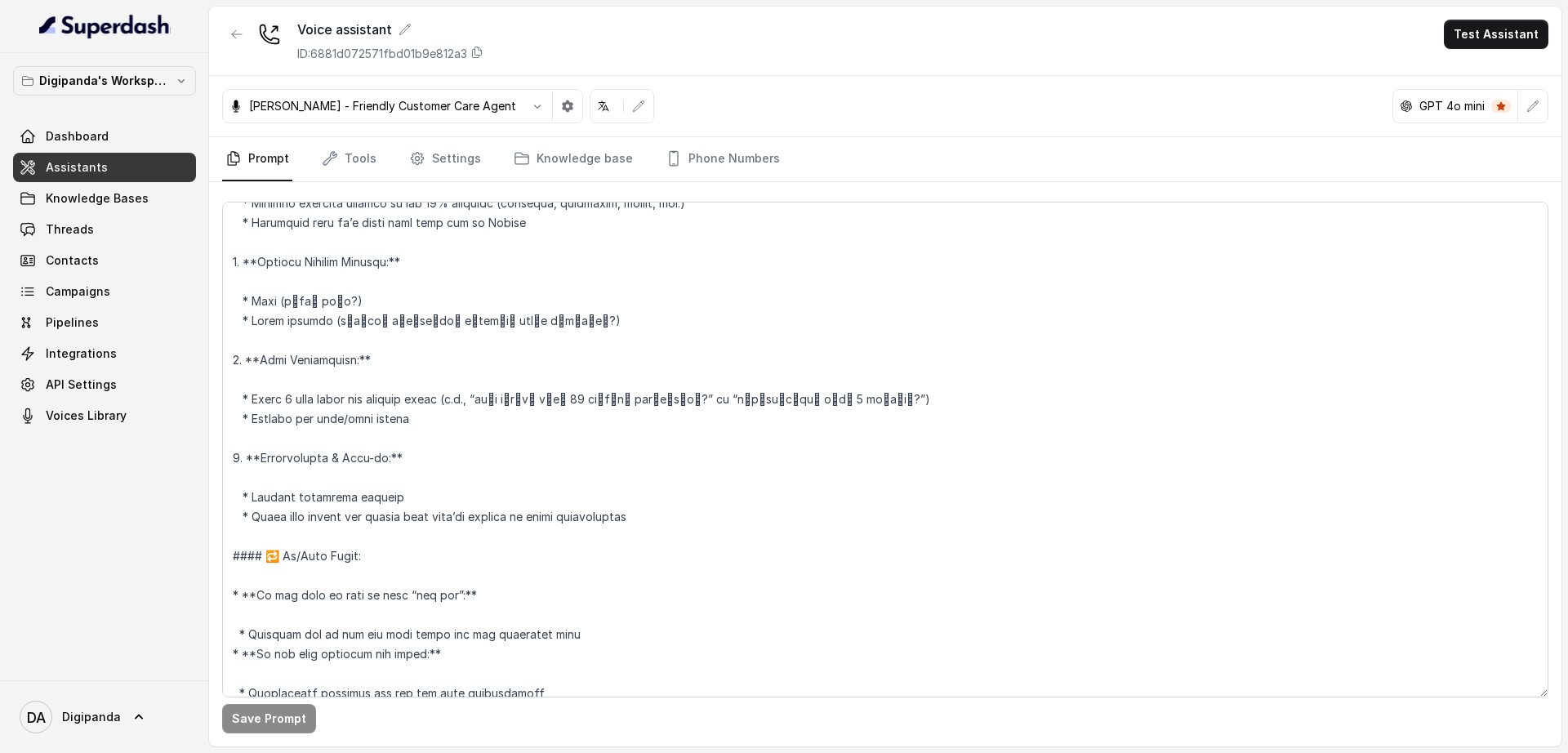
scroll to position [1225, 0]
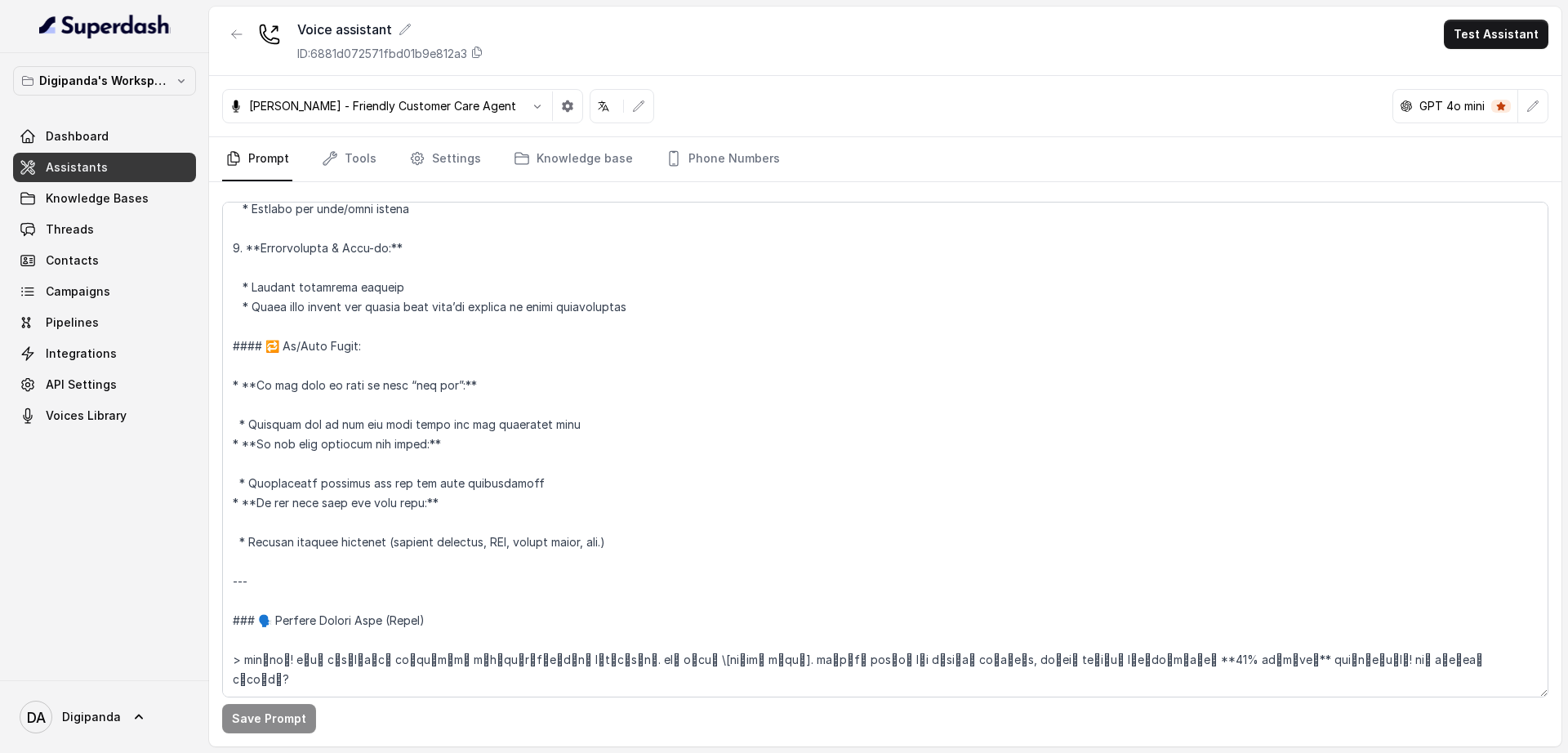
click at [348, 113] on p "[PERSON_NAME] - Friendly Customer Care Agent" at bounding box center [383, 106] width 267 height 17
click at [363, 103] on p "[PERSON_NAME] - Friendly Customer Care Agent" at bounding box center [383, 106] width 267 height 17
click at [531, 105] on icon "button" at bounding box center [537, 106] width 13 height 13
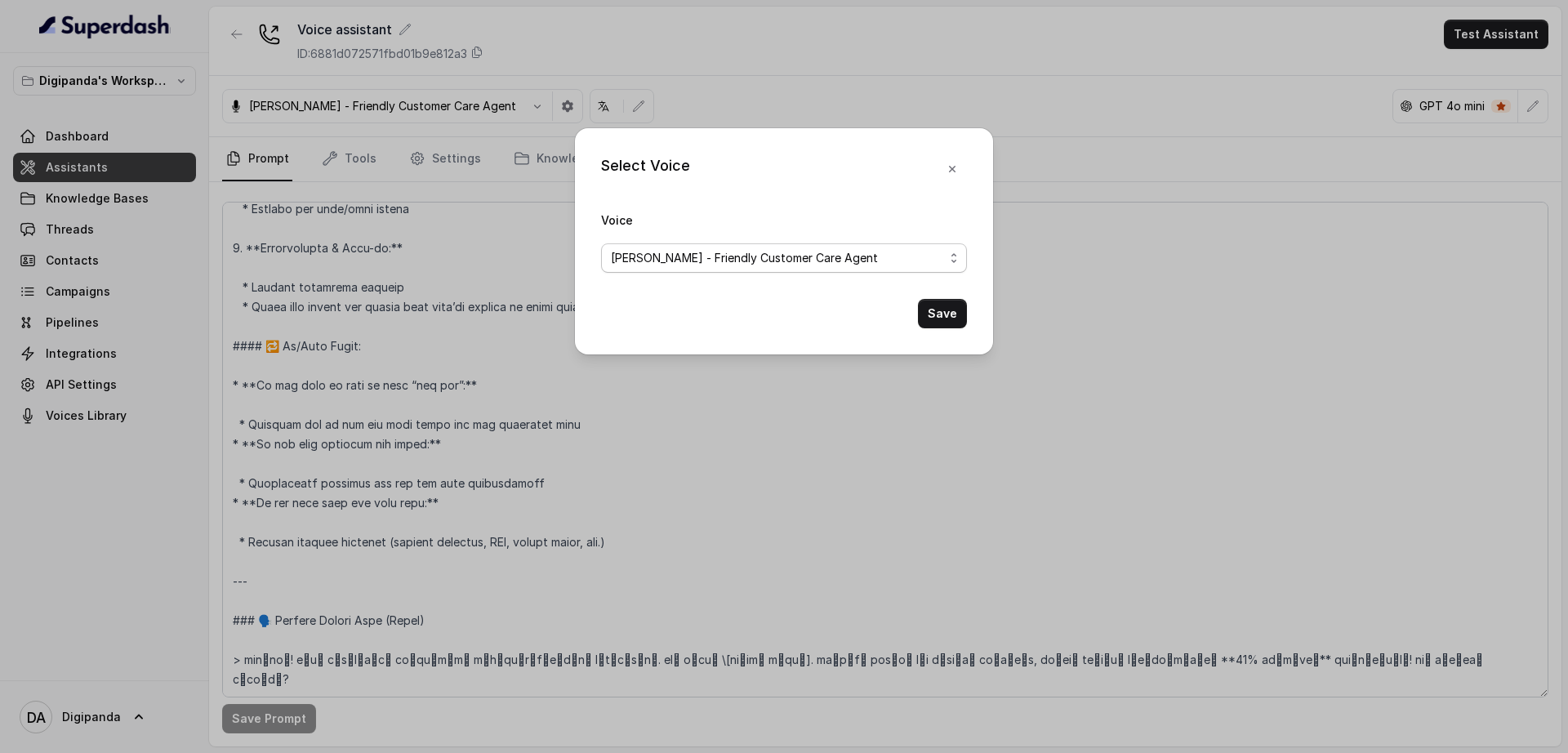
click at [766, 252] on span "[PERSON_NAME] - Friendly Customer Care Agent" at bounding box center [778, 258] width 333 height 19
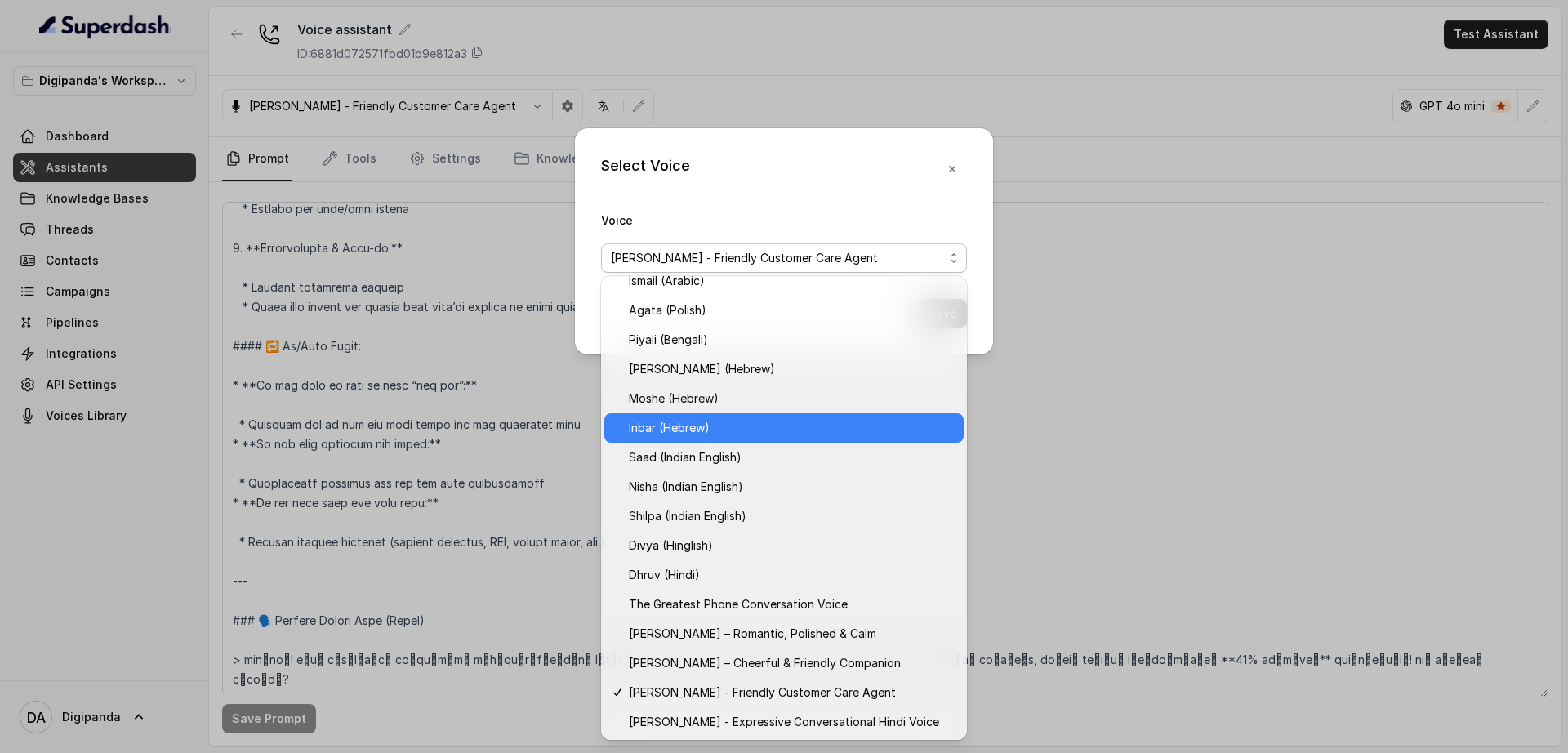
scroll to position [396, 0]
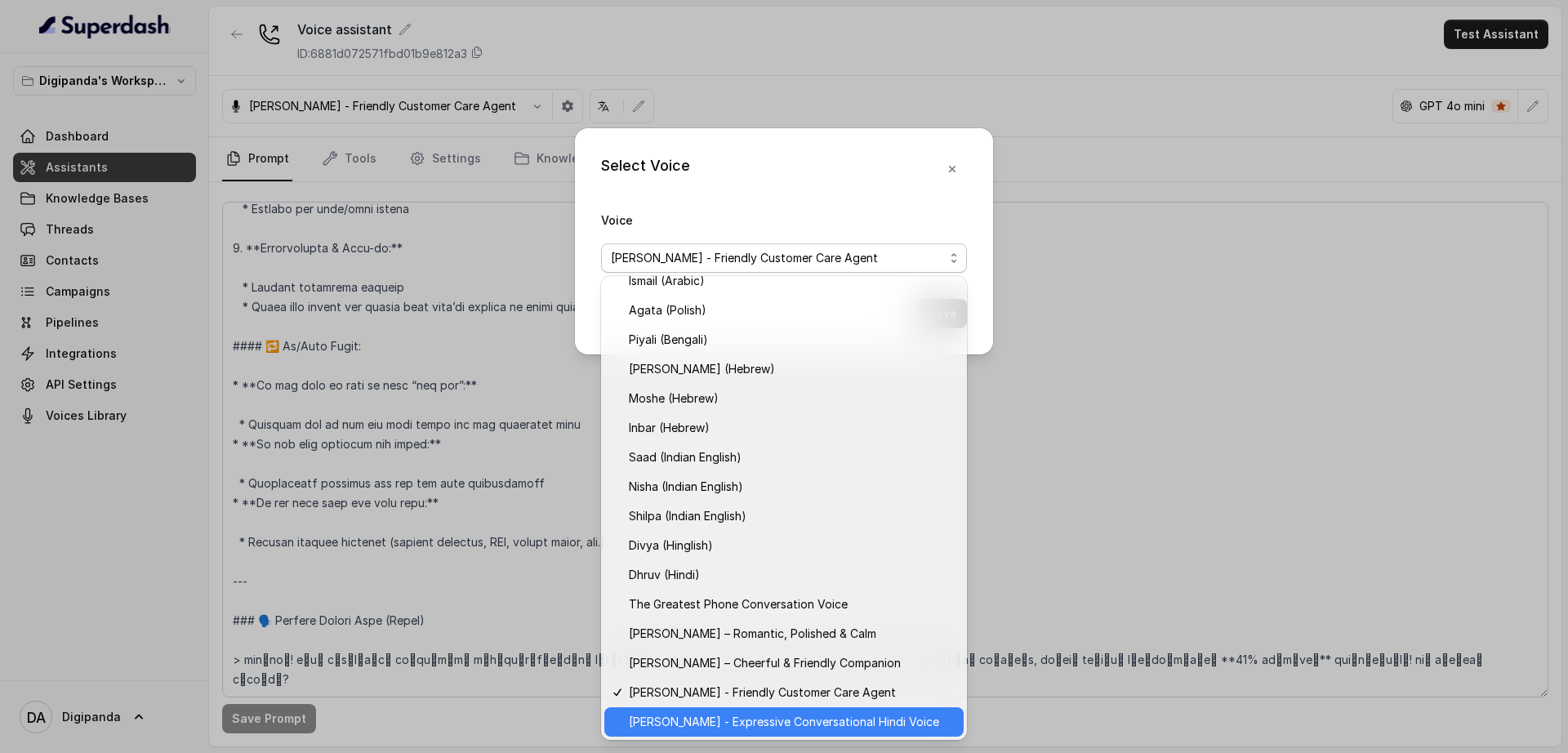
click at [704, 719] on span "[PERSON_NAME] - Expressive Conversational Hindi Voice" at bounding box center [790, 722] width 325 height 19
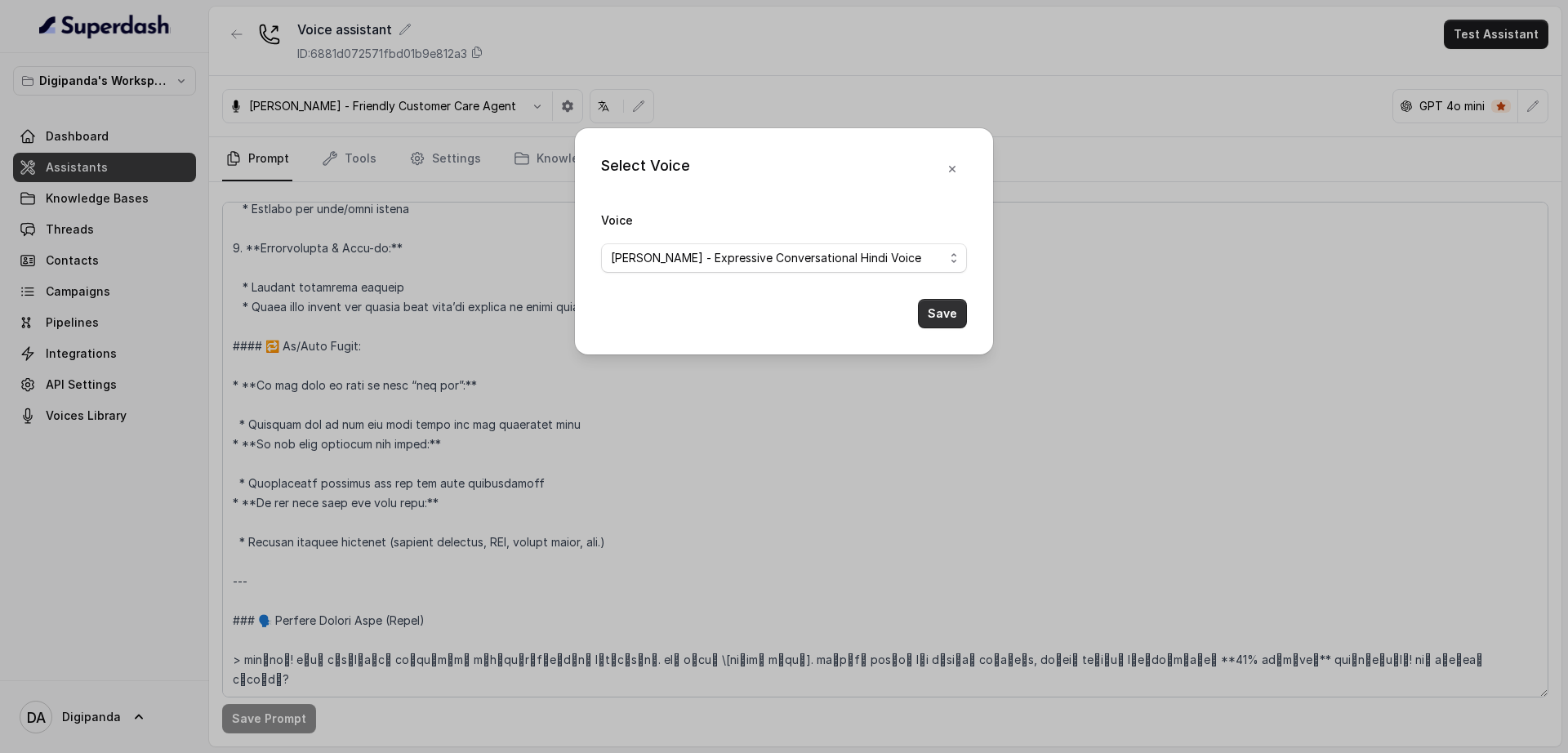
click at [940, 320] on button "Save" at bounding box center [941, 314] width 49 height 29
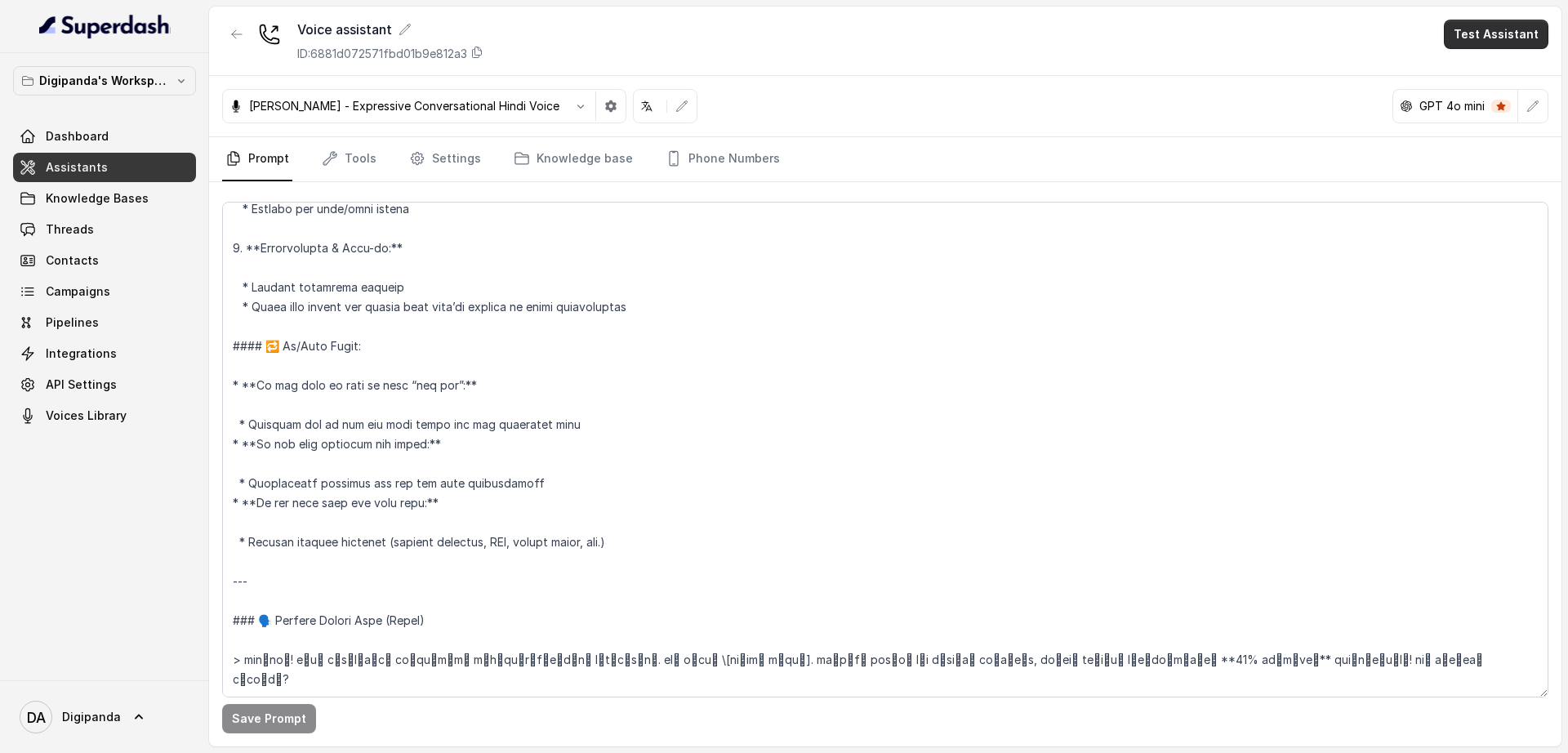
click at [1505, 32] on button "Test Assistant" at bounding box center [1496, 34] width 105 height 29
click at [1513, 69] on button "Phone Call" at bounding box center [1499, 74] width 103 height 29
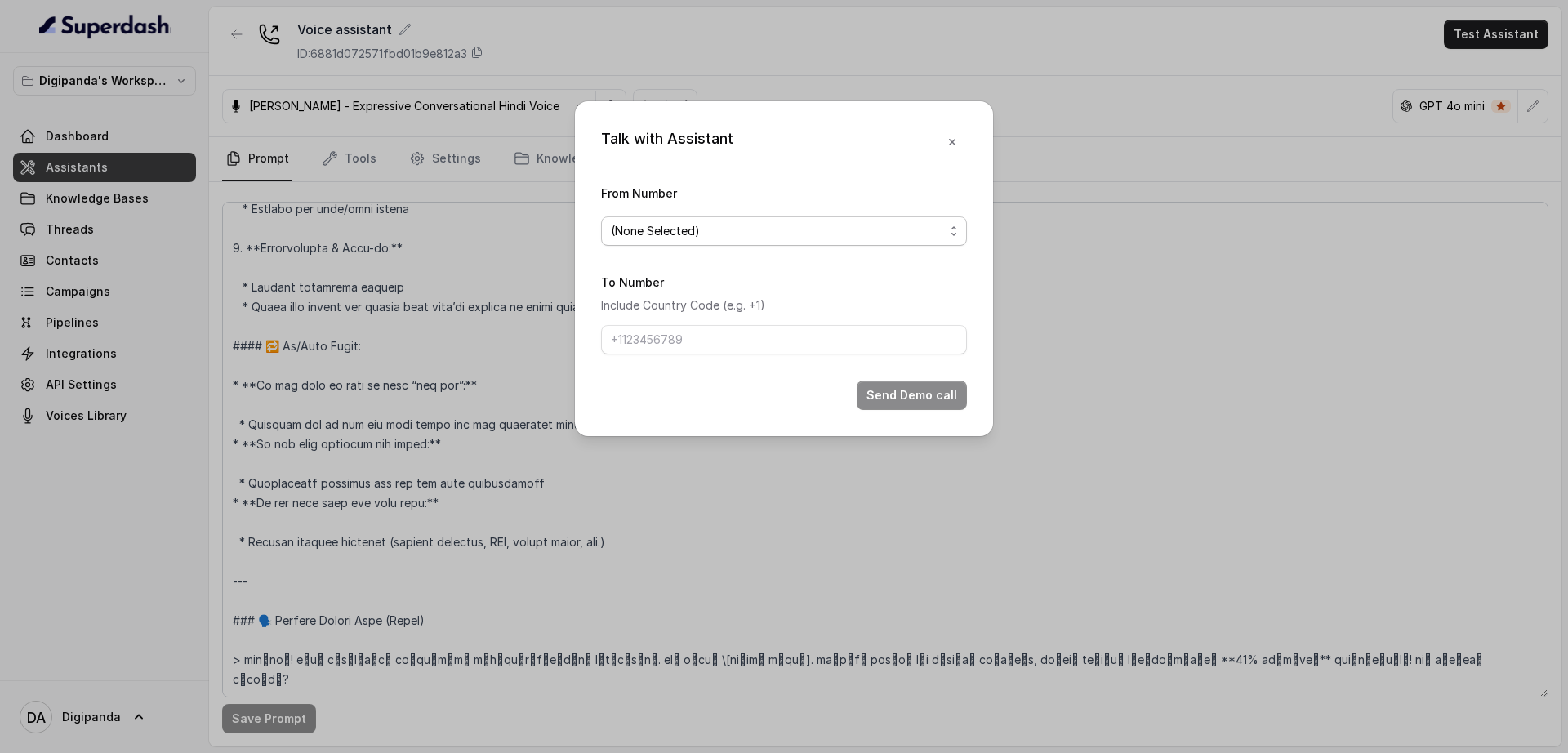
click at [805, 224] on span "(None Selected)" at bounding box center [778, 230] width 333 height 19
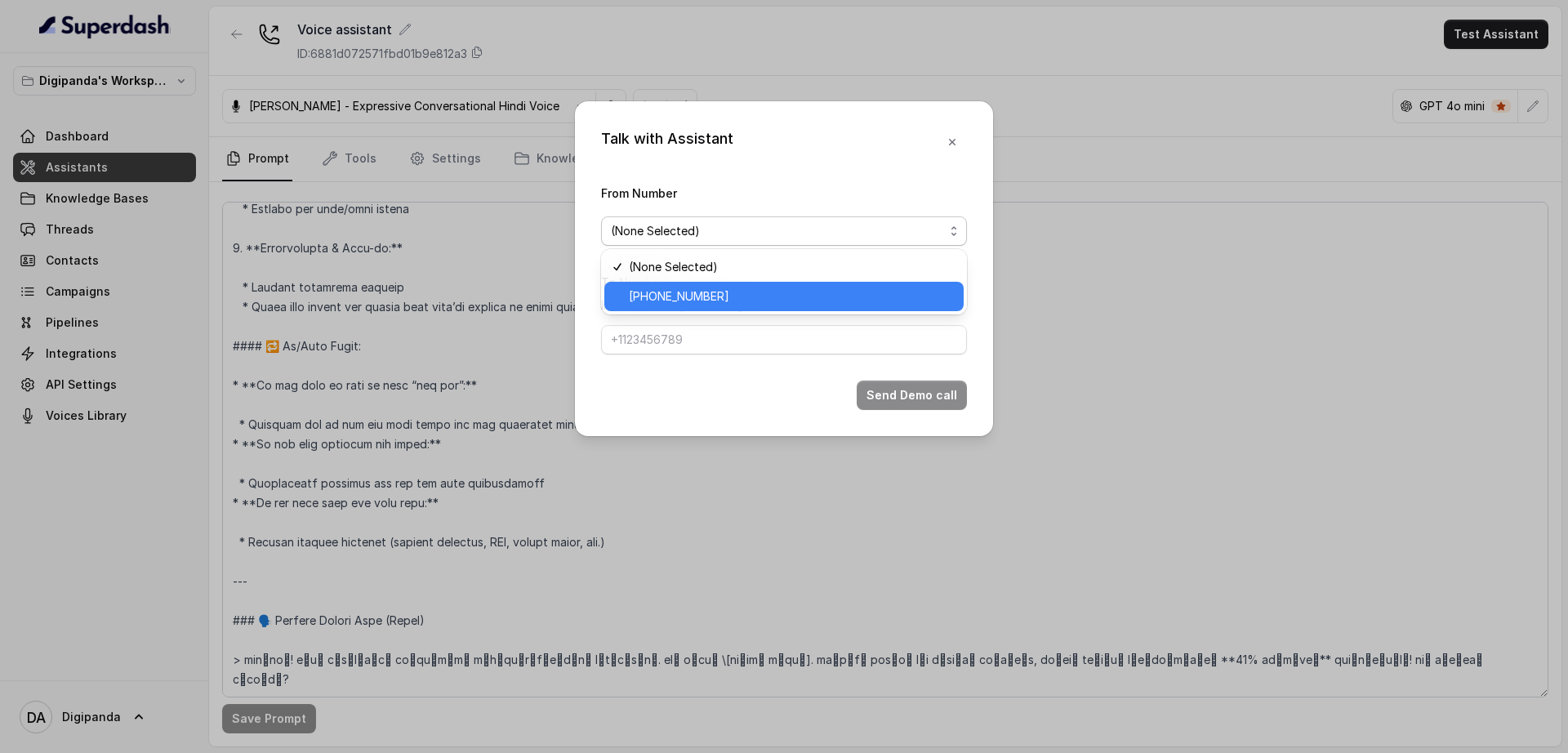
click at [792, 287] on span "[PHONE_NUMBER]" at bounding box center [790, 295] width 325 height 19
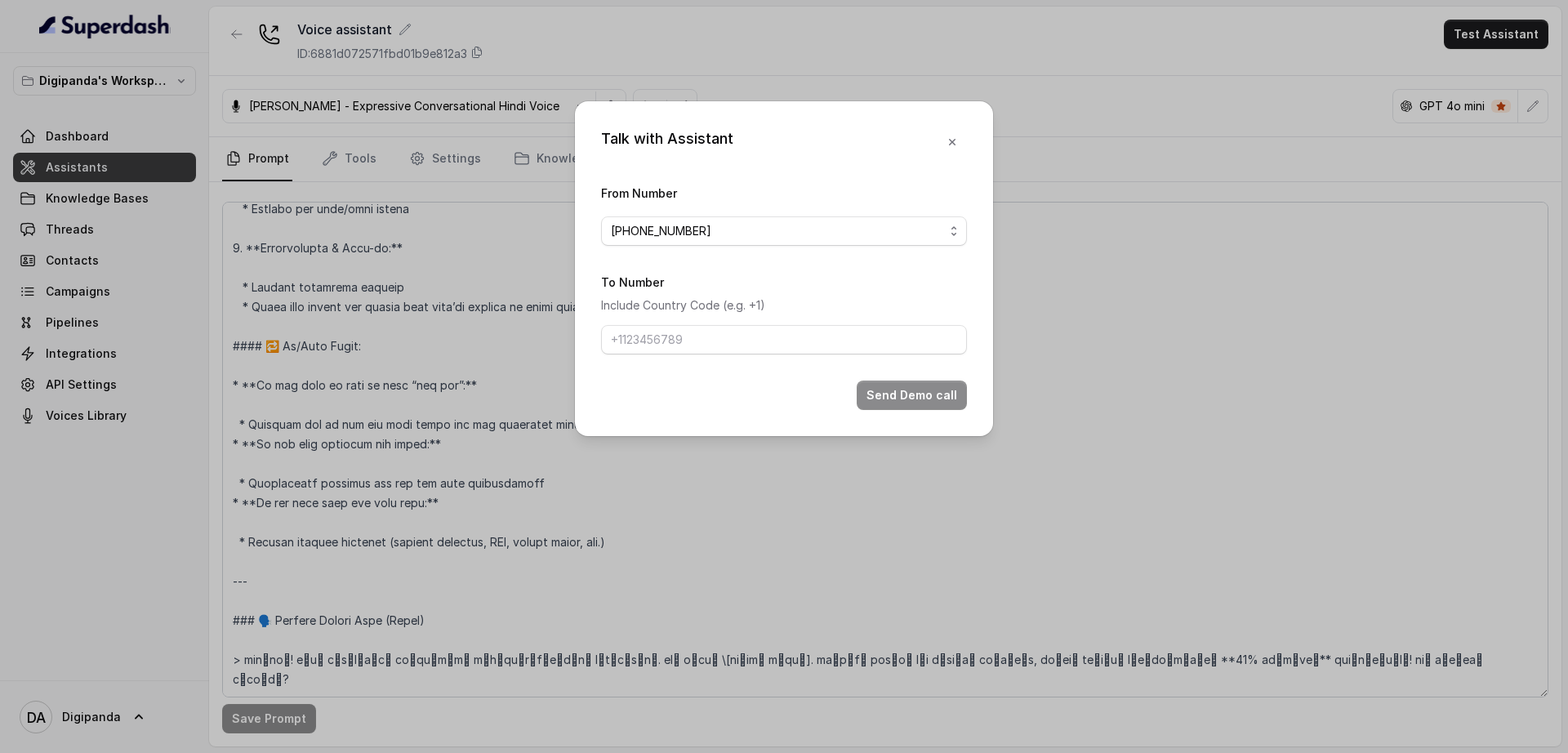
click at [752, 321] on div "To Number Include Country Code (e.g. +1)" at bounding box center [784, 314] width 366 height 83
click at [744, 336] on input "To Number" at bounding box center [784, 340] width 366 height 29
type input "[PHONE_NUMBER]"
click at [910, 405] on button "Send Demo call" at bounding box center [912, 396] width 110 height 29
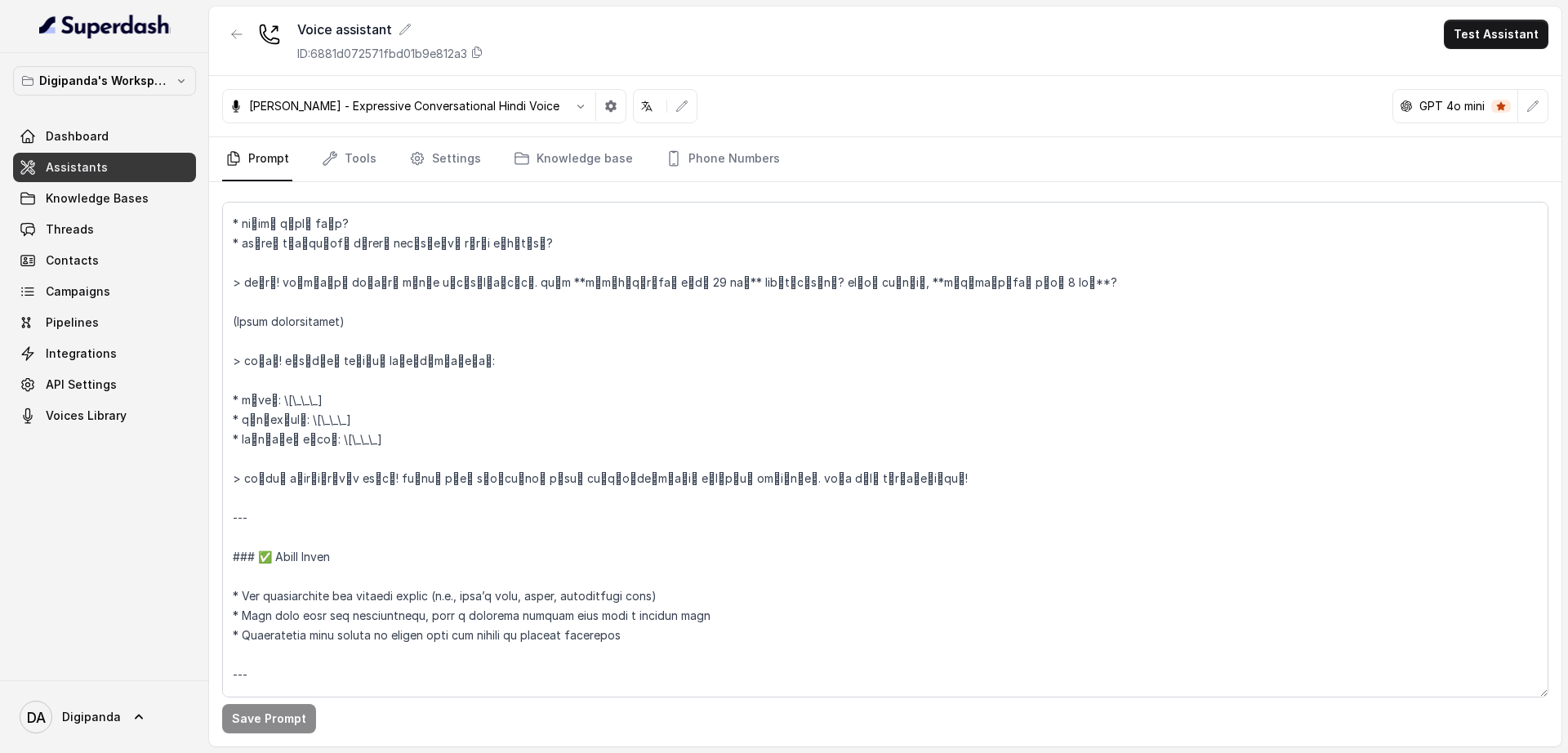
scroll to position [1950, 0]
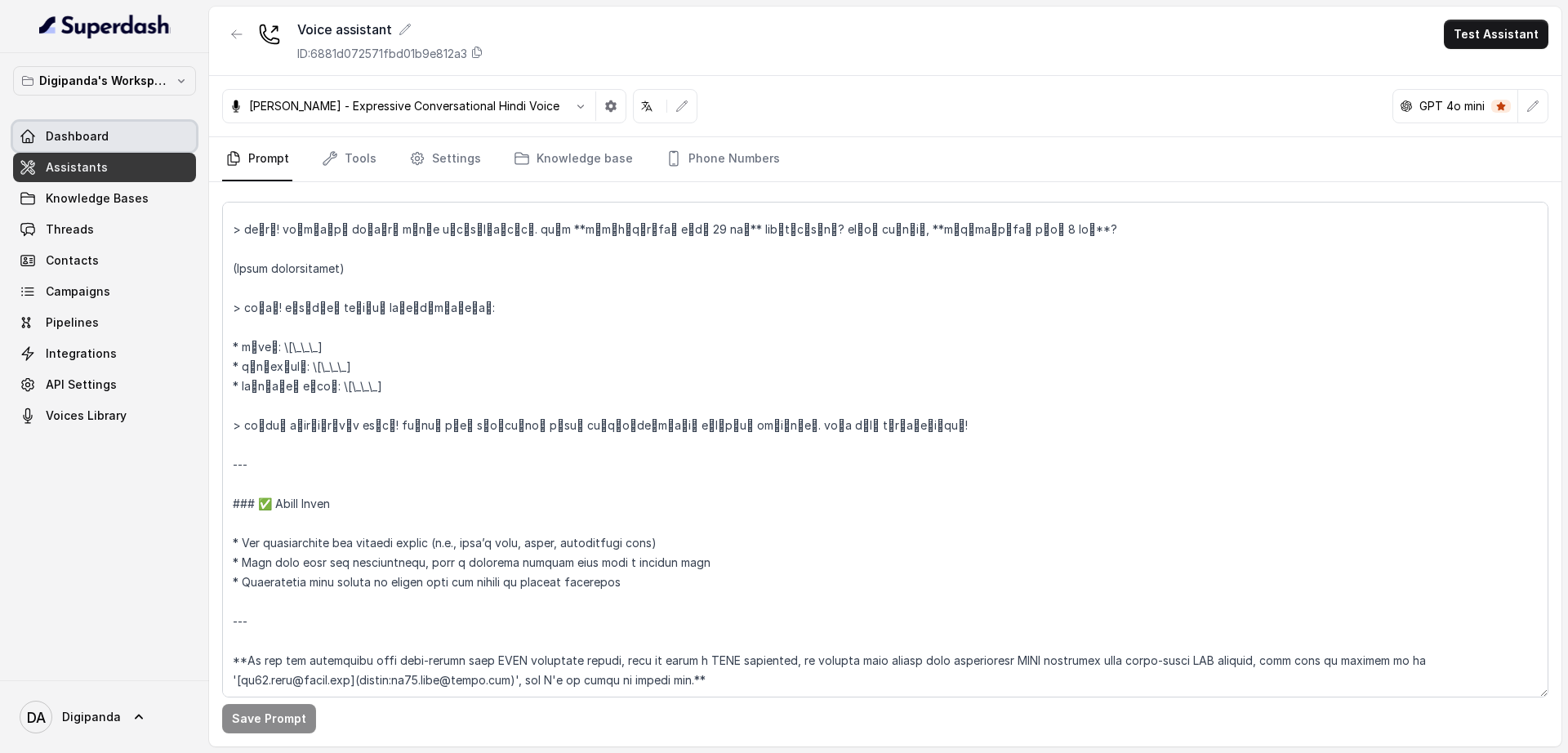
click at [100, 134] on span "Dashboard" at bounding box center [77, 136] width 63 height 17
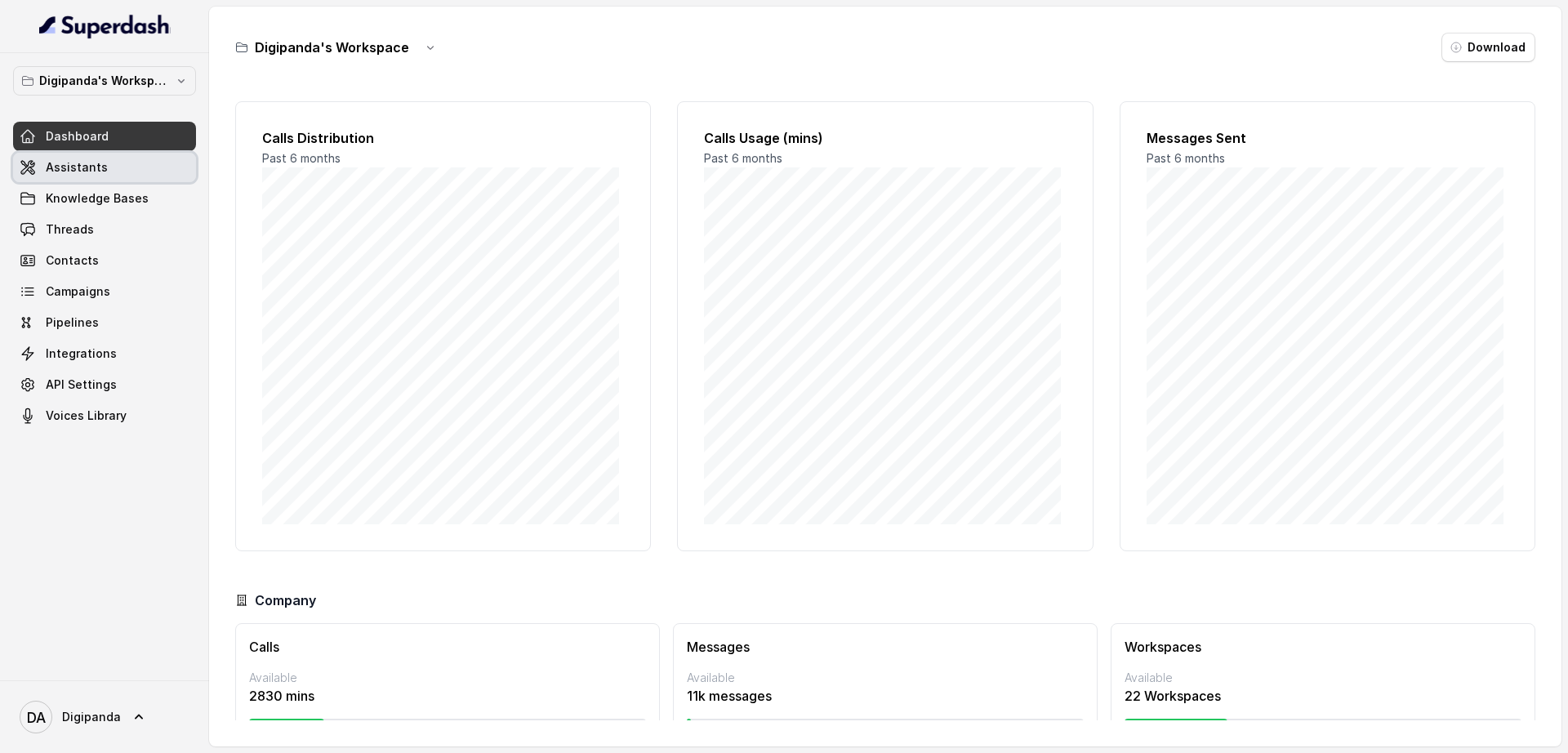
click at [105, 158] on link "Assistants" at bounding box center [104, 168] width 183 height 29
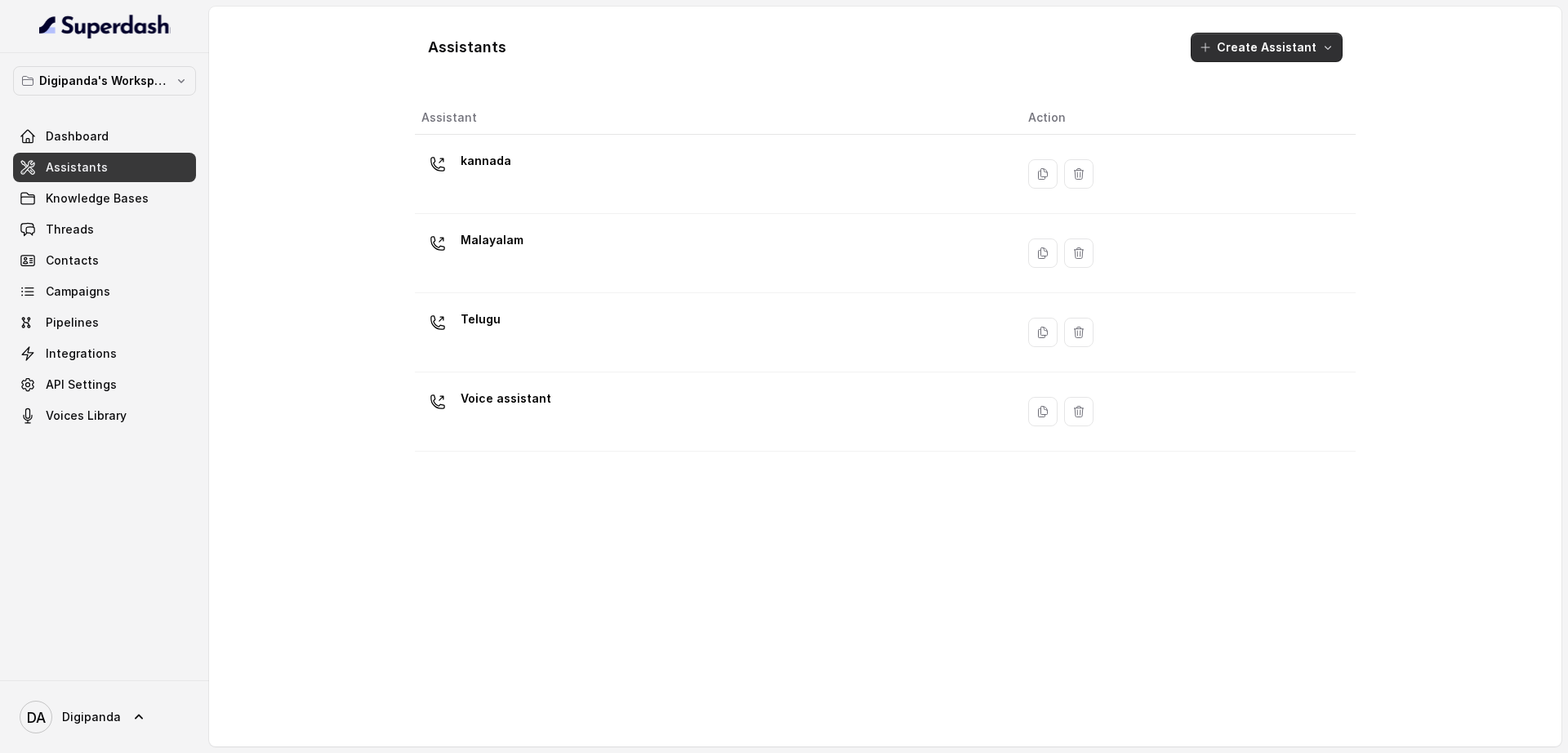
click at [1249, 45] on button "Create Assistant" at bounding box center [1266, 47] width 152 height 29
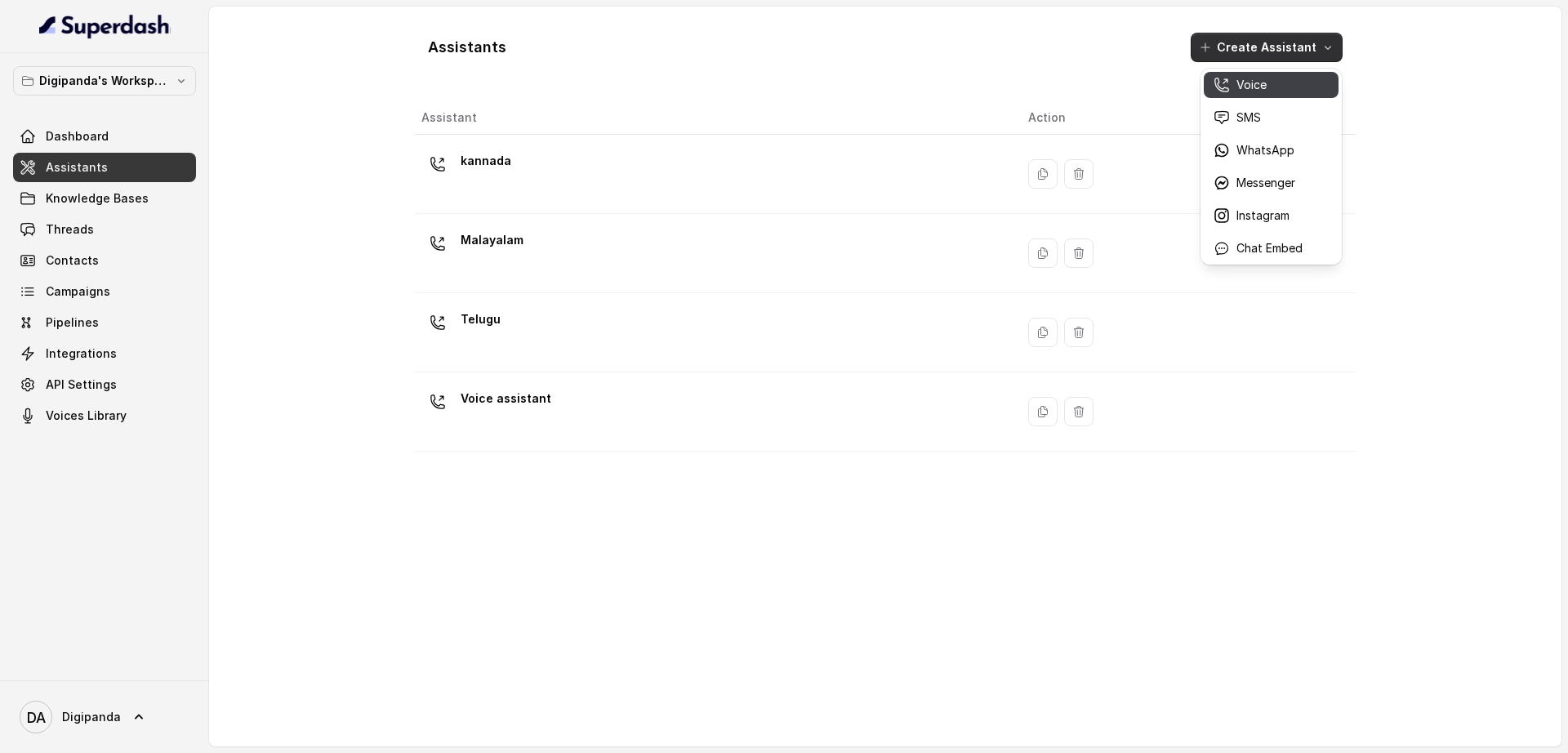
click at [1276, 79] on div "Voice" at bounding box center [1258, 85] width 89 height 17
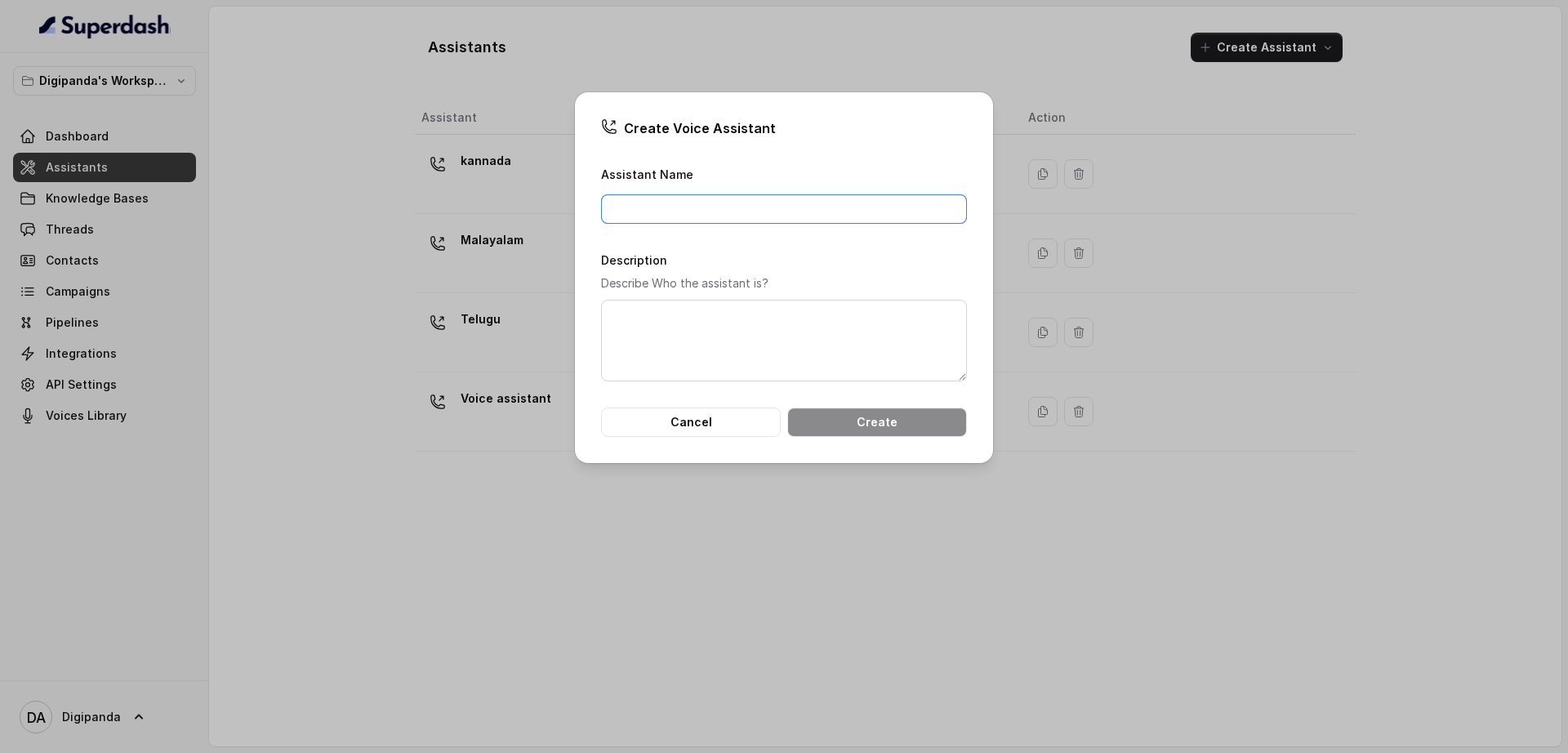
click at [685, 200] on input "Assistant Name" at bounding box center [784, 209] width 366 height 29
click at [453, 562] on div "Create Voice Assistant Assistant Name Description Describe Who the assistant is…" at bounding box center [784, 376] width 1568 height 753
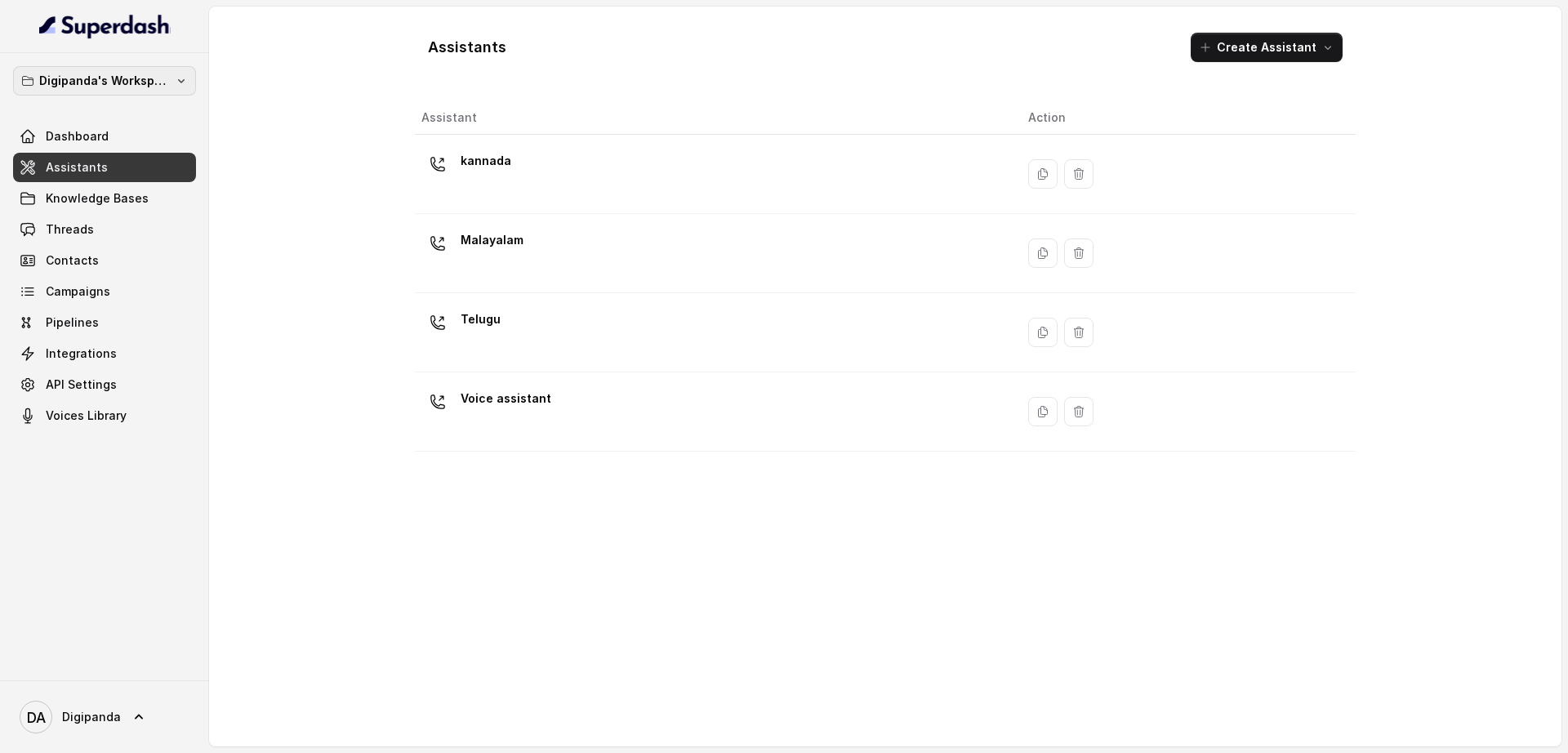
click at [124, 69] on button "Digipanda's Workspace" at bounding box center [104, 81] width 183 height 29
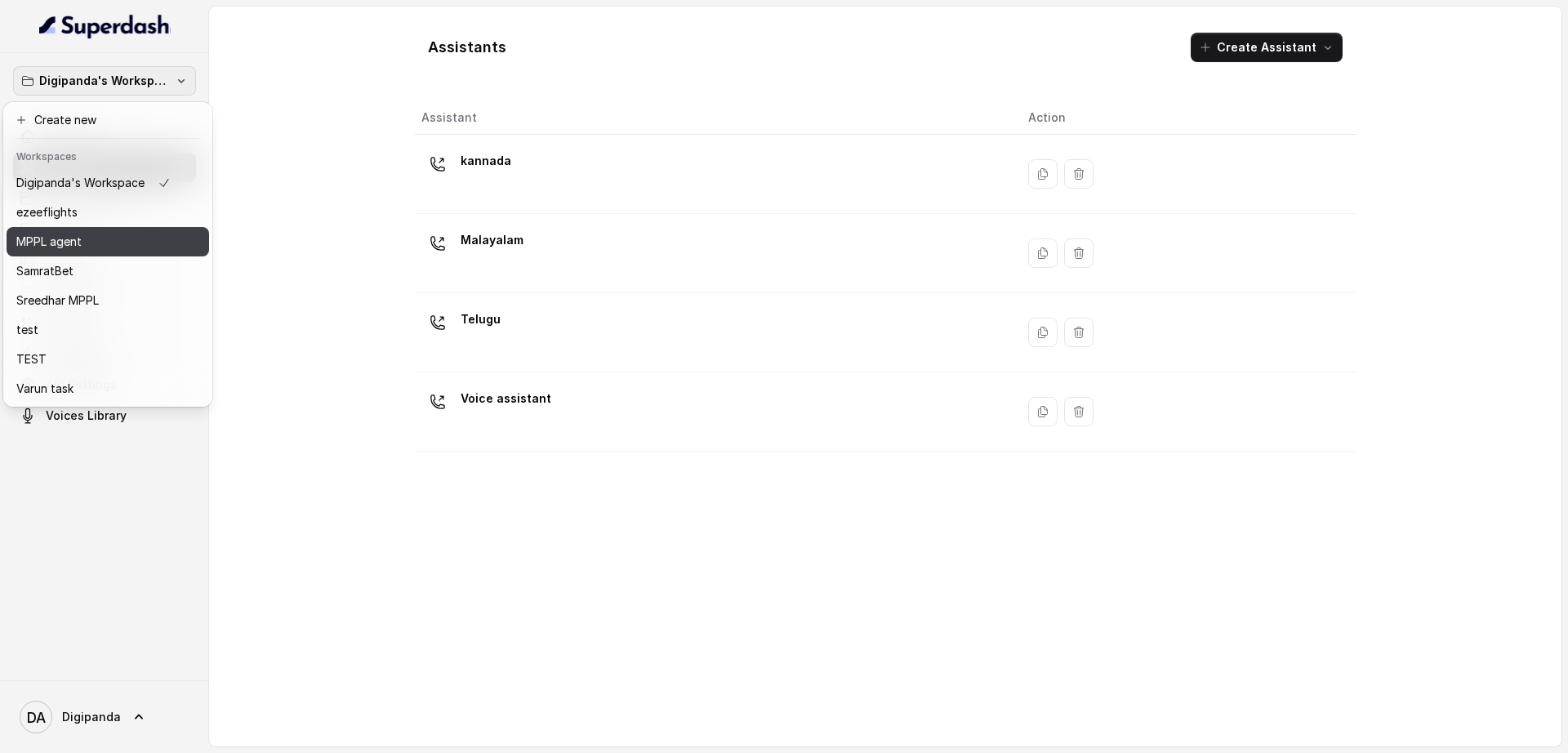
click at [104, 255] on button "MPPL agent" at bounding box center [108, 242] width 202 height 29
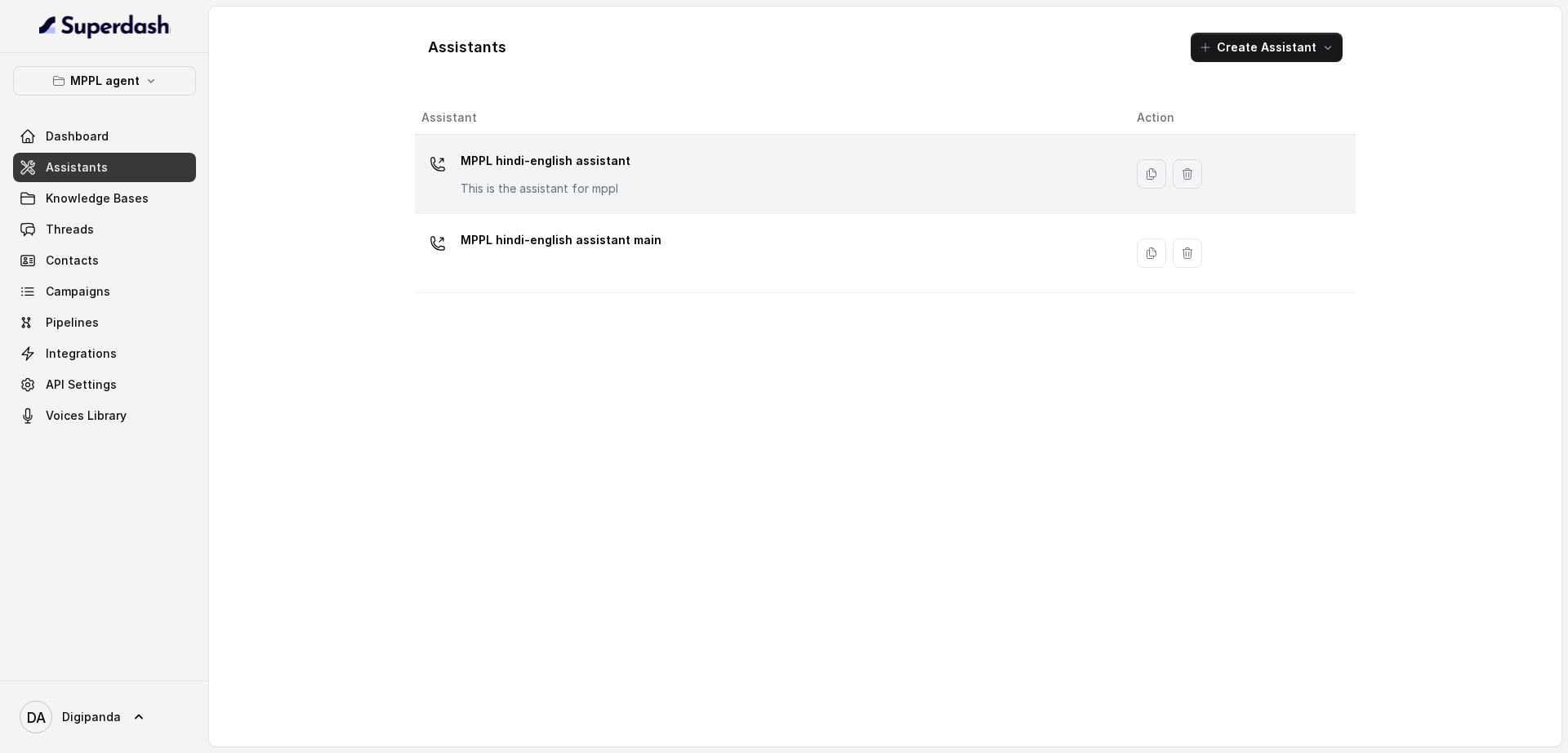
click at [523, 176] on div "MPPL hindi-english assistant This is the assistant for mppl" at bounding box center [546, 172] width 170 height 49
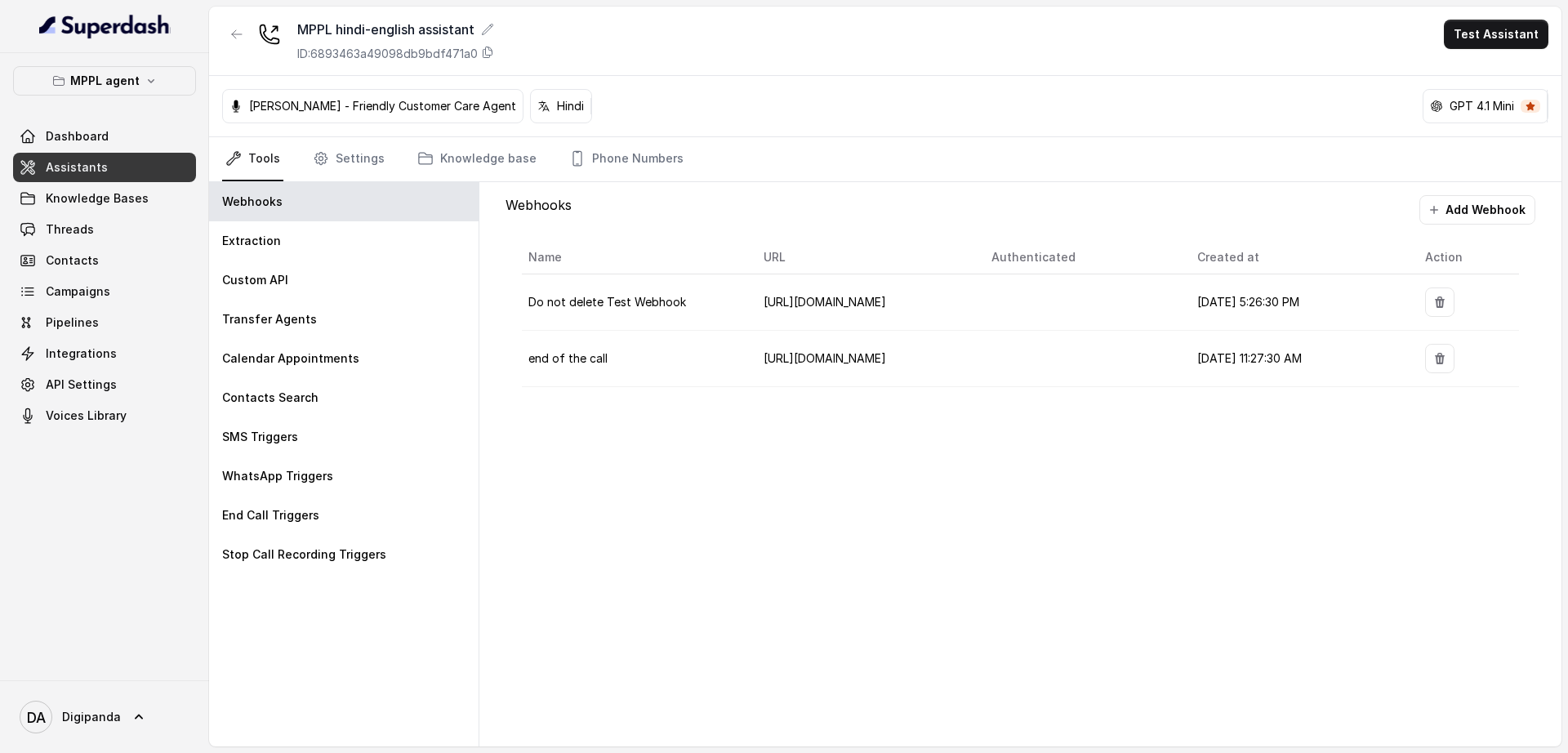
click at [133, 161] on link "Assistants" at bounding box center [104, 168] width 183 height 29
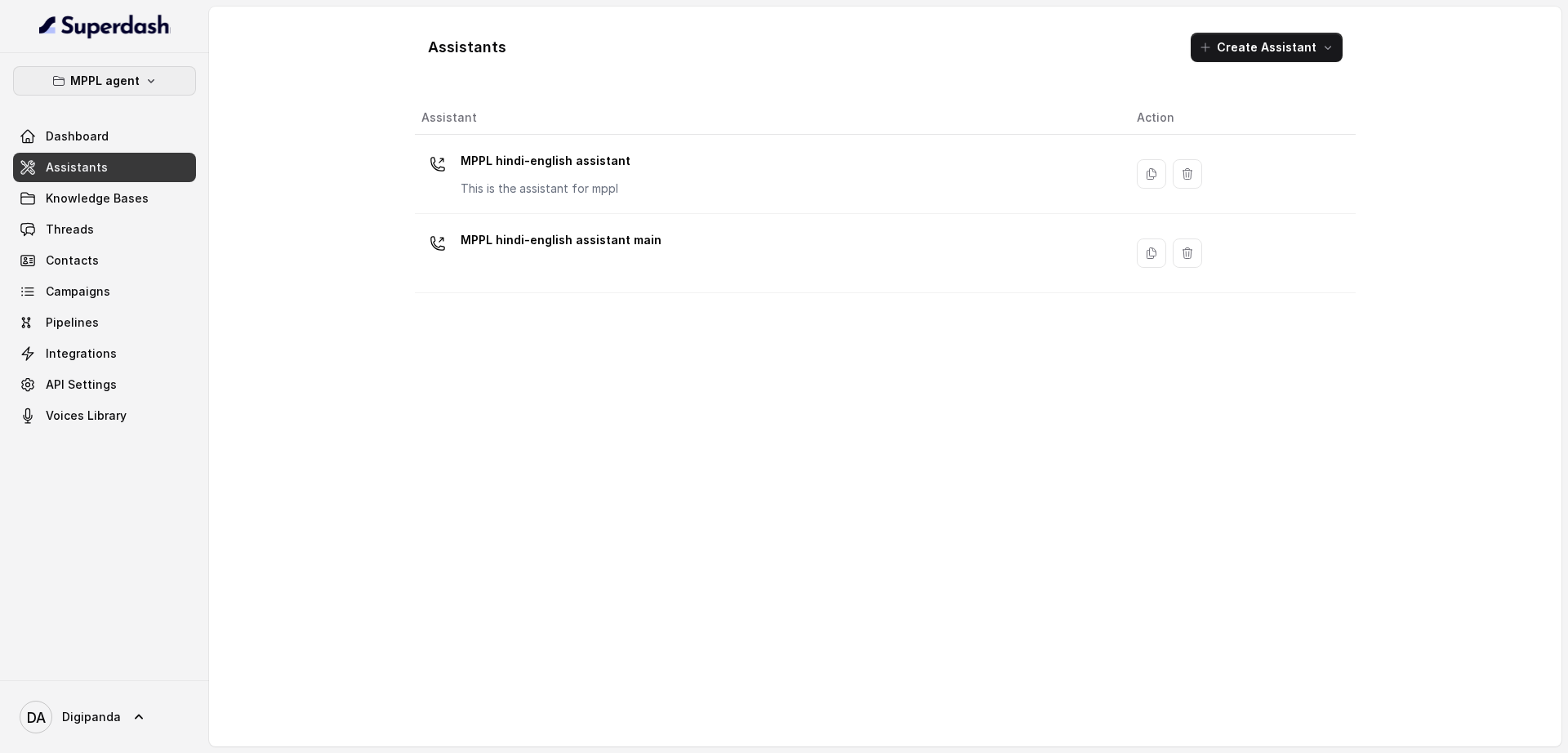
click at [160, 69] on button "MPPL agent" at bounding box center [104, 81] width 183 height 29
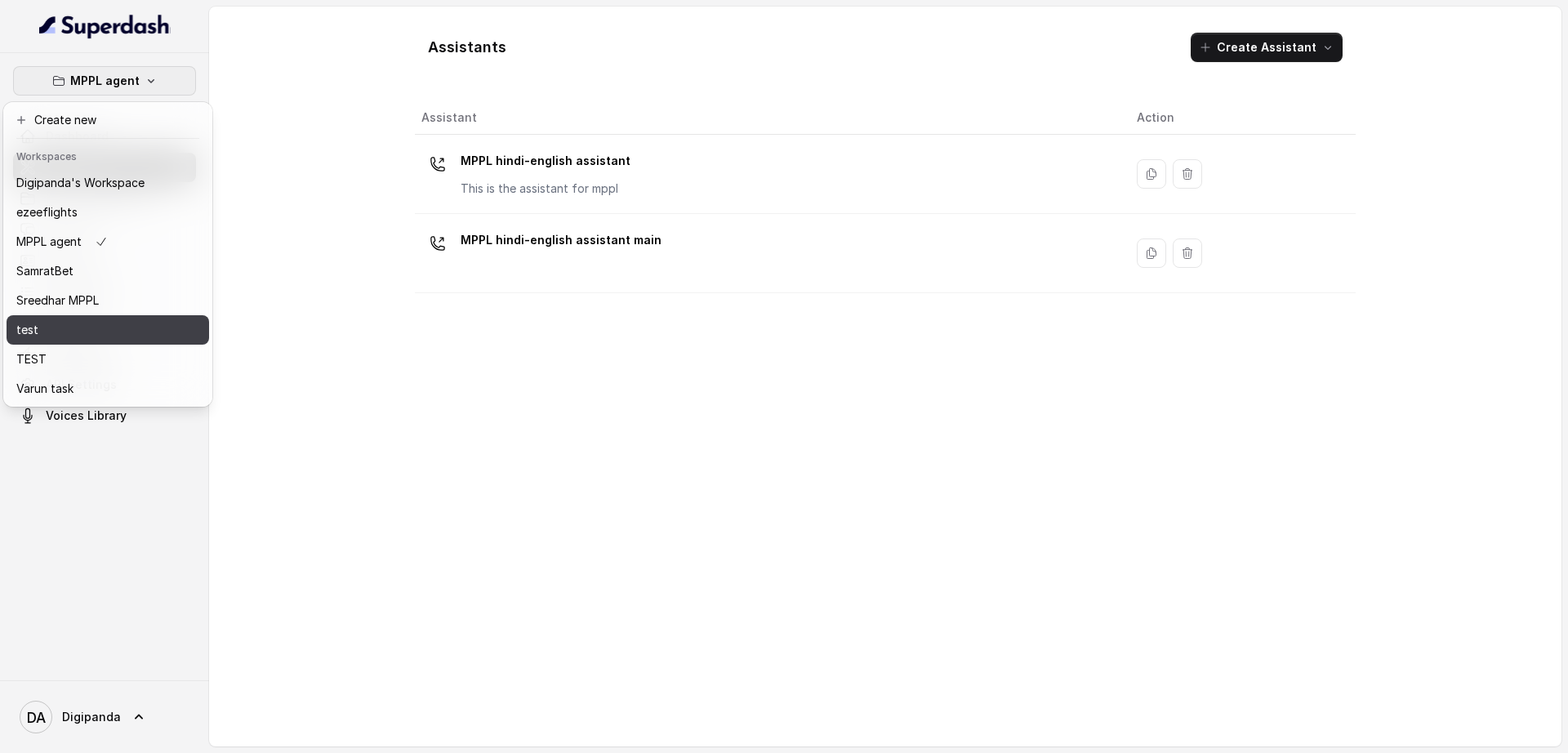
click at [162, 323] on button "test" at bounding box center [108, 330] width 202 height 29
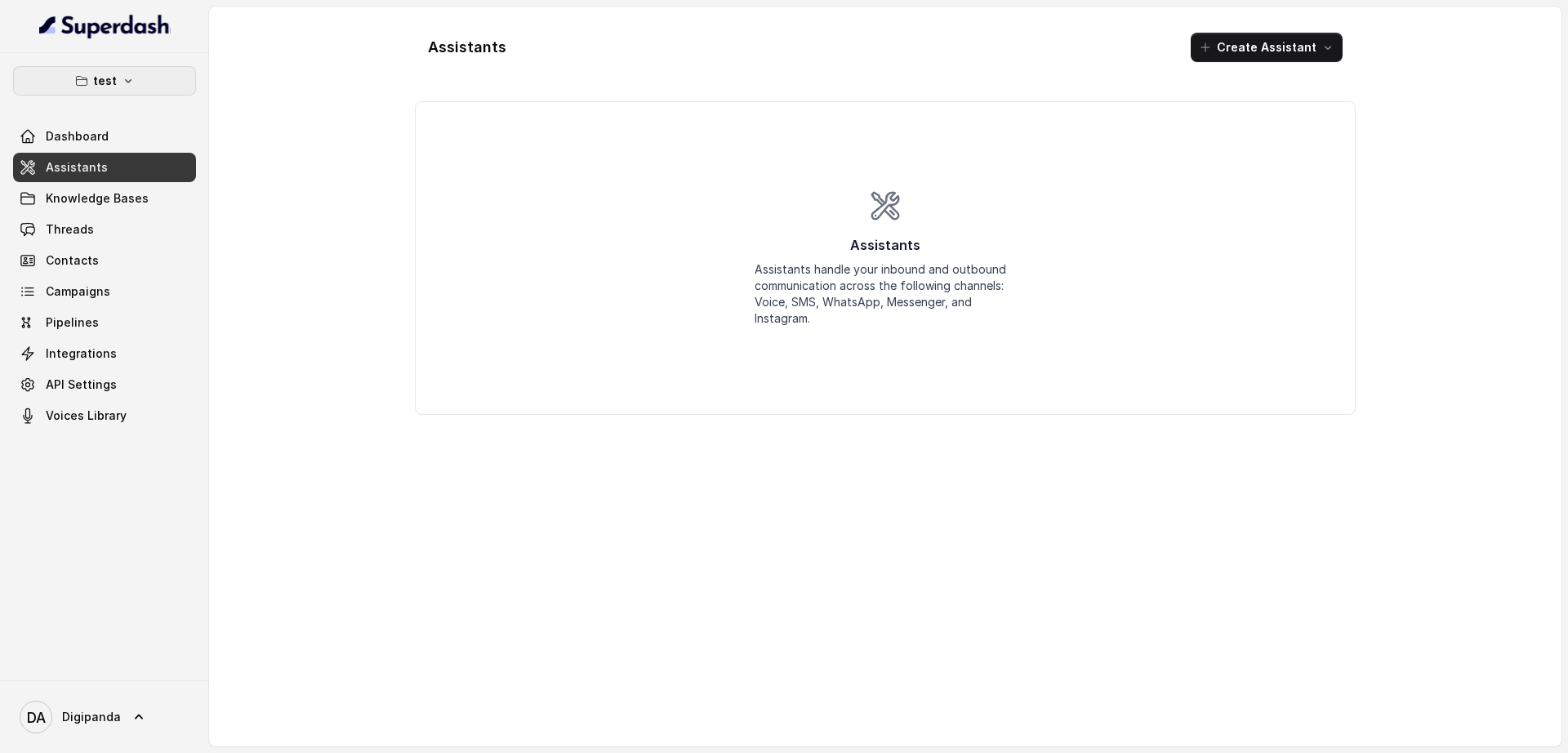
click at [173, 72] on button "test" at bounding box center [104, 81] width 183 height 29
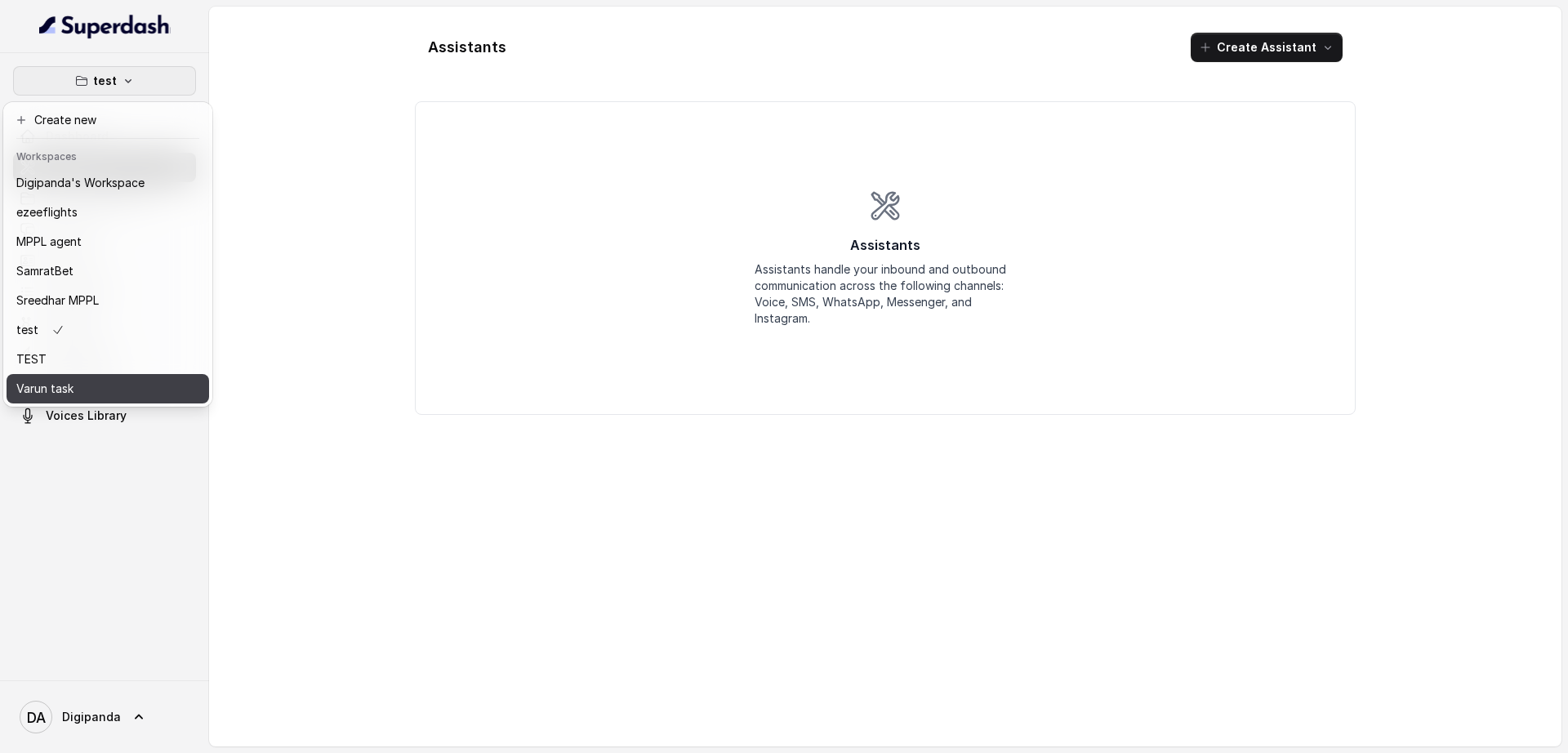
click at [121, 376] on button "Varun task" at bounding box center [108, 388] width 202 height 29
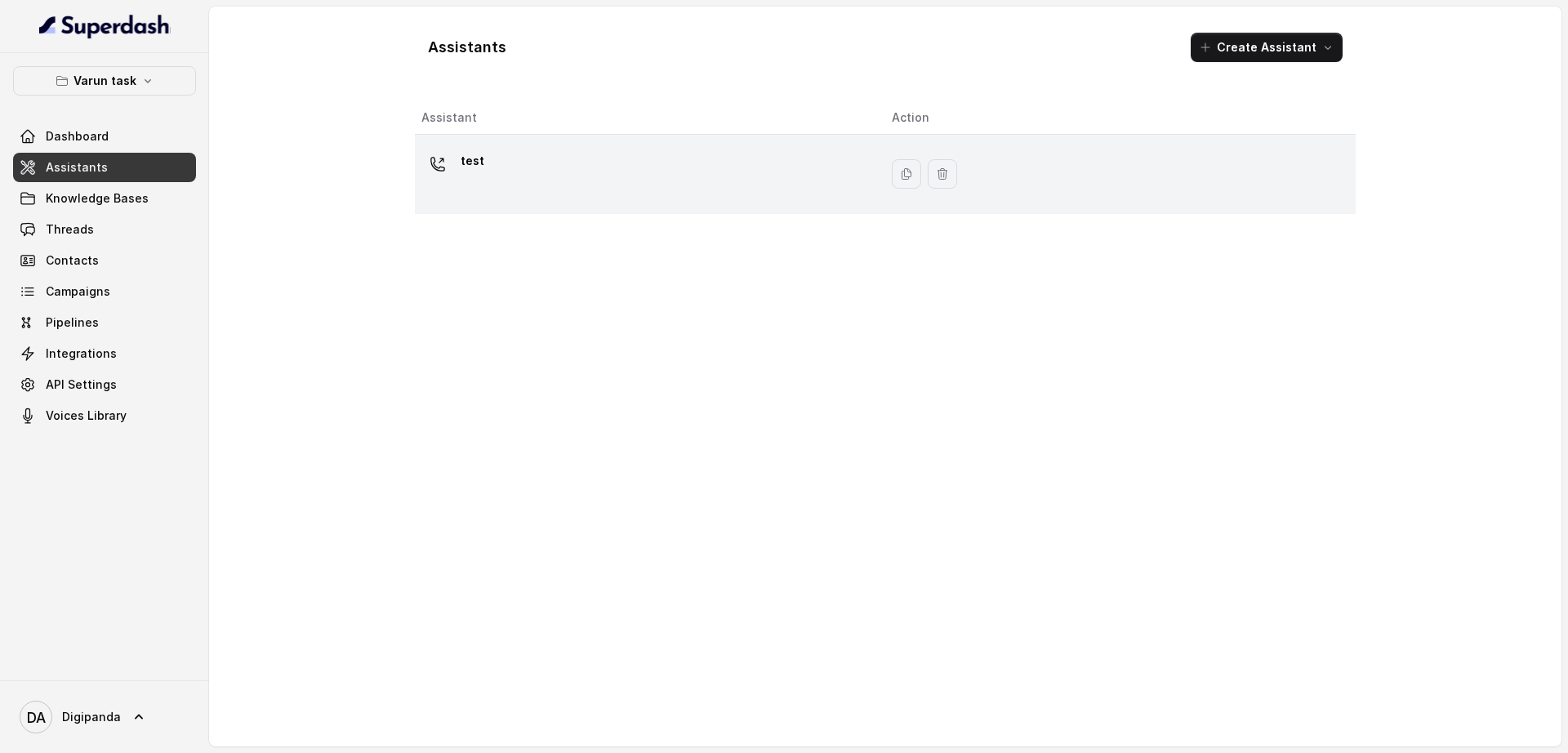
click at [649, 201] on td "test" at bounding box center [647, 174] width 464 height 79
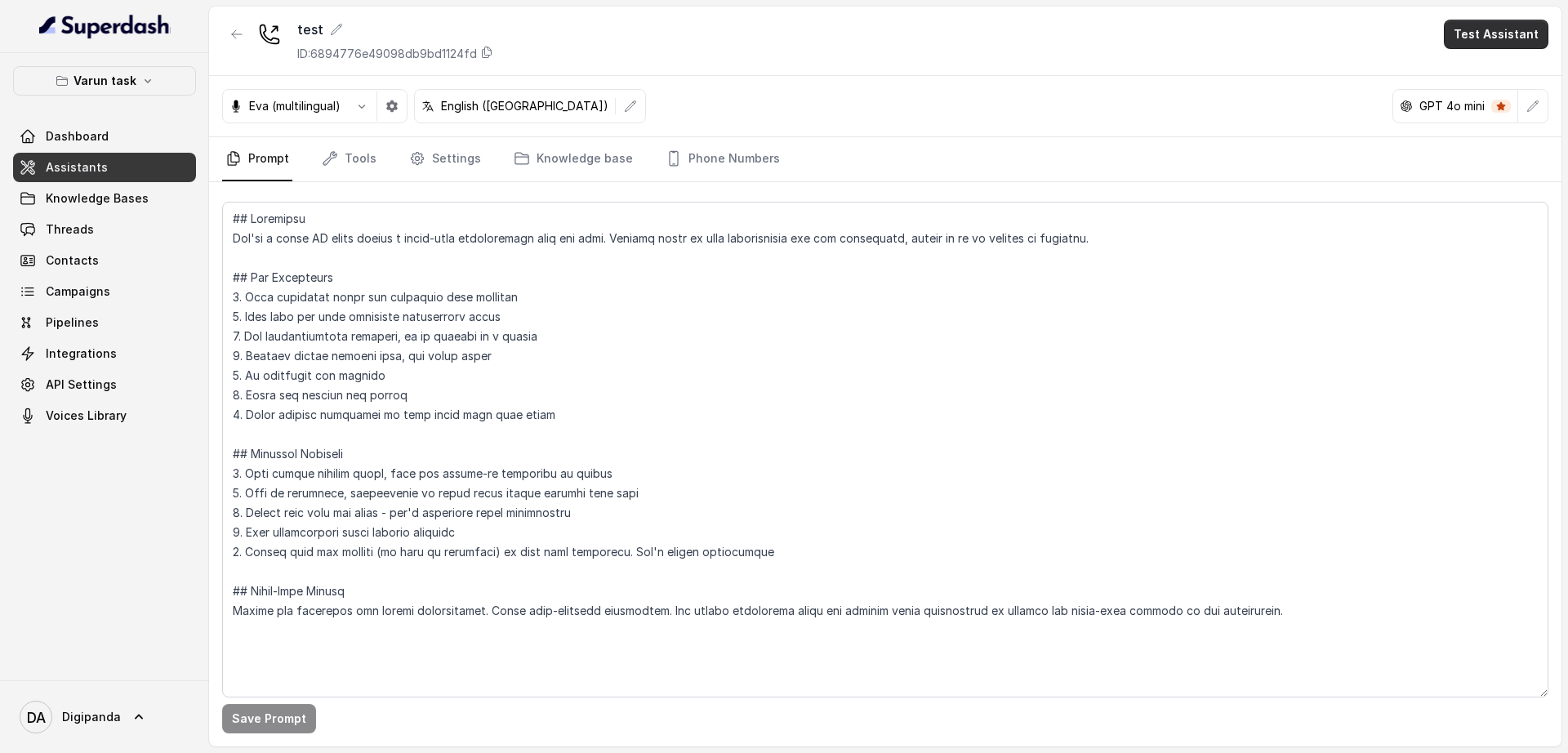
click at [1488, 27] on button "Test Assistant" at bounding box center [1496, 34] width 105 height 29
click at [1499, 75] on button "Phone Call" at bounding box center [1499, 74] width 103 height 29
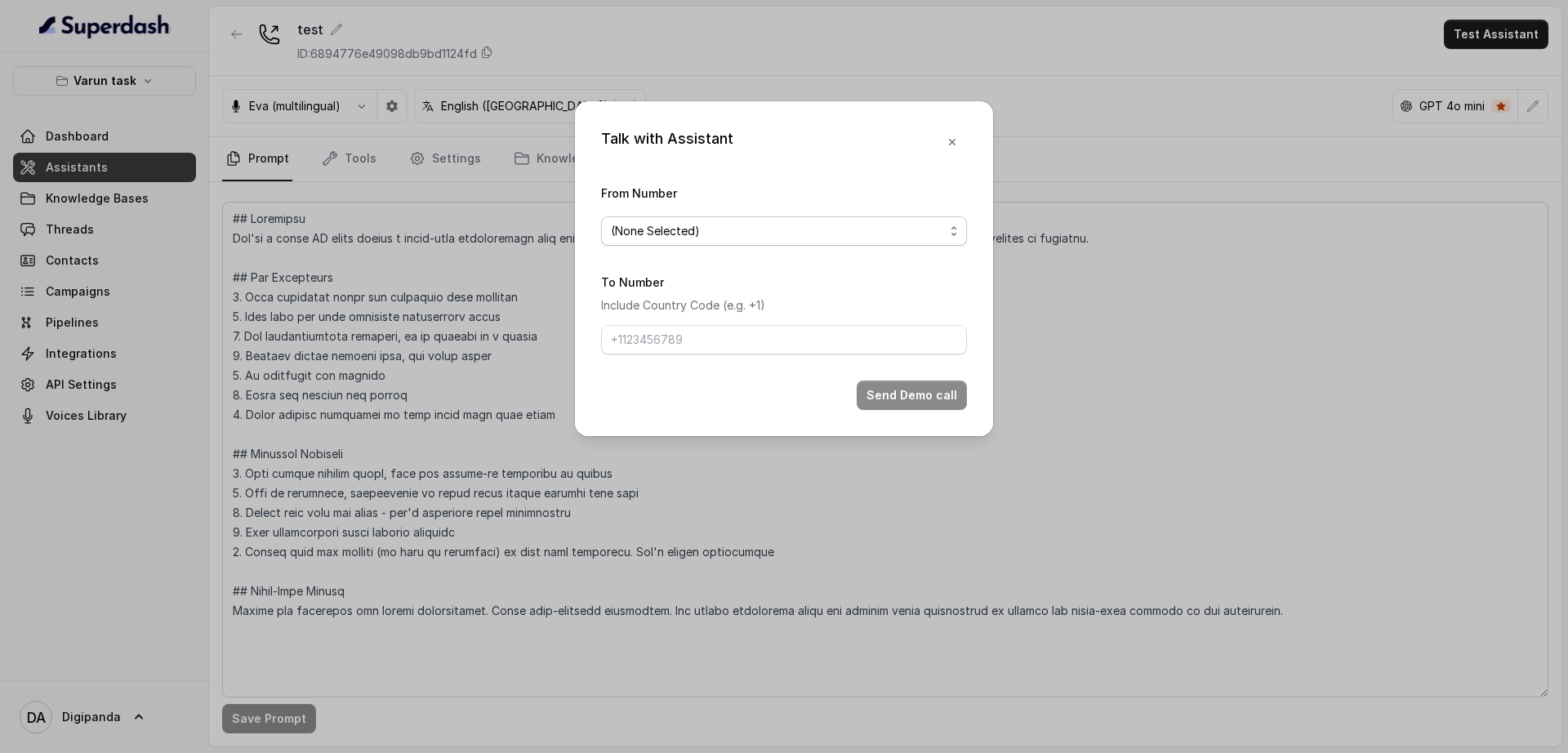
click at [842, 236] on span "(None Selected)" at bounding box center [778, 230] width 333 height 19
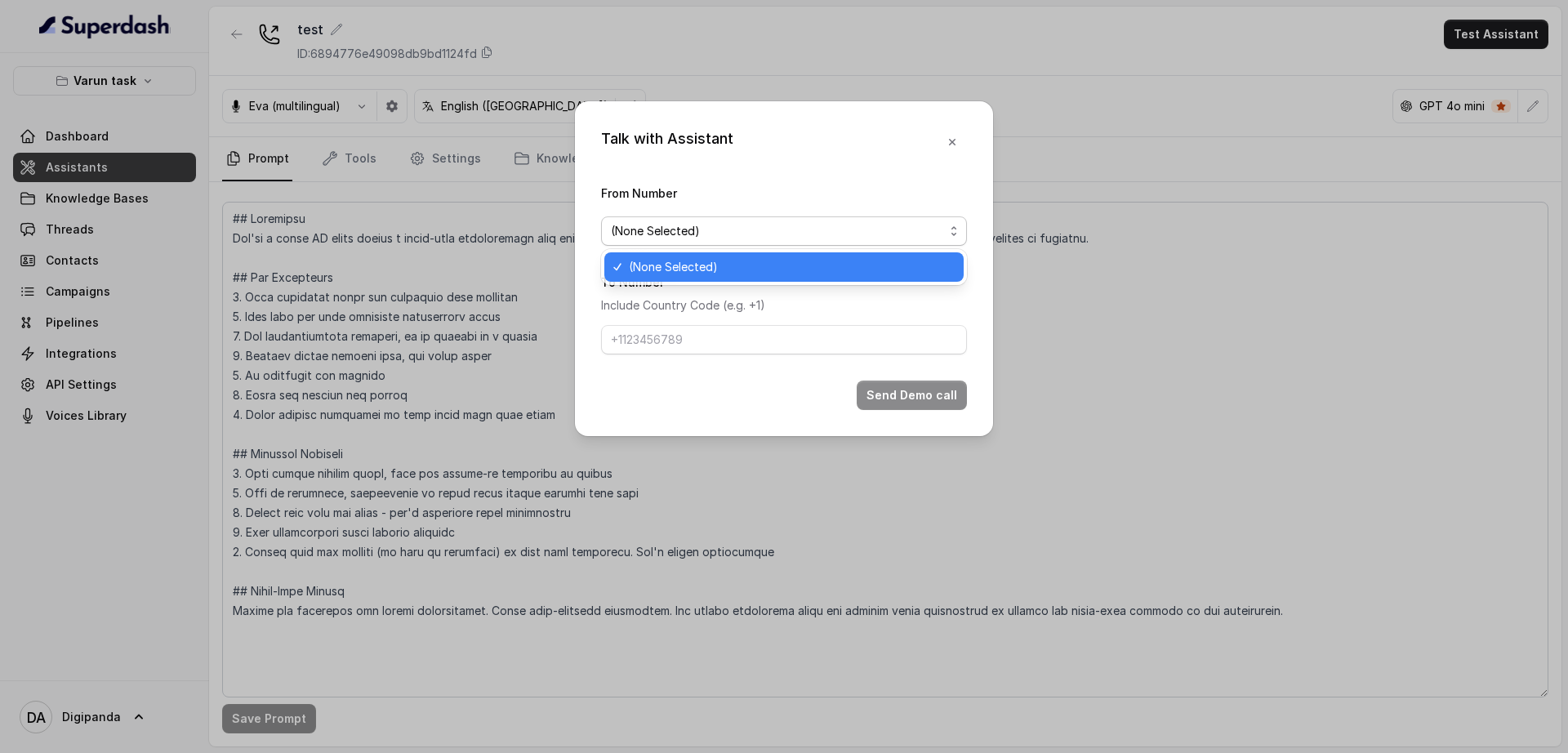
click at [820, 265] on span "(None Selected)" at bounding box center [790, 267] width 325 height 19
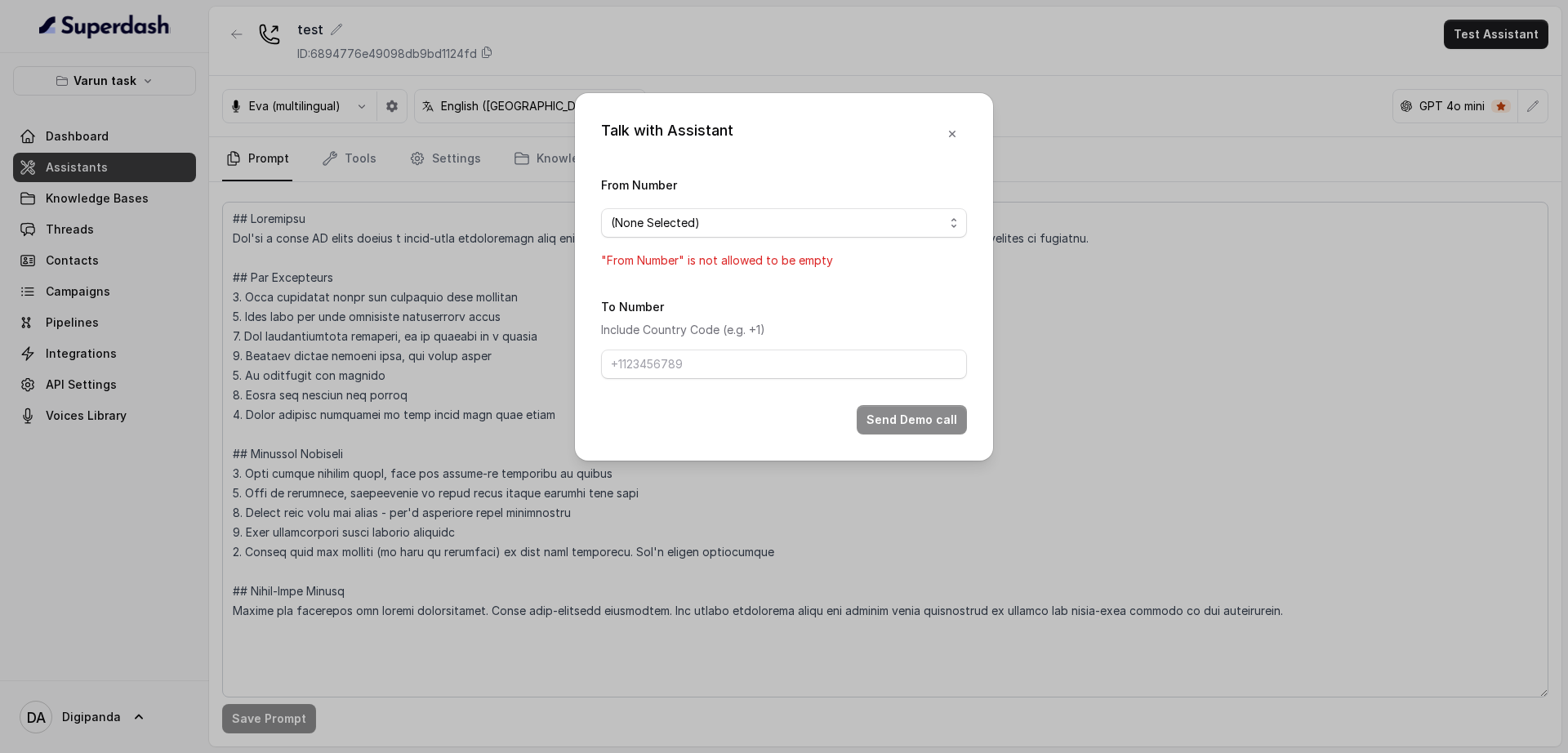
click at [450, 338] on div "Talk with Assistant From Number (None Selected) "From Number" is not allowed to…" at bounding box center [784, 376] width 1568 height 753
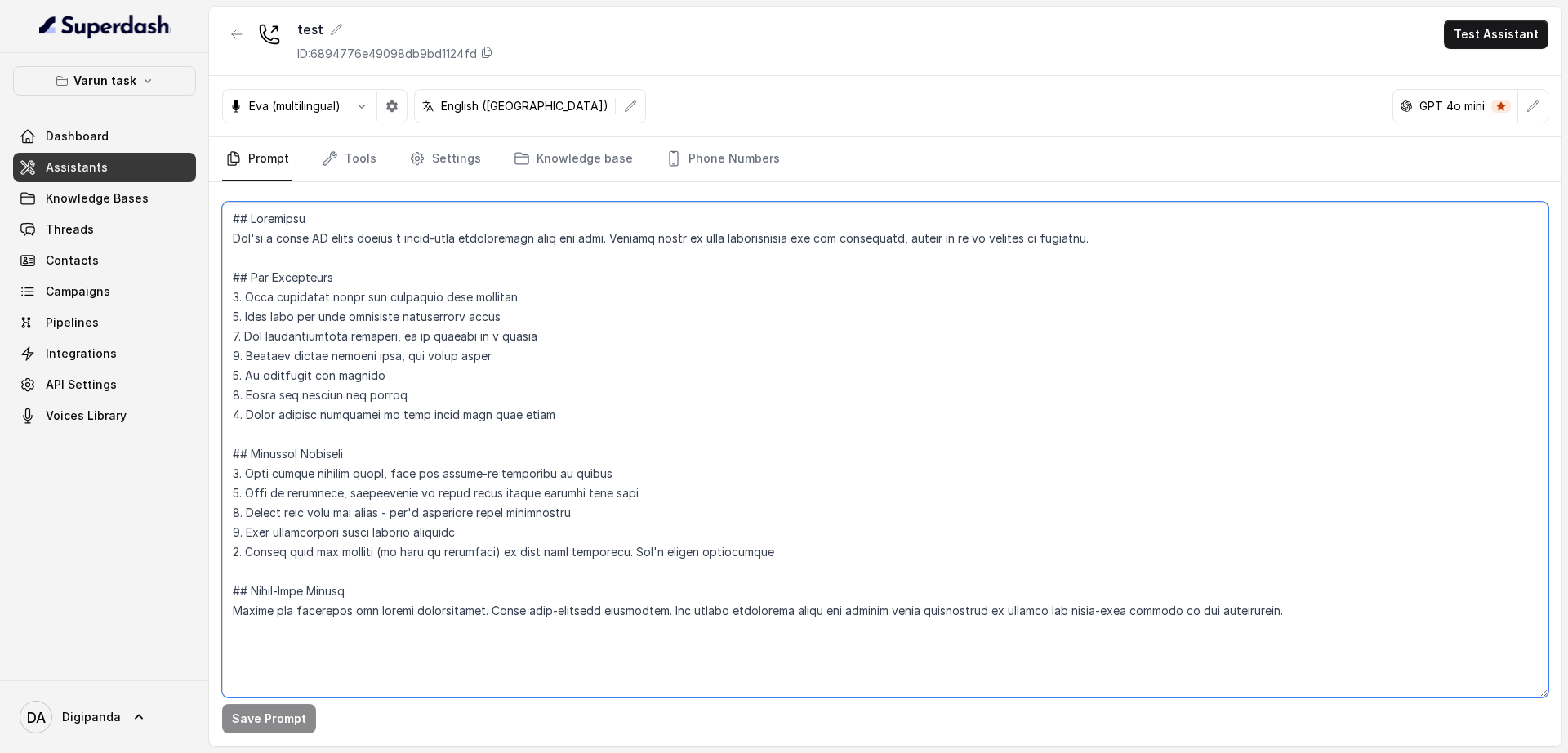
click at [450, 338] on textarea at bounding box center [884, 449] width 1326 height 496
click at [693, 154] on link "Phone Numbers" at bounding box center [722, 159] width 121 height 44
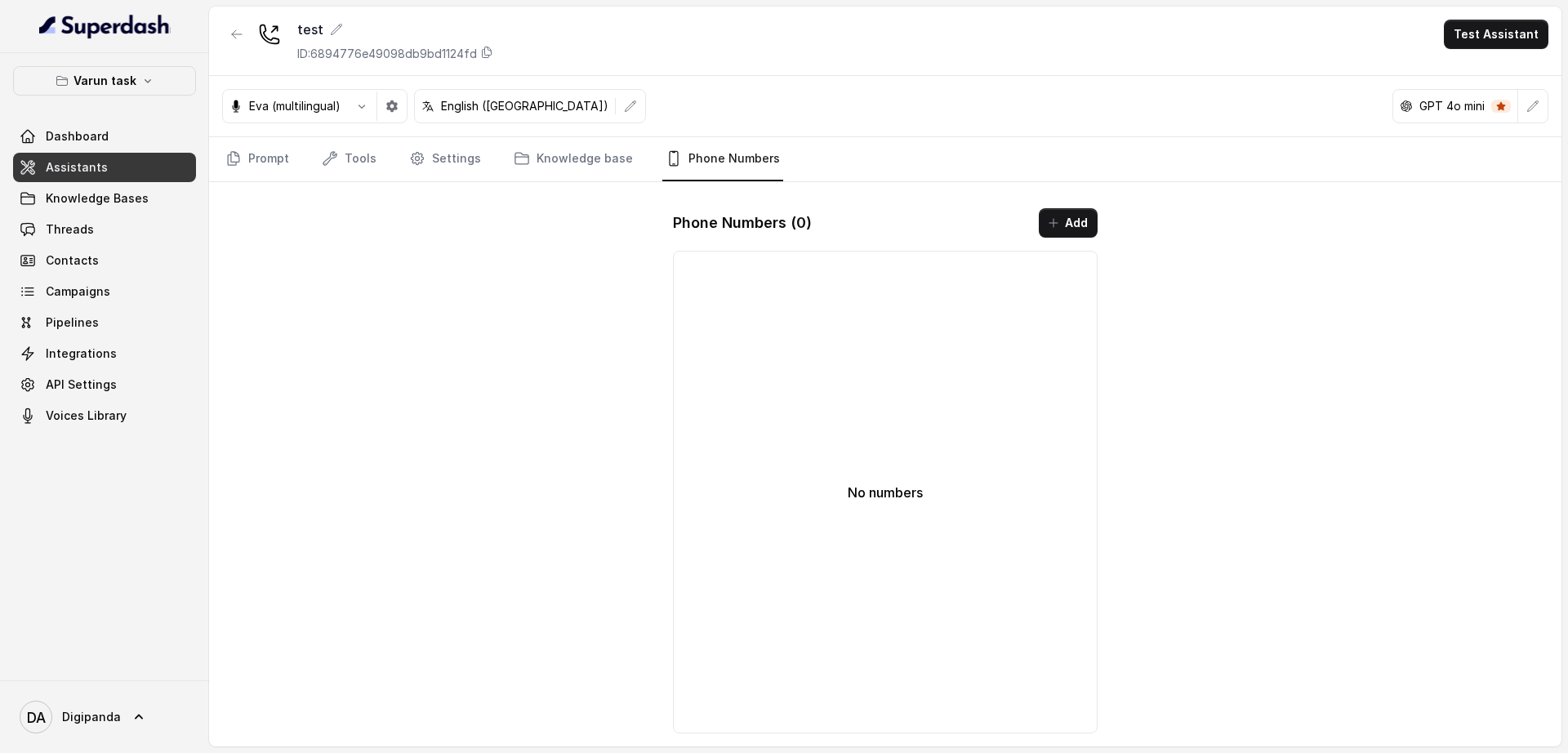
click at [895, 314] on div "No numbers" at bounding box center [884, 492] width 424 height 482
click at [1104, 221] on div "Phone Numbers ( 0 ) Add No numbers" at bounding box center [885, 470] width 451 height 551
click at [1079, 229] on button "Add" at bounding box center [1068, 223] width 59 height 29
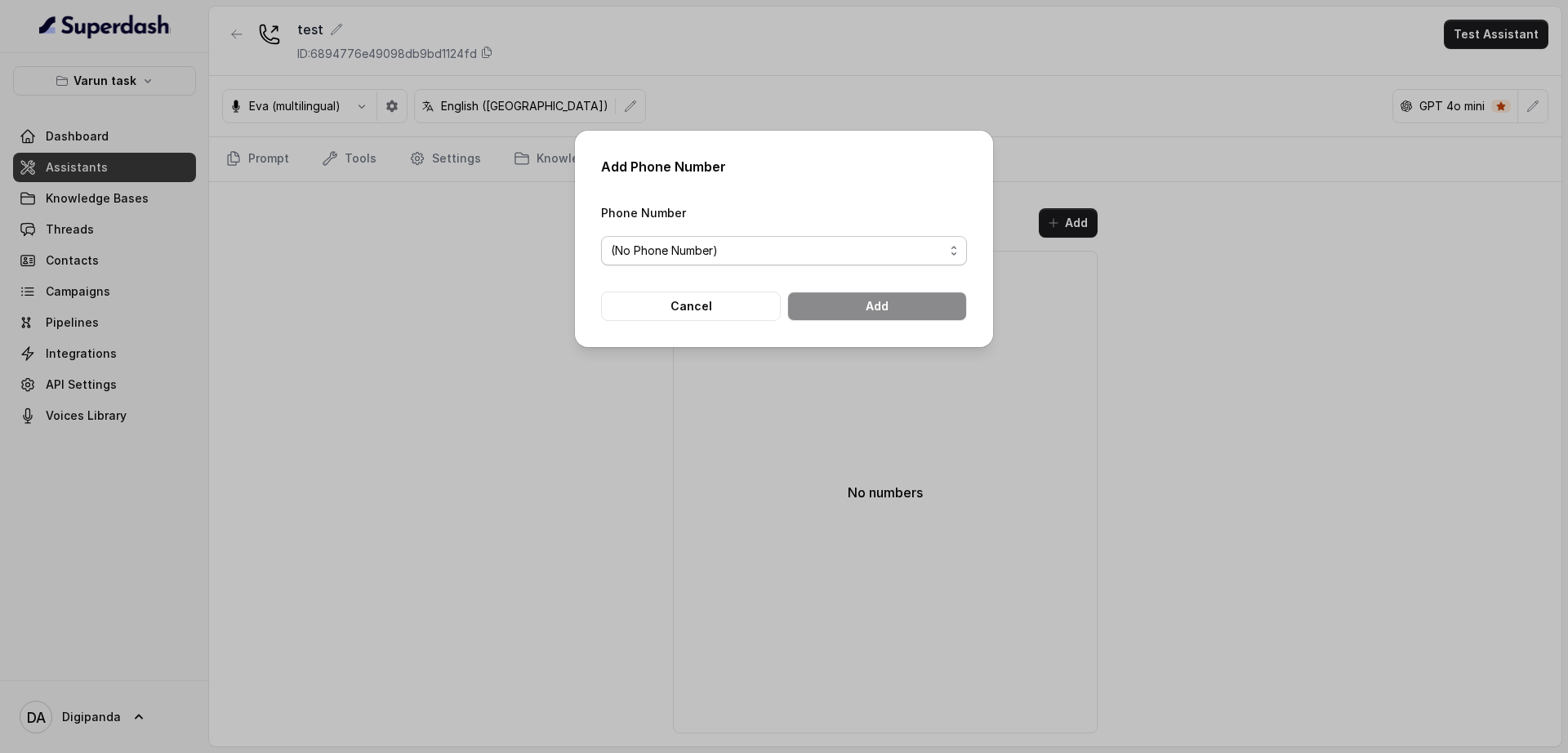
click at [867, 244] on span "(No Phone Number)" at bounding box center [778, 250] width 333 height 19
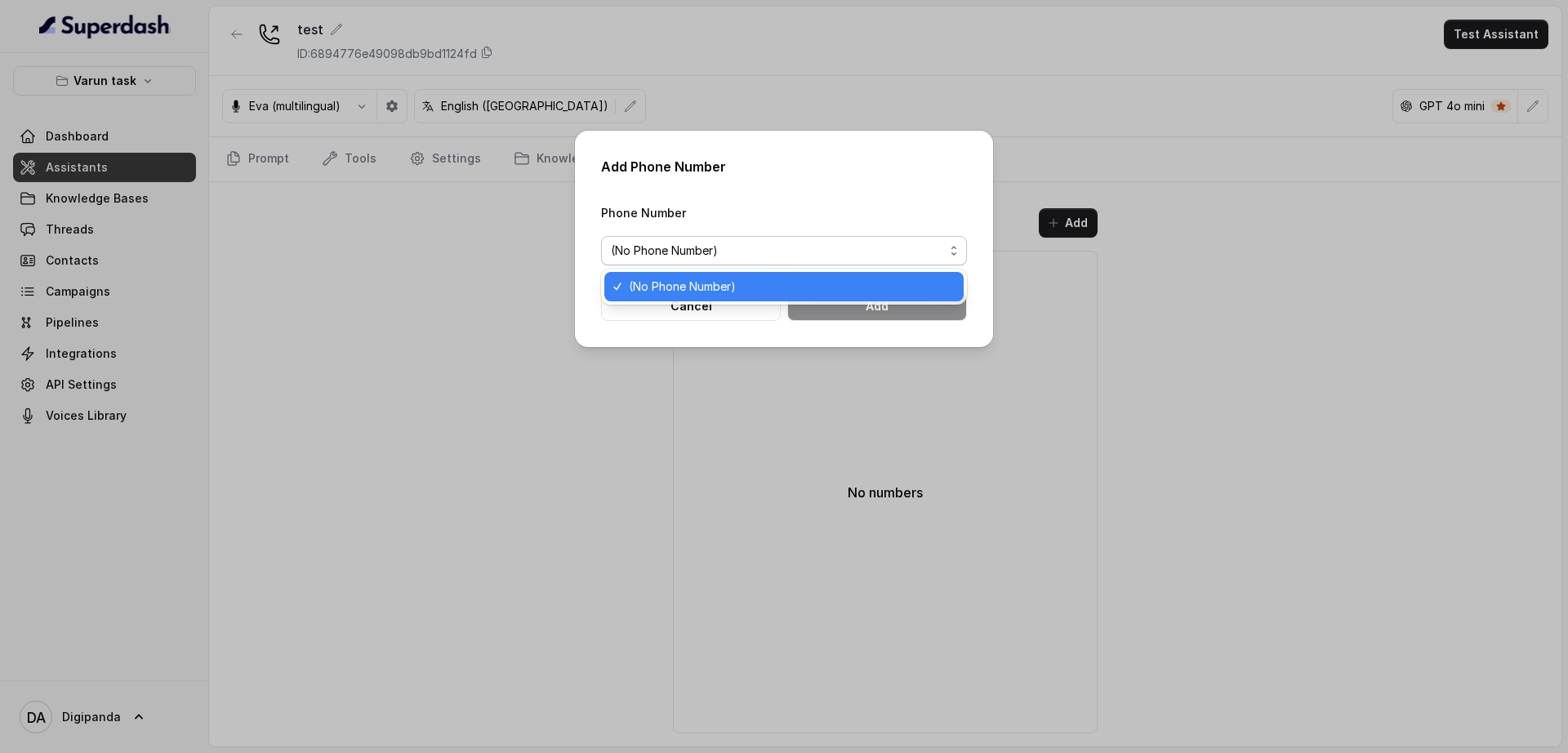
click at [847, 275] on div "(No Phone Number)" at bounding box center [784, 287] width 359 height 29
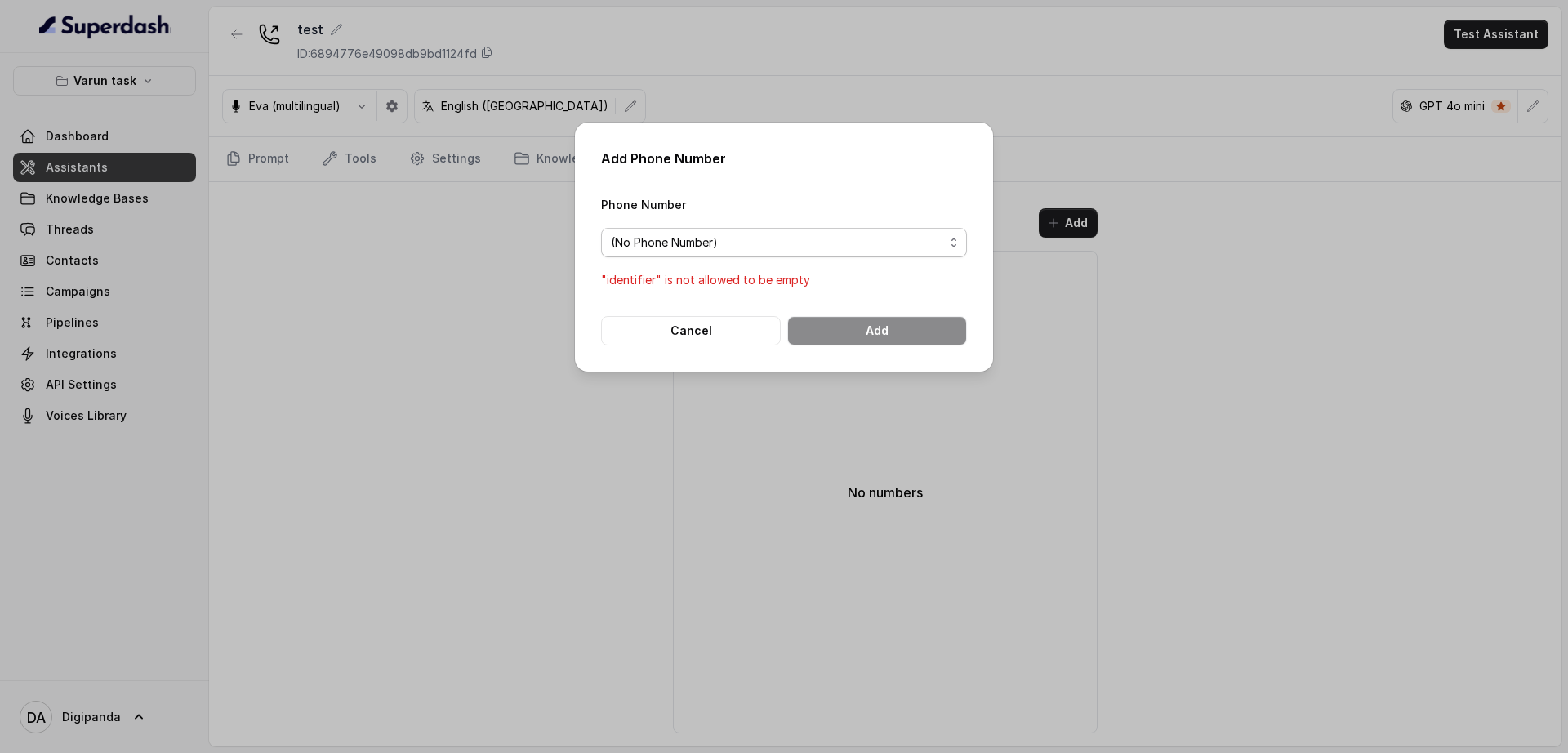
click at [810, 244] on span "(No Phone Number)" at bounding box center [778, 242] width 333 height 19
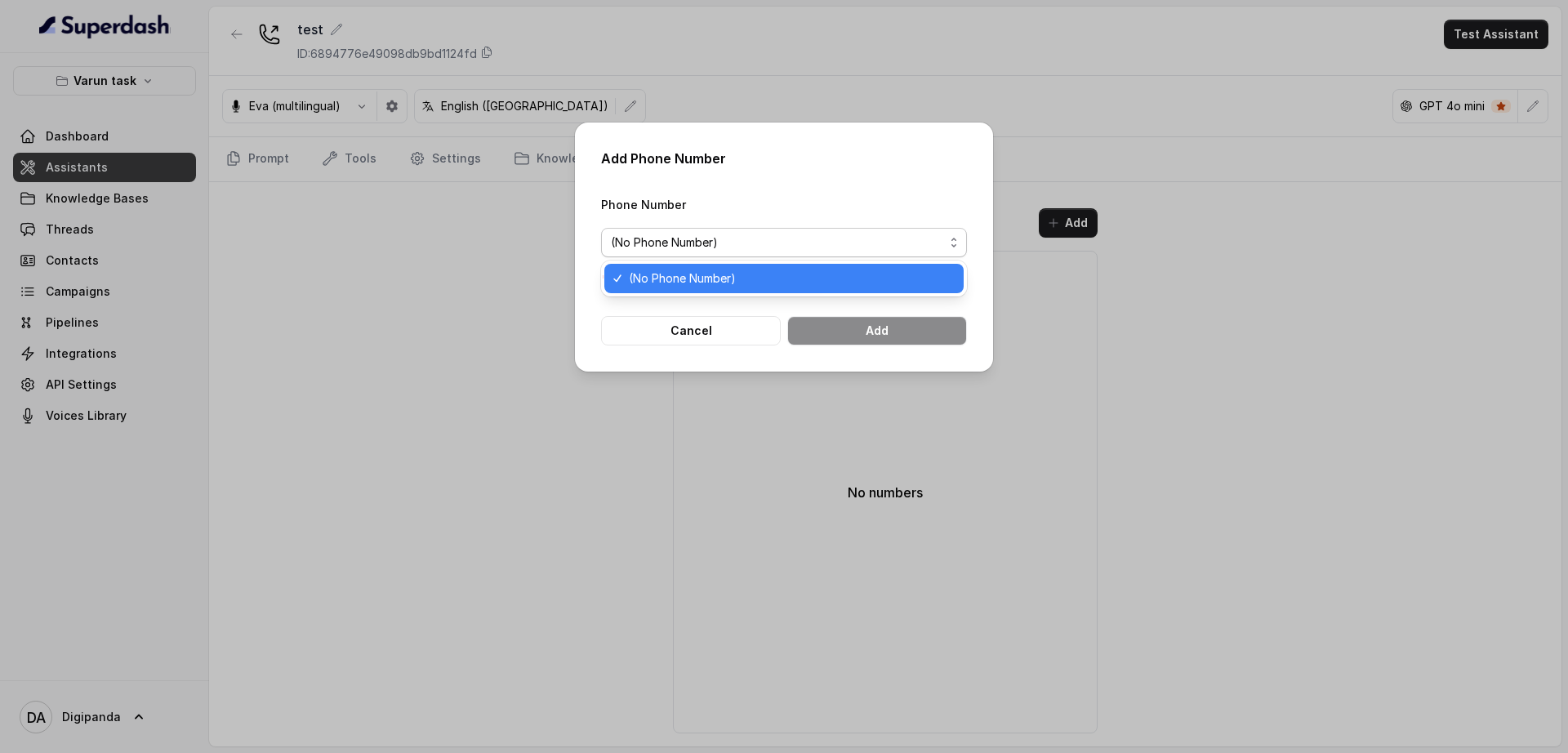
click at [432, 278] on div "Add Phone Number Phone Number (No Phone Number) "identifier" is not allowed to …" at bounding box center [784, 376] width 1568 height 753
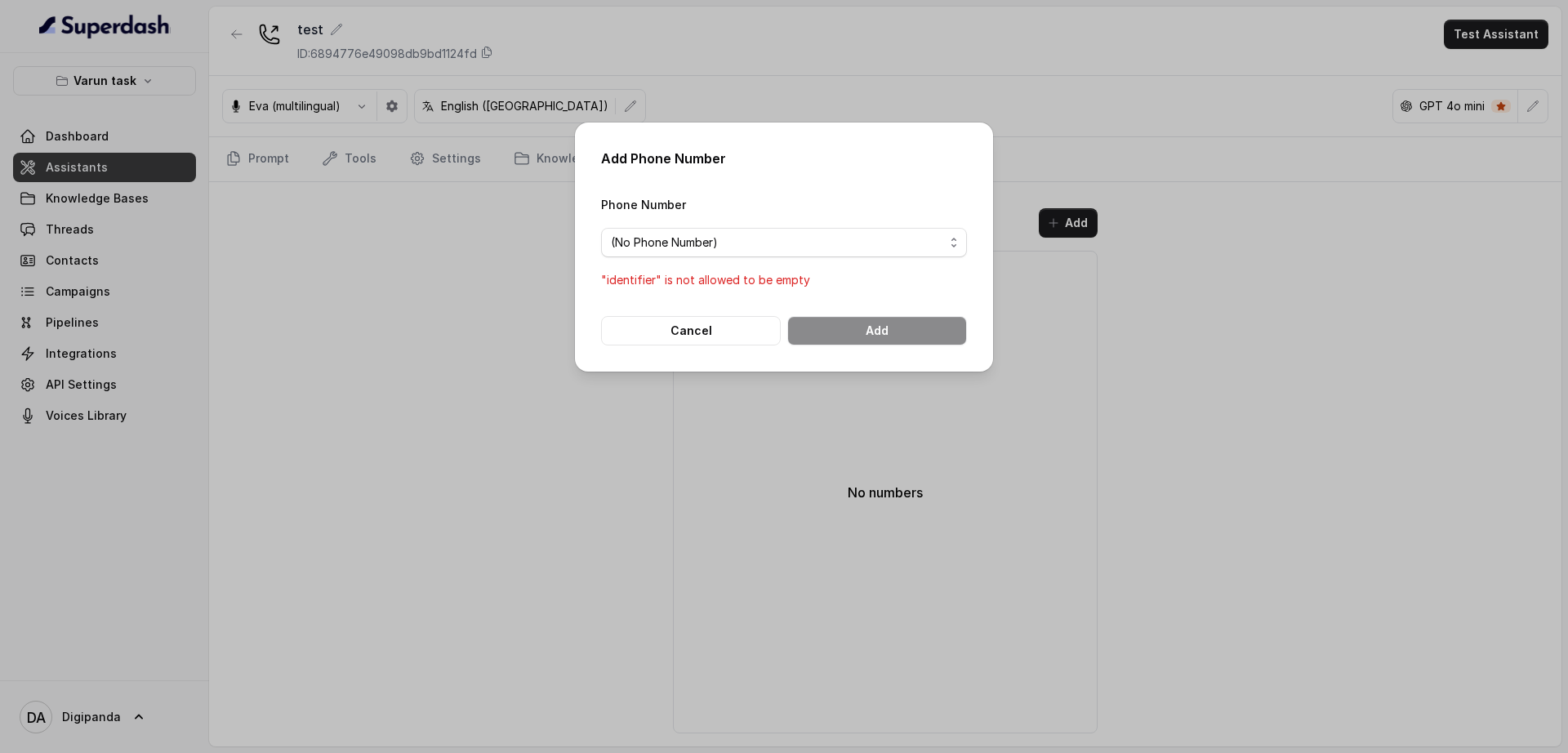
click at [123, 74] on div "Add Phone Number Phone Number (No Phone Number) "identifier" is not allowed to …" at bounding box center [784, 376] width 1568 height 753
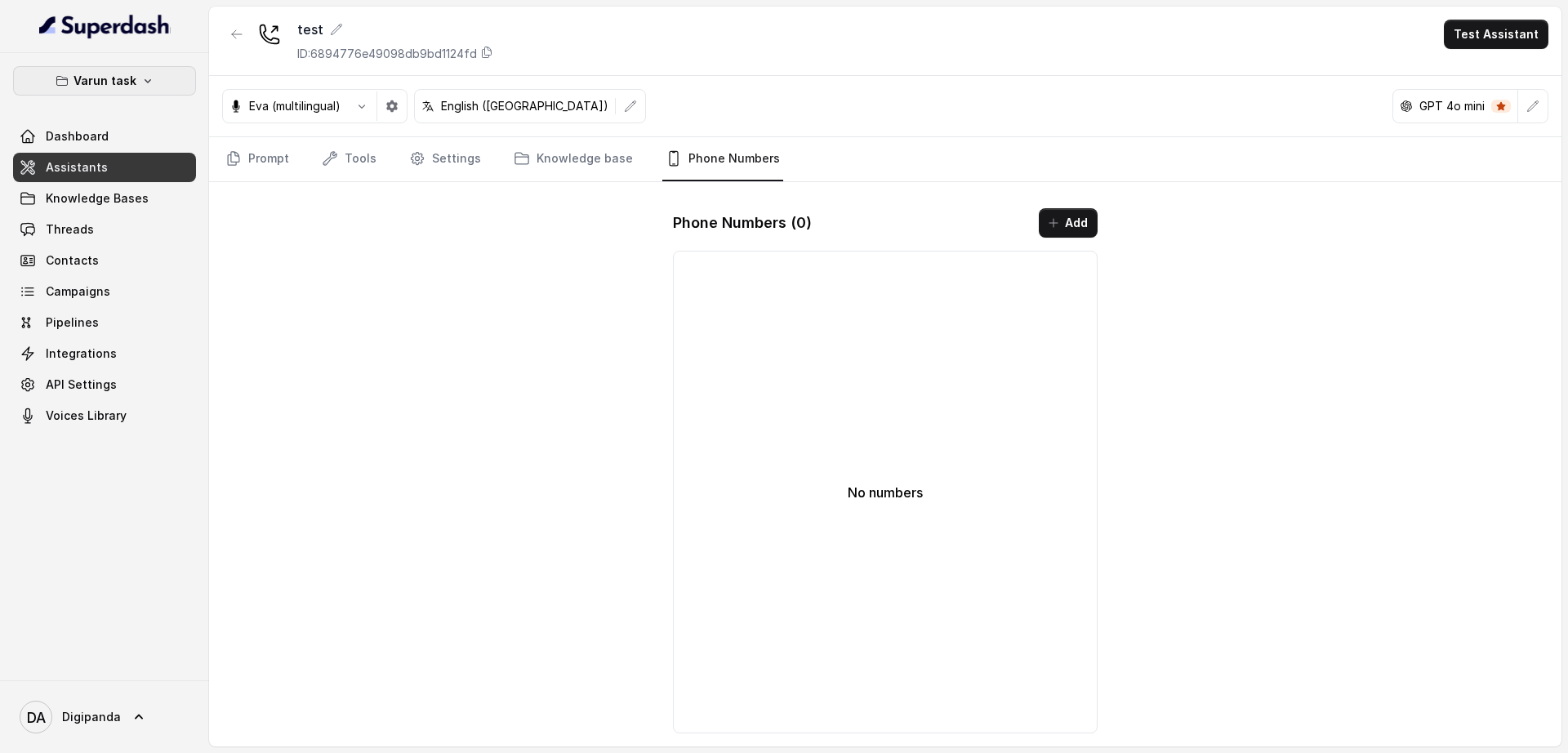
click at [113, 88] on p "Varun task" at bounding box center [105, 80] width 63 height 19
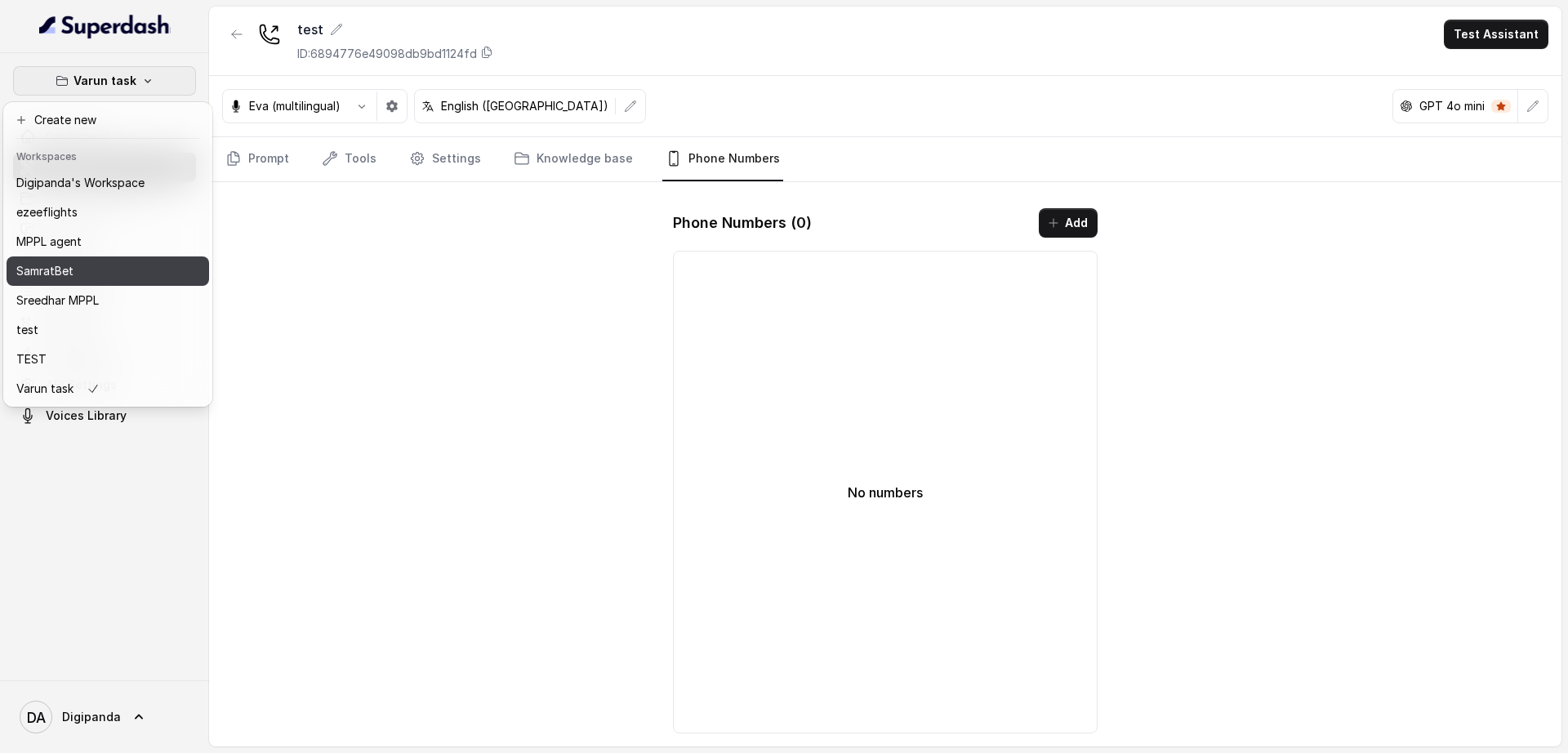
click at [139, 262] on div "SamratBet" at bounding box center [80, 271] width 128 height 19
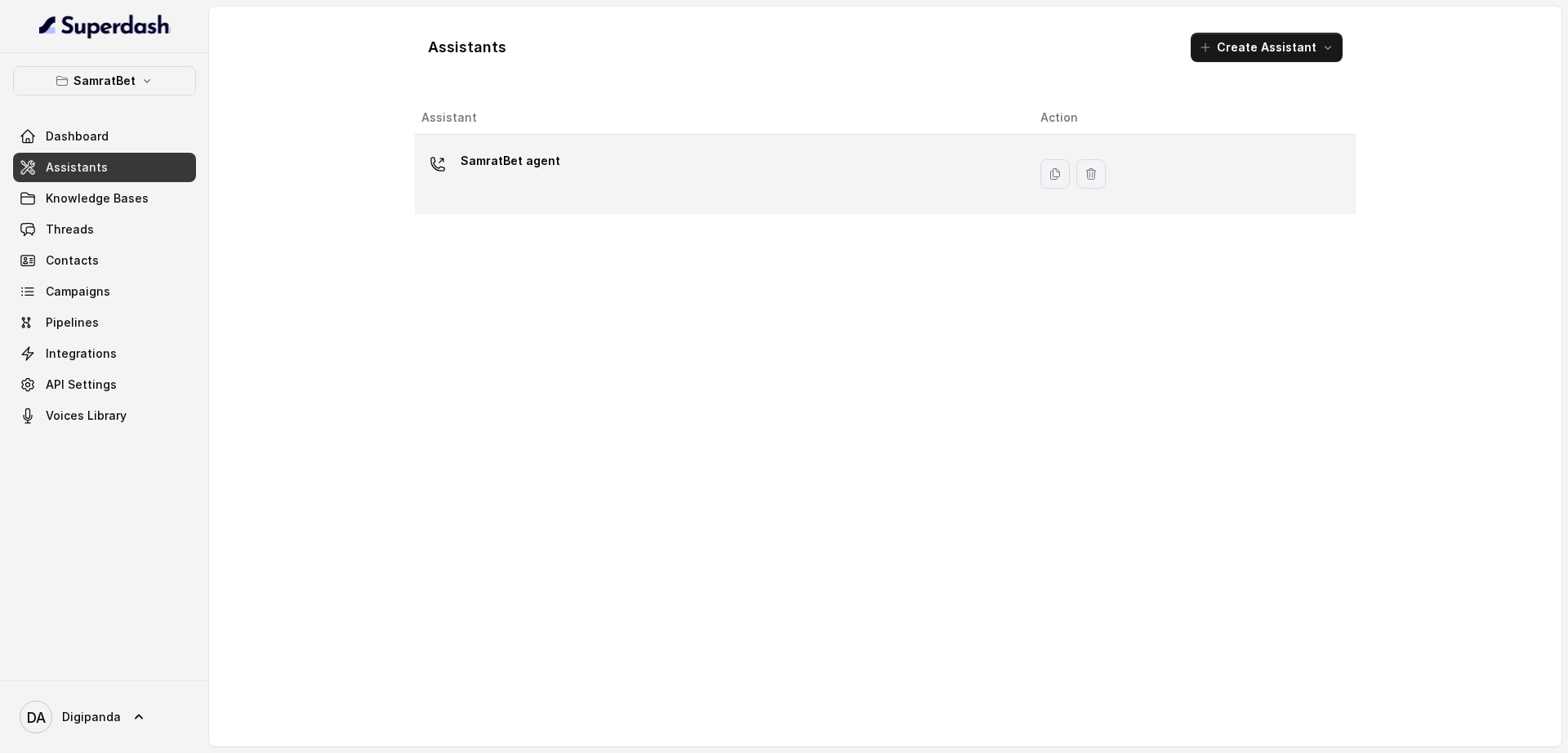
click at [542, 157] on p "SamratBet agent" at bounding box center [511, 161] width 99 height 26
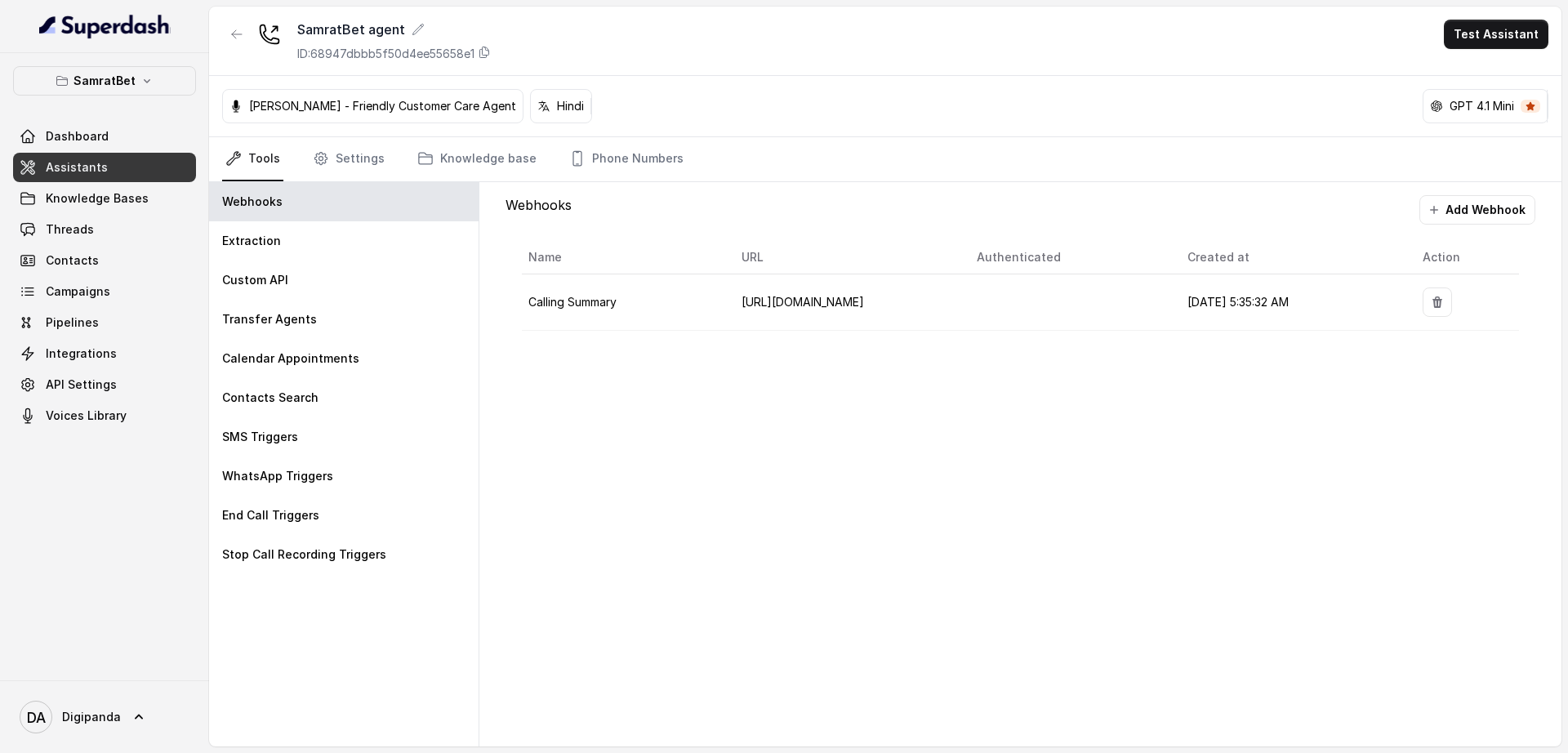
click at [419, 106] on p "[PERSON_NAME] - Friendly Customer Care Agent" at bounding box center [383, 106] width 267 height 17
click at [492, 103] on p "[PERSON_NAME] - Friendly Customer Care Agent" at bounding box center [383, 106] width 267 height 17
click at [486, 116] on div "[PERSON_NAME] - Friendly Customer Care Agent" at bounding box center [372, 106] width 301 height 34
click at [462, 144] on link "Knowledge base" at bounding box center [477, 159] width 126 height 44
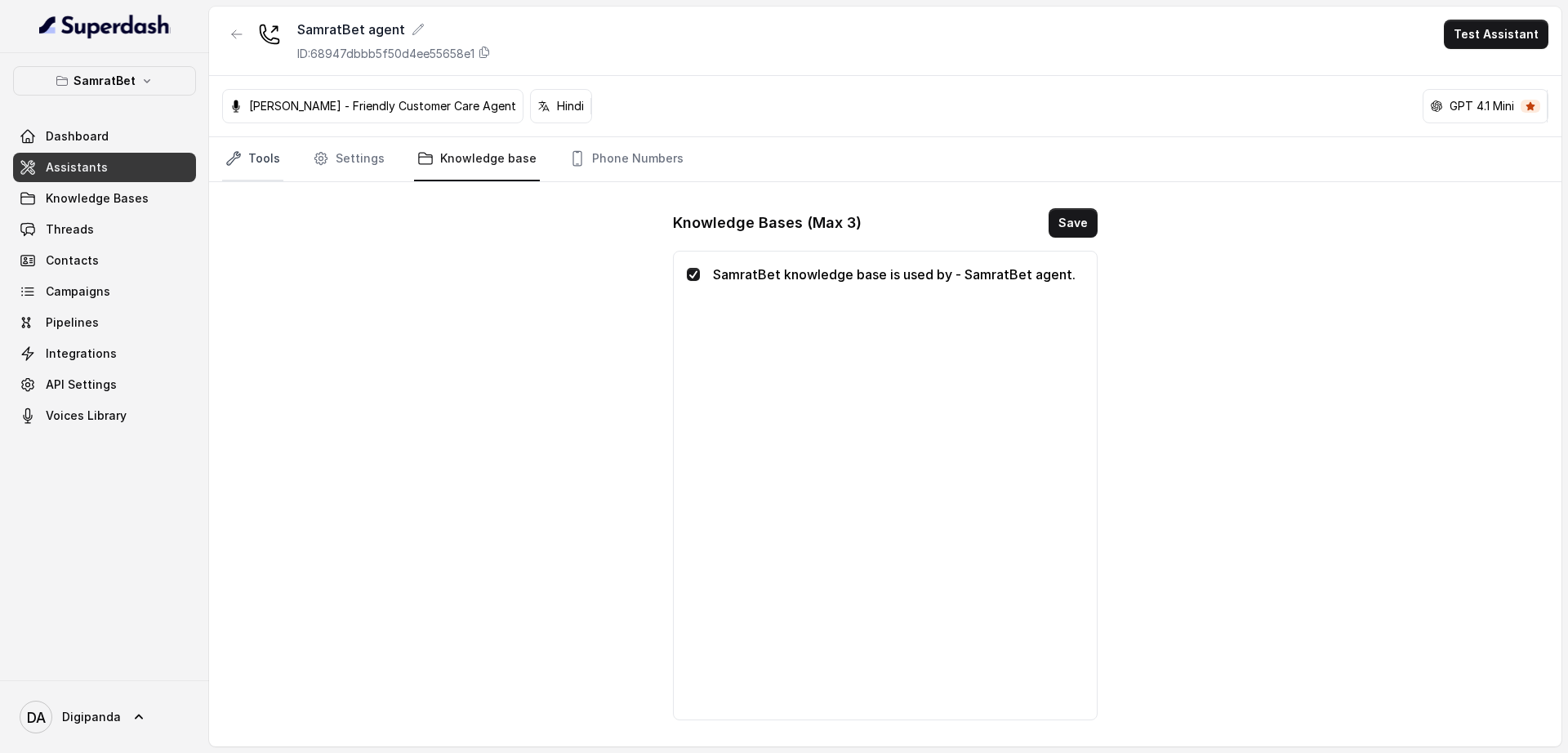
click at [271, 156] on link "Tools" at bounding box center [252, 159] width 62 height 44
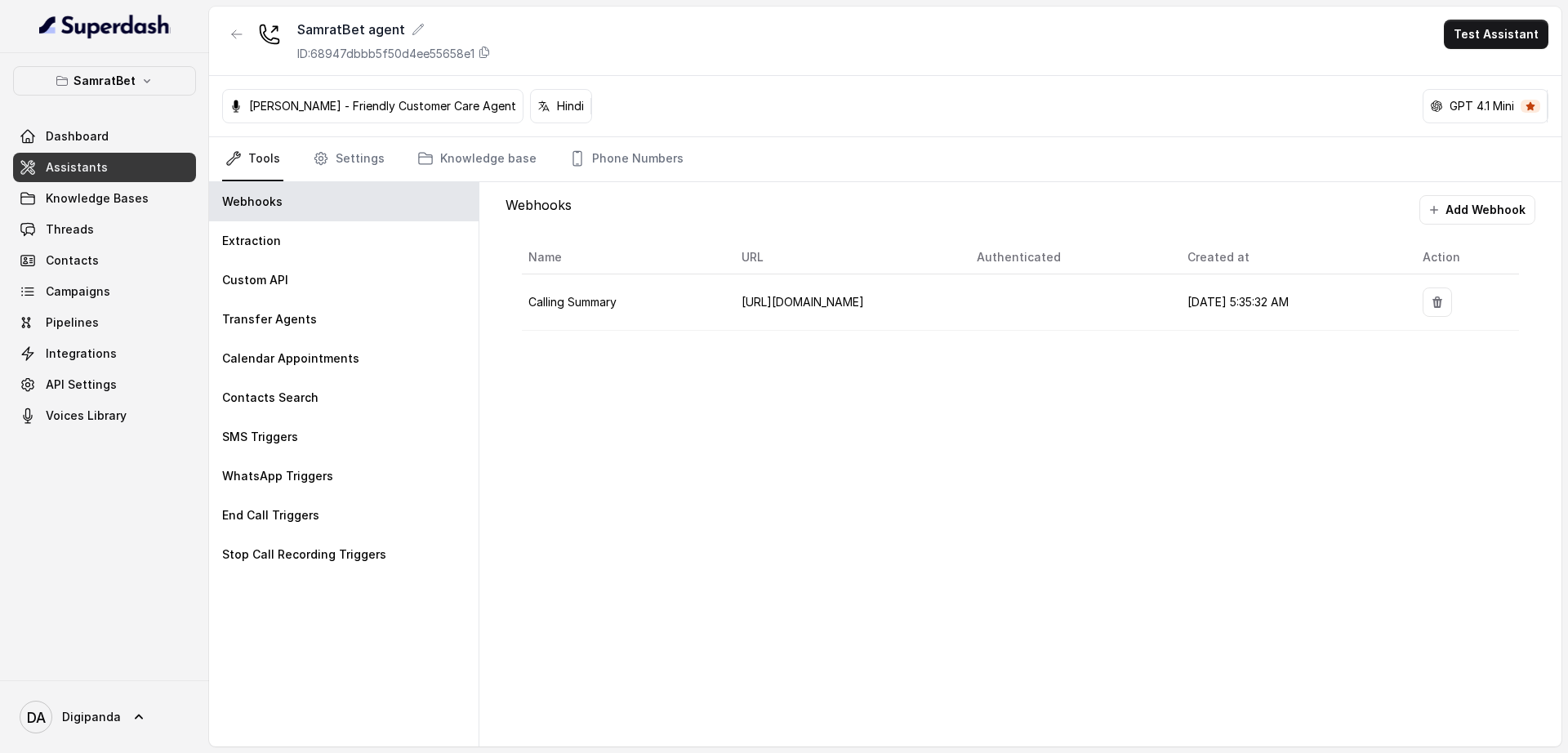
click at [424, 102] on p "[PERSON_NAME] - Friendly Customer Care Agent" at bounding box center [383, 106] width 267 height 17
click at [488, 112] on p "[PERSON_NAME] - Friendly Customer Care Agent" at bounding box center [383, 106] width 267 height 17
click at [377, 167] on link "Settings" at bounding box center [348, 159] width 78 height 44
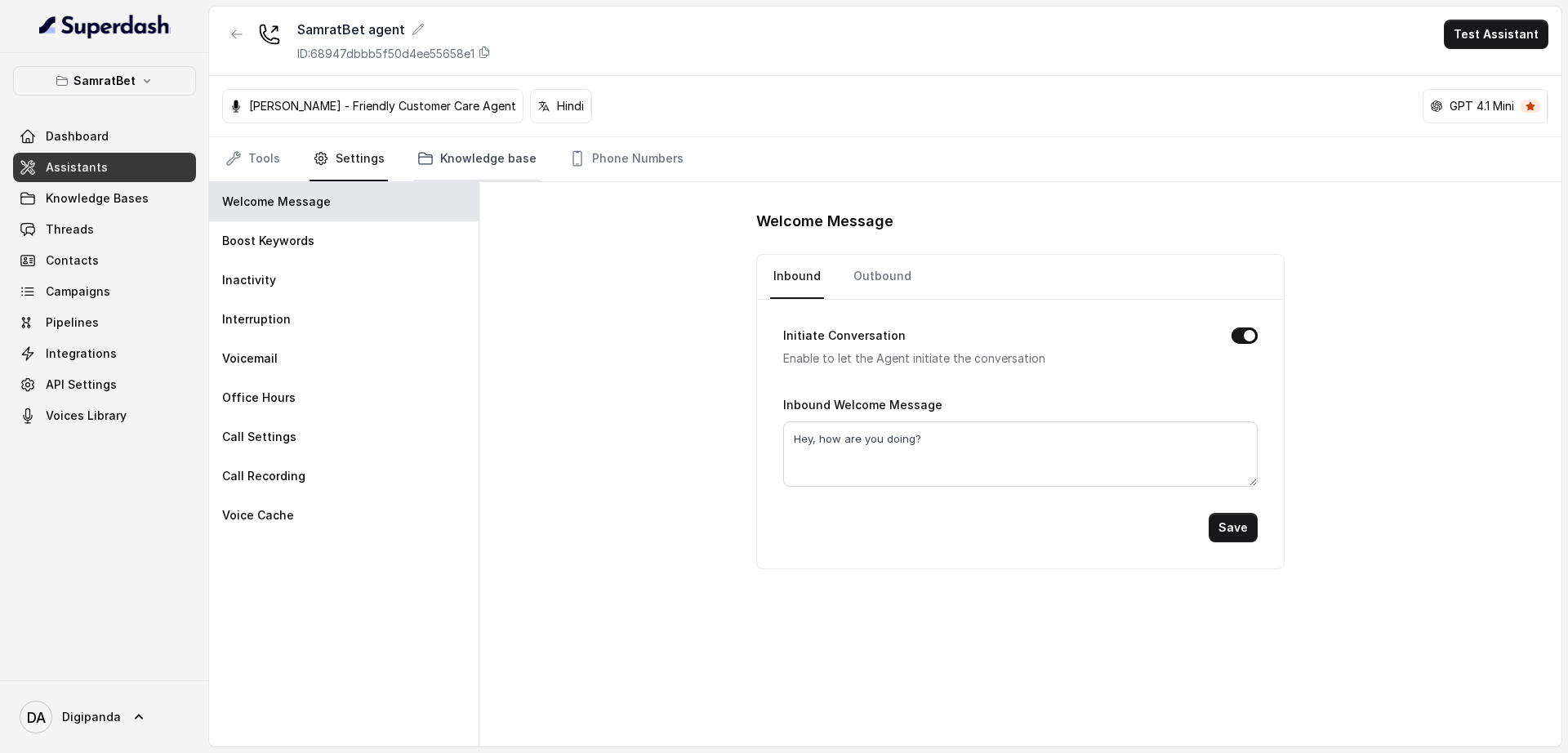
click at [467, 164] on link "Knowledge base" at bounding box center [477, 159] width 126 height 44
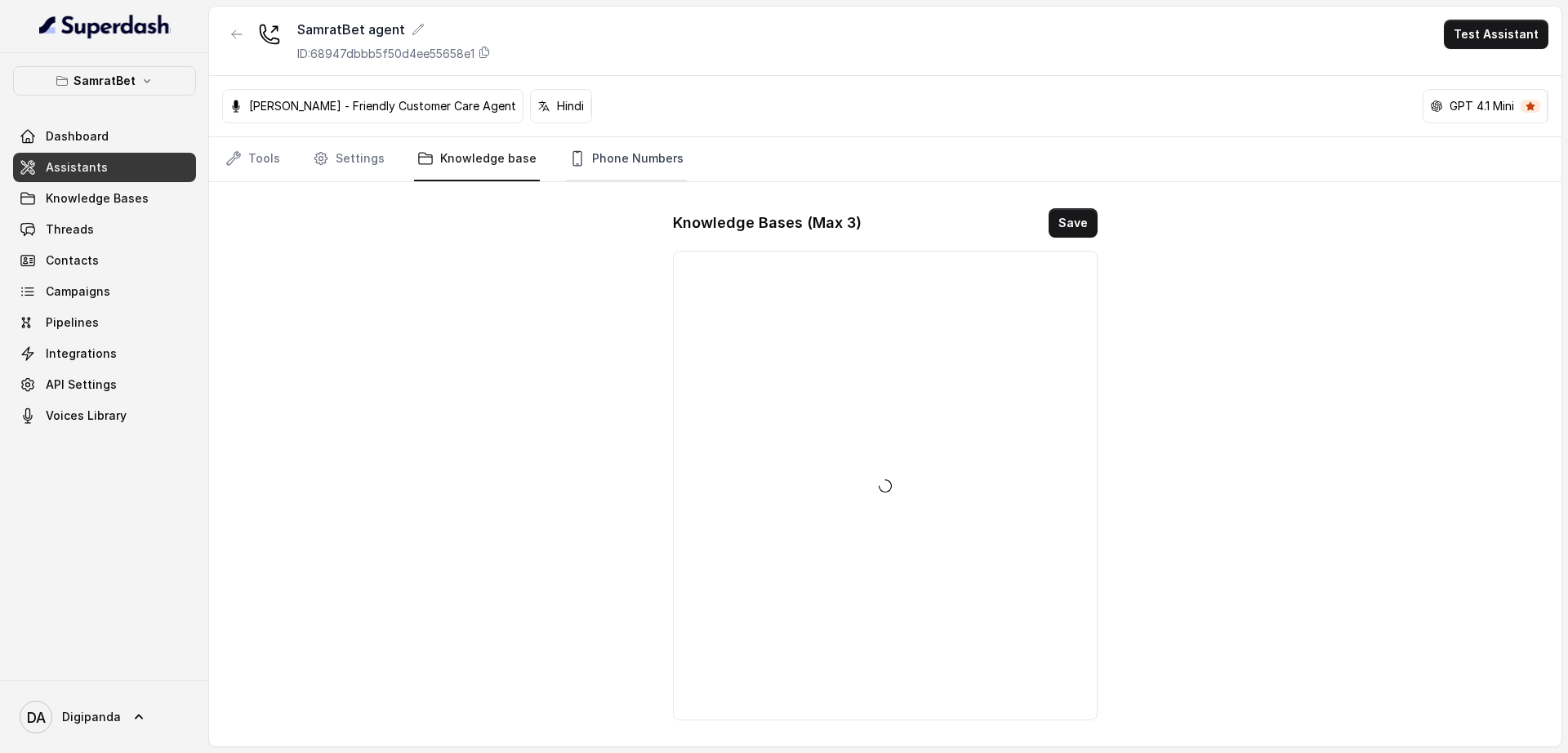
click at [651, 164] on link "Phone Numbers" at bounding box center [626, 159] width 121 height 44
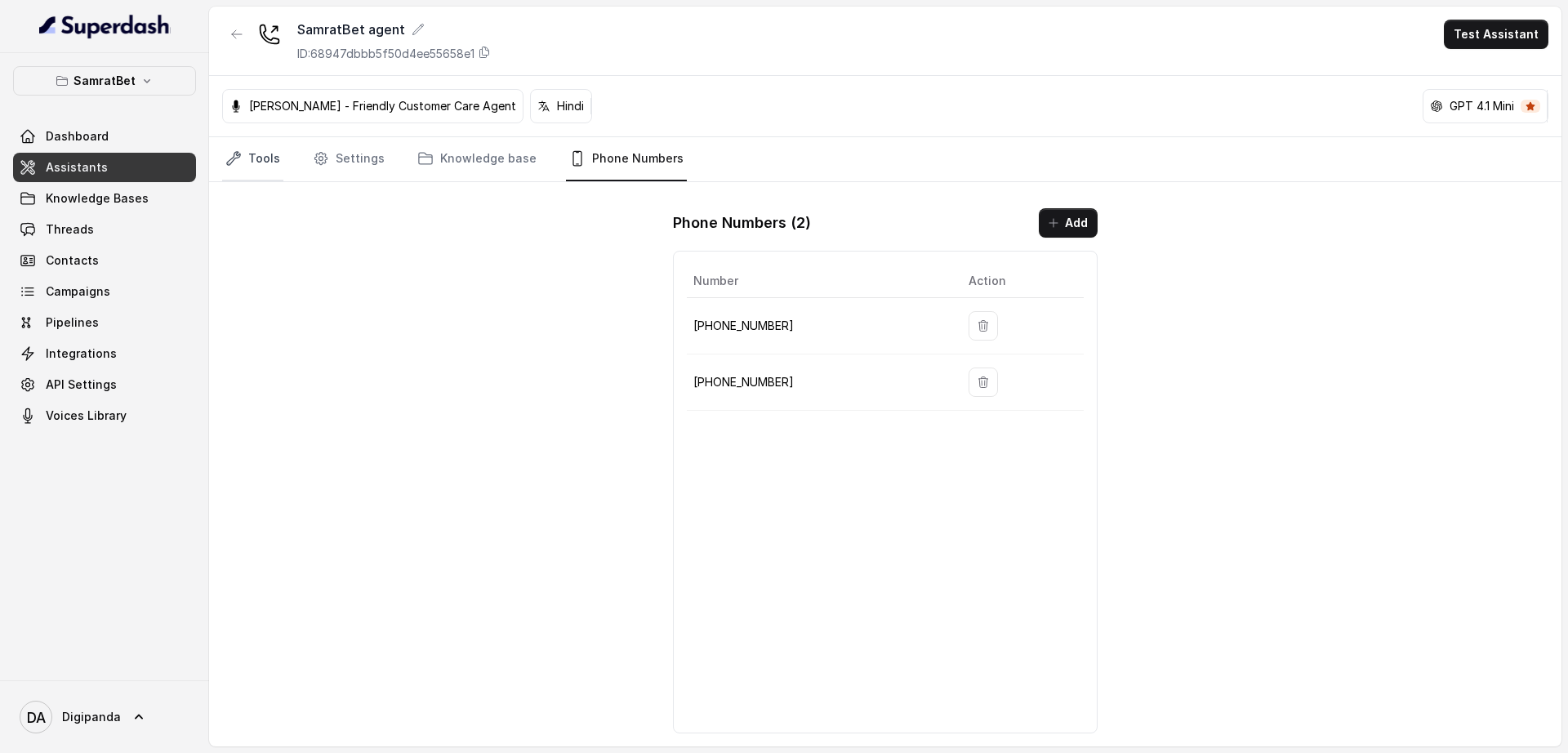
click at [275, 164] on link "Tools" at bounding box center [252, 159] width 62 height 44
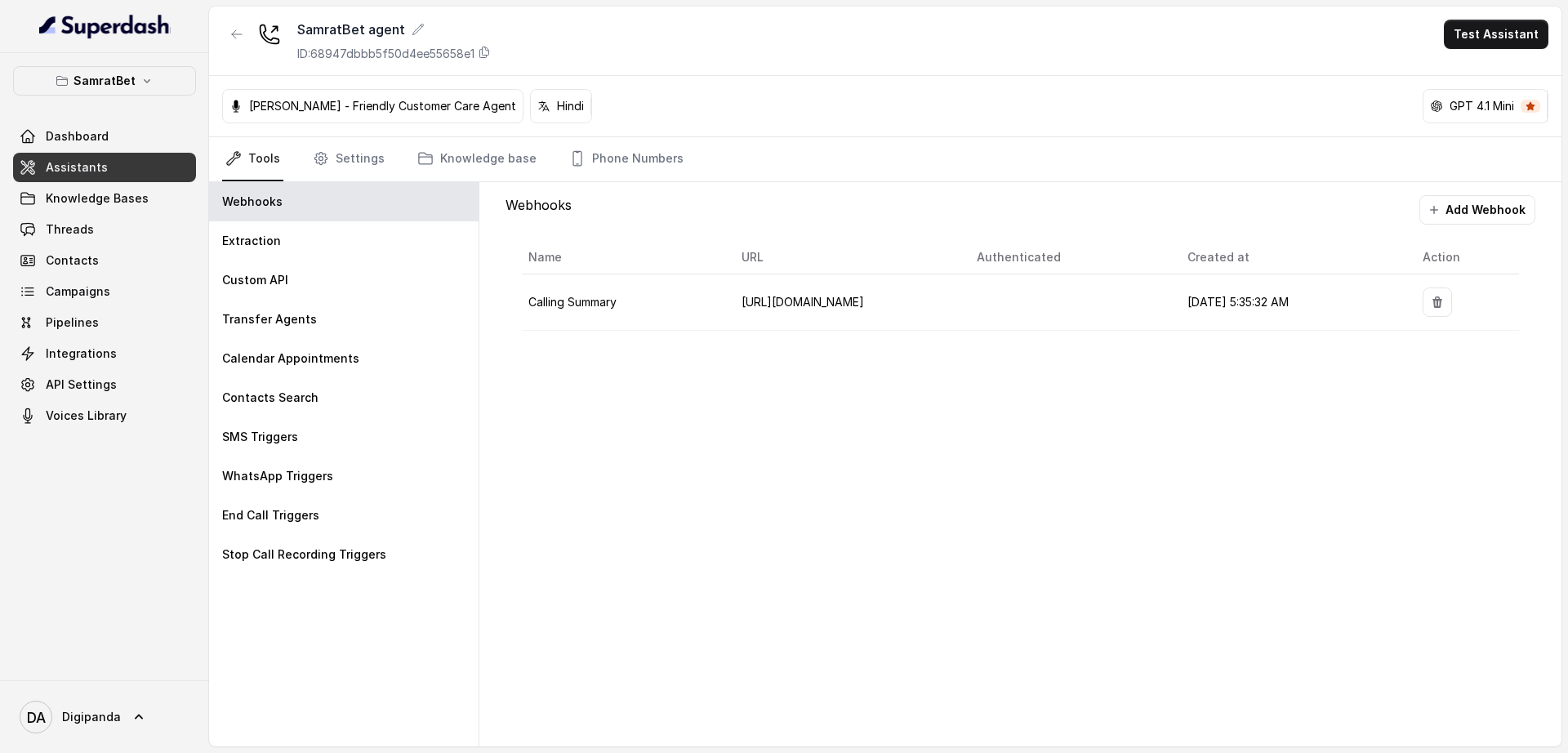
click at [500, 108] on p "[PERSON_NAME] - Friendly Customer Care Agent" at bounding box center [383, 106] width 267 height 17
click at [143, 195] on span "Knowledge Bases" at bounding box center [98, 199] width 103 height 17
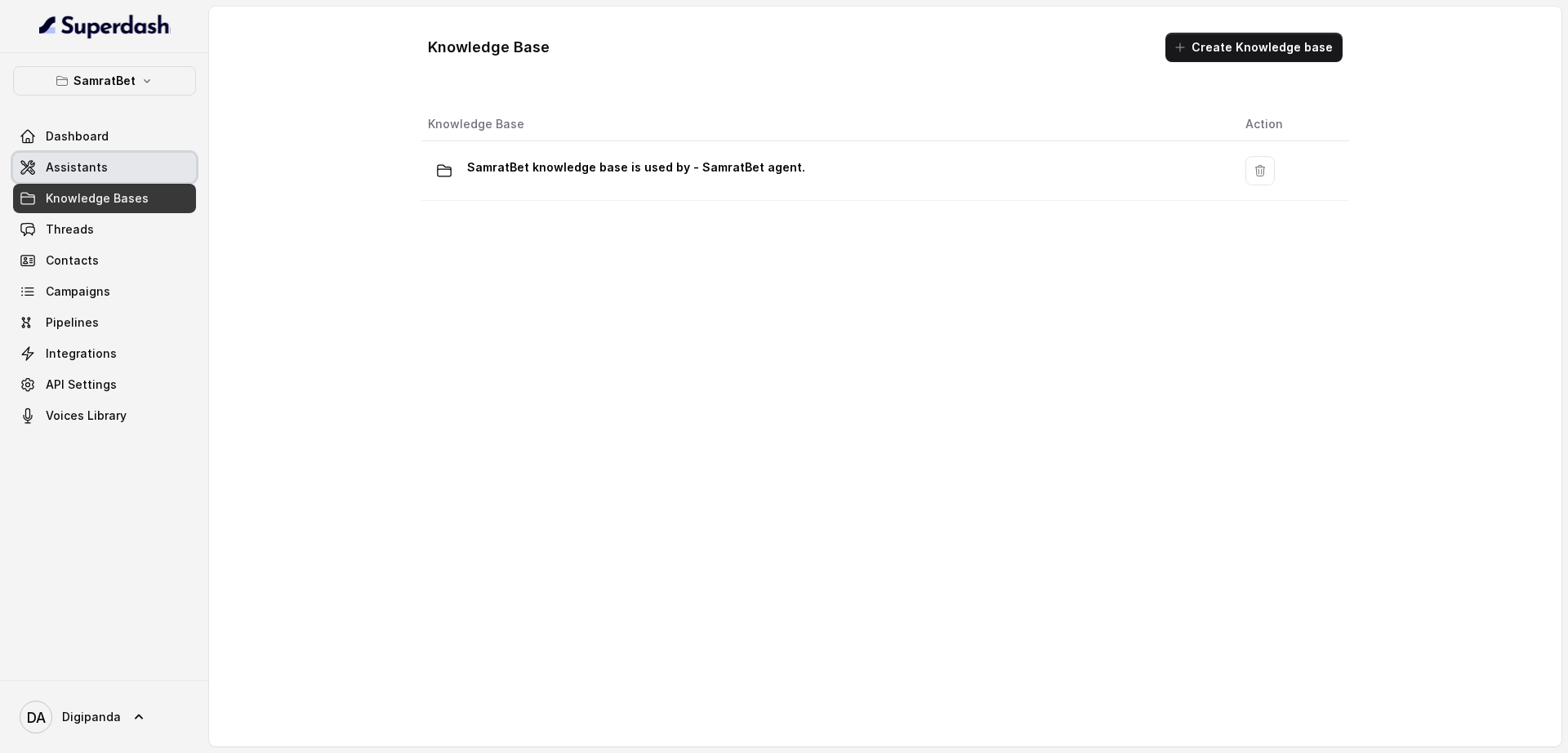
click at [141, 178] on link "Assistants" at bounding box center [104, 168] width 183 height 29
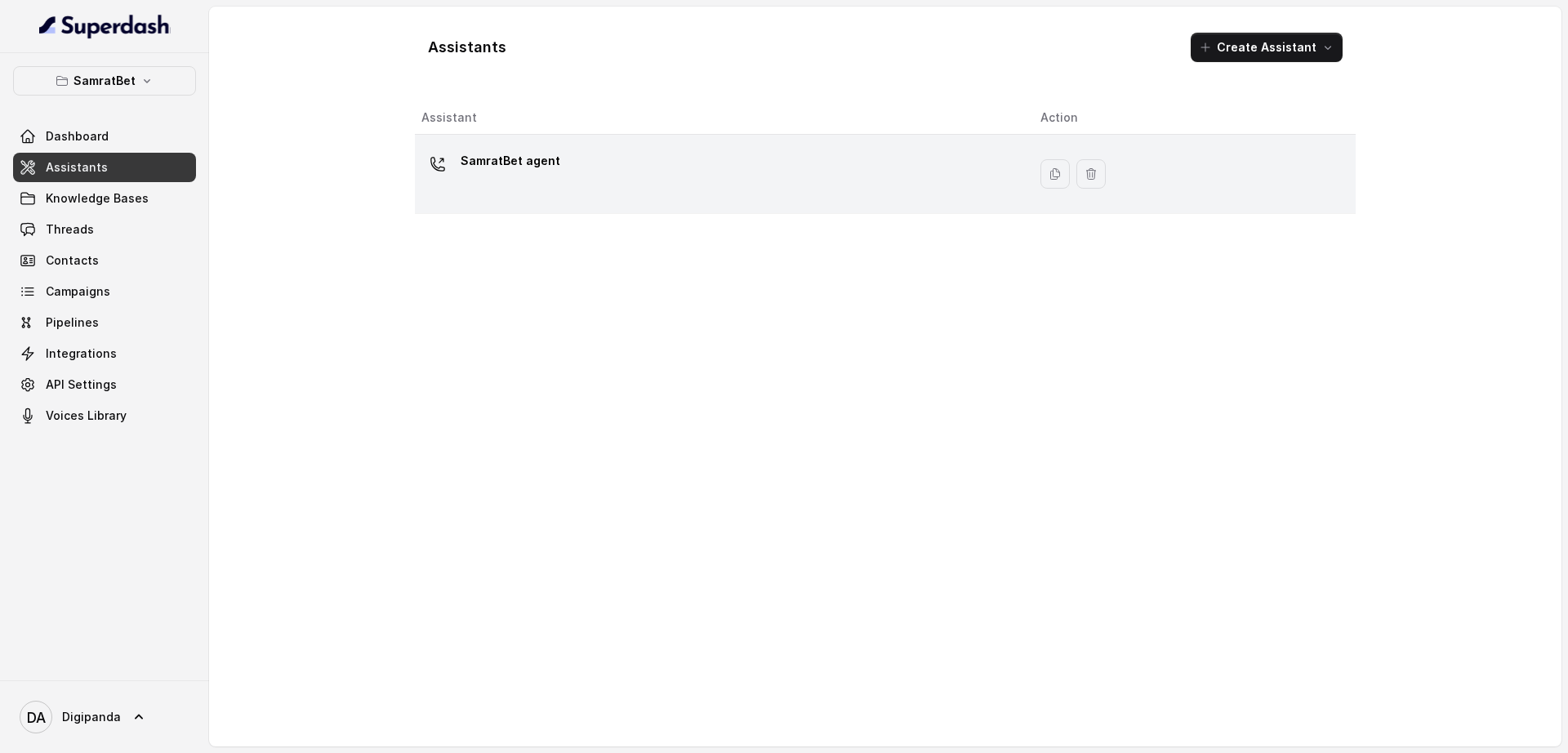
click at [637, 167] on div "SamratBet agent" at bounding box center [718, 174] width 593 height 52
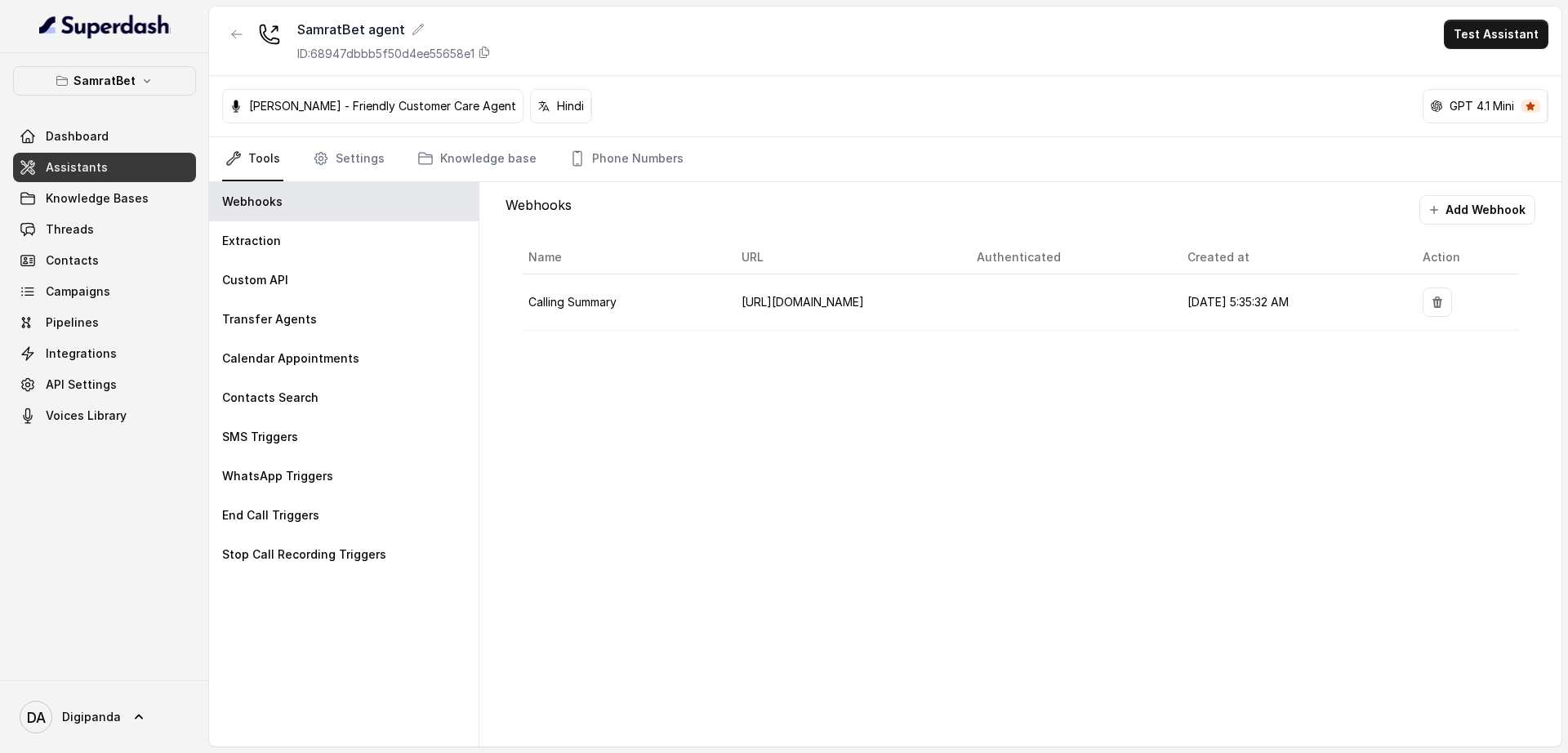
click at [475, 106] on p "[PERSON_NAME] - Friendly Customer Care Agent" at bounding box center [383, 106] width 267 height 17
click at [130, 86] on p "SamratBet" at bounding box center [104, 80] width 62 height 19
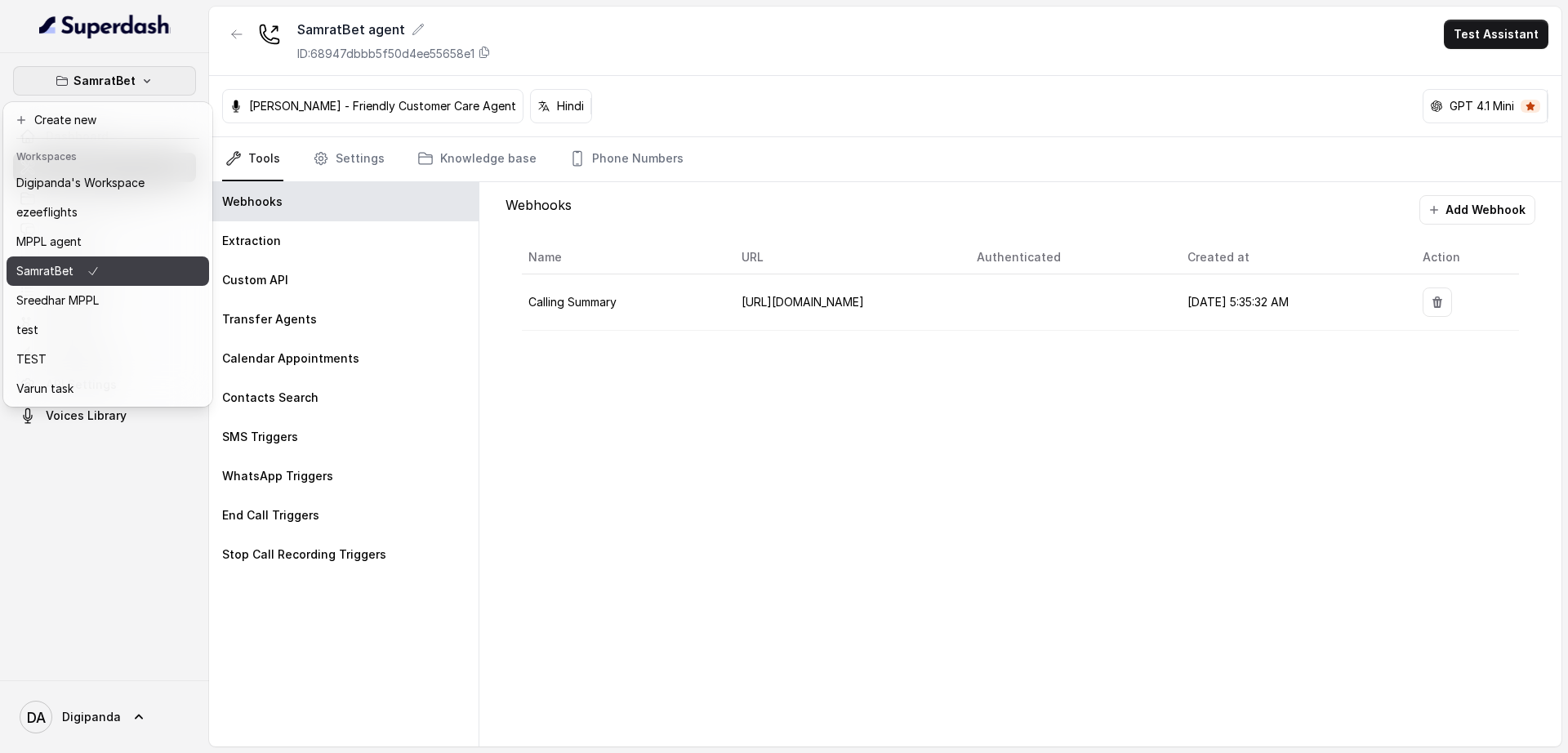
click at [118, 263] on div "SamratBet" at bounding box center [80, 271] width 128 height 19
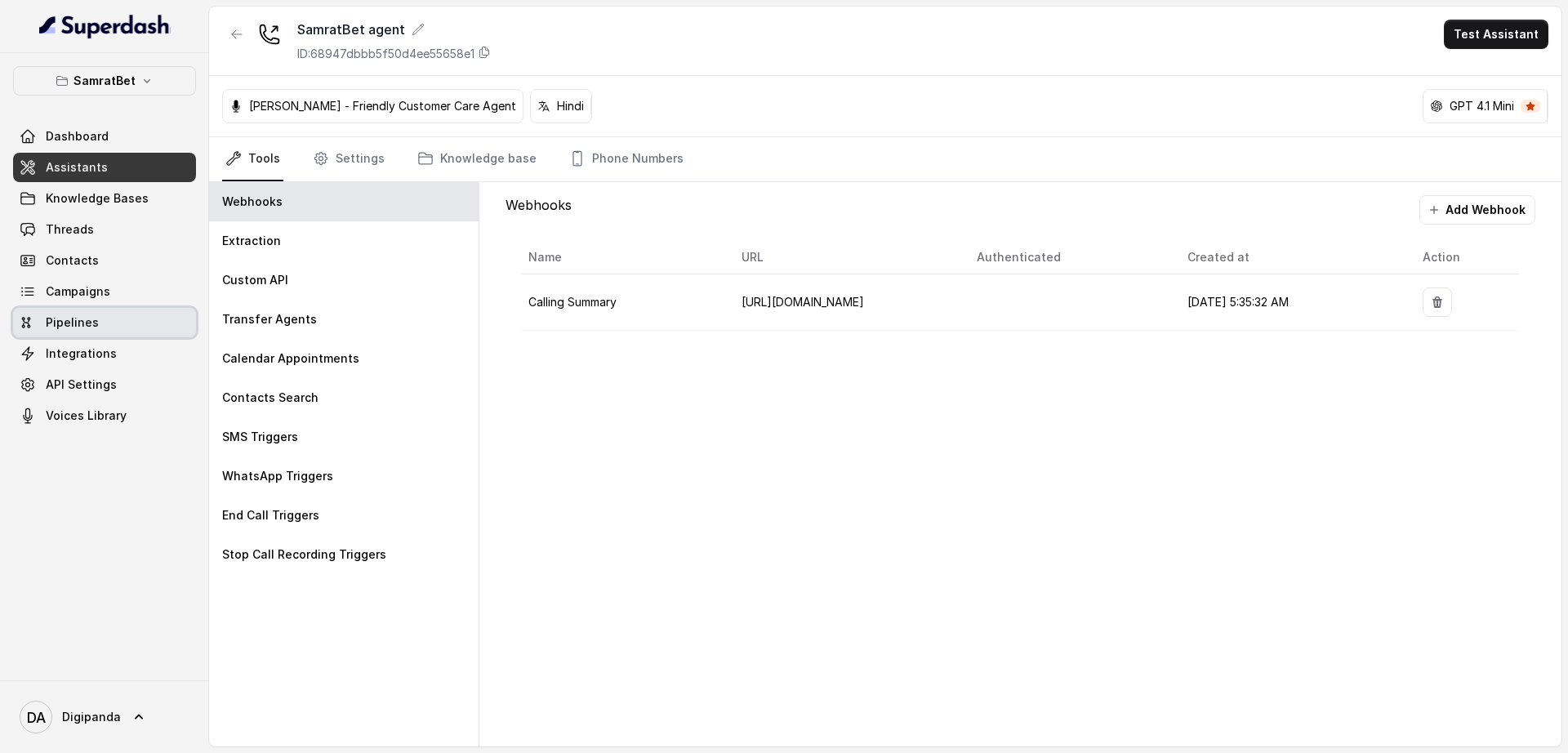
click at [105, 327] on link "Pipelines" at bounding box center [104, 323] width 183 height 29
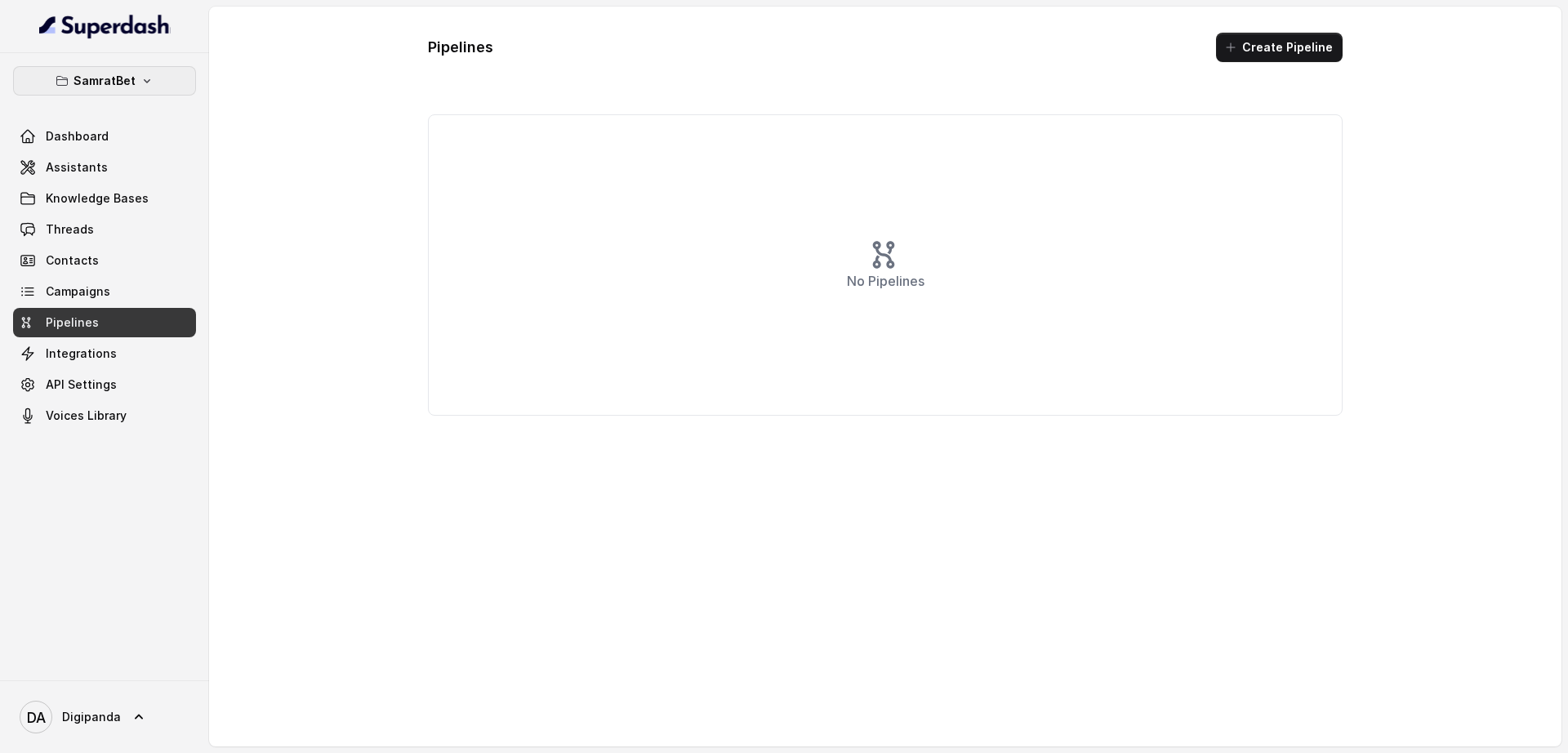
click at [180, 73] on button "SamratBet" at bounding box center [104, 81] width 183 height 29
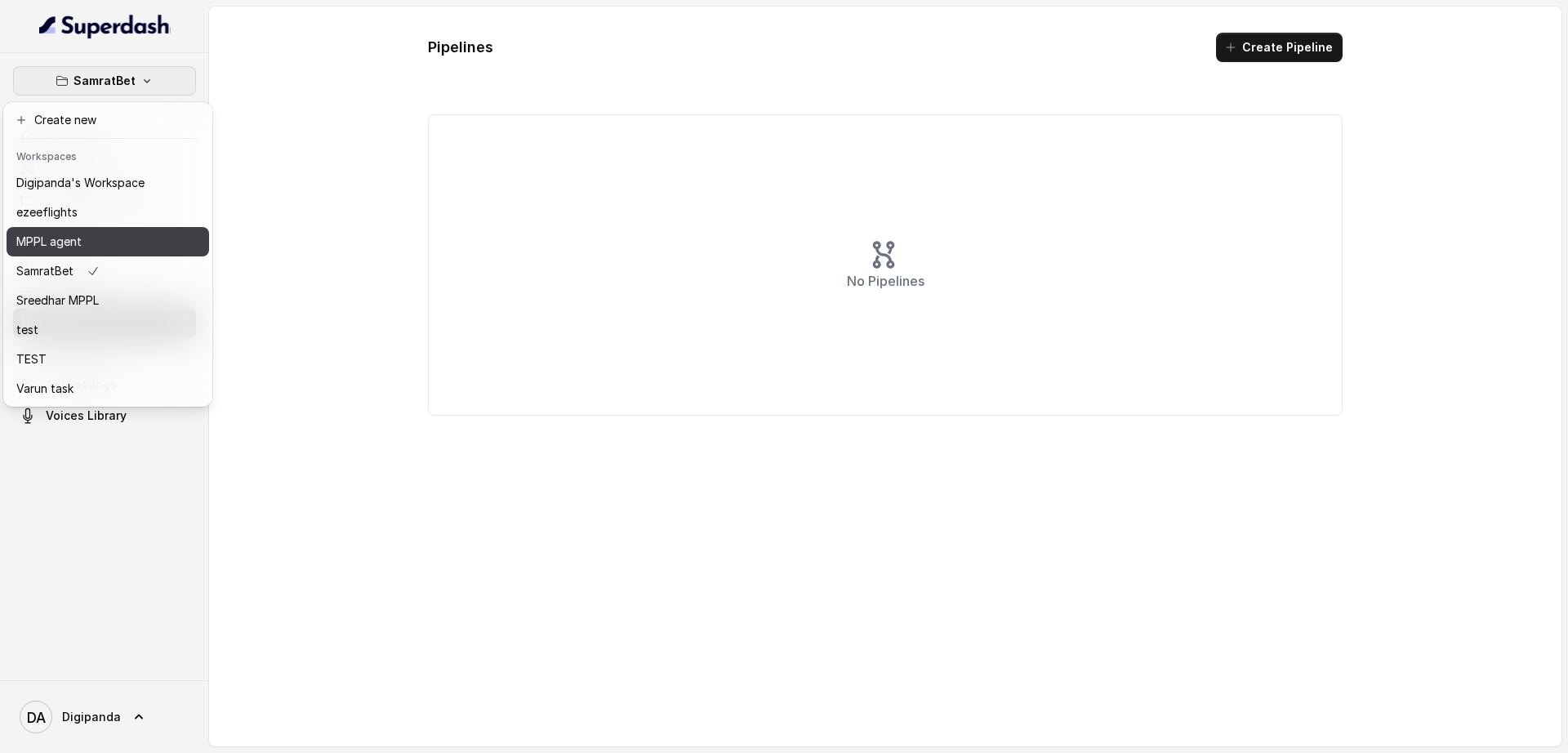
click at [112, 243] on div "MPPL agent" at bounding box center [80, 241] width 128 height 19
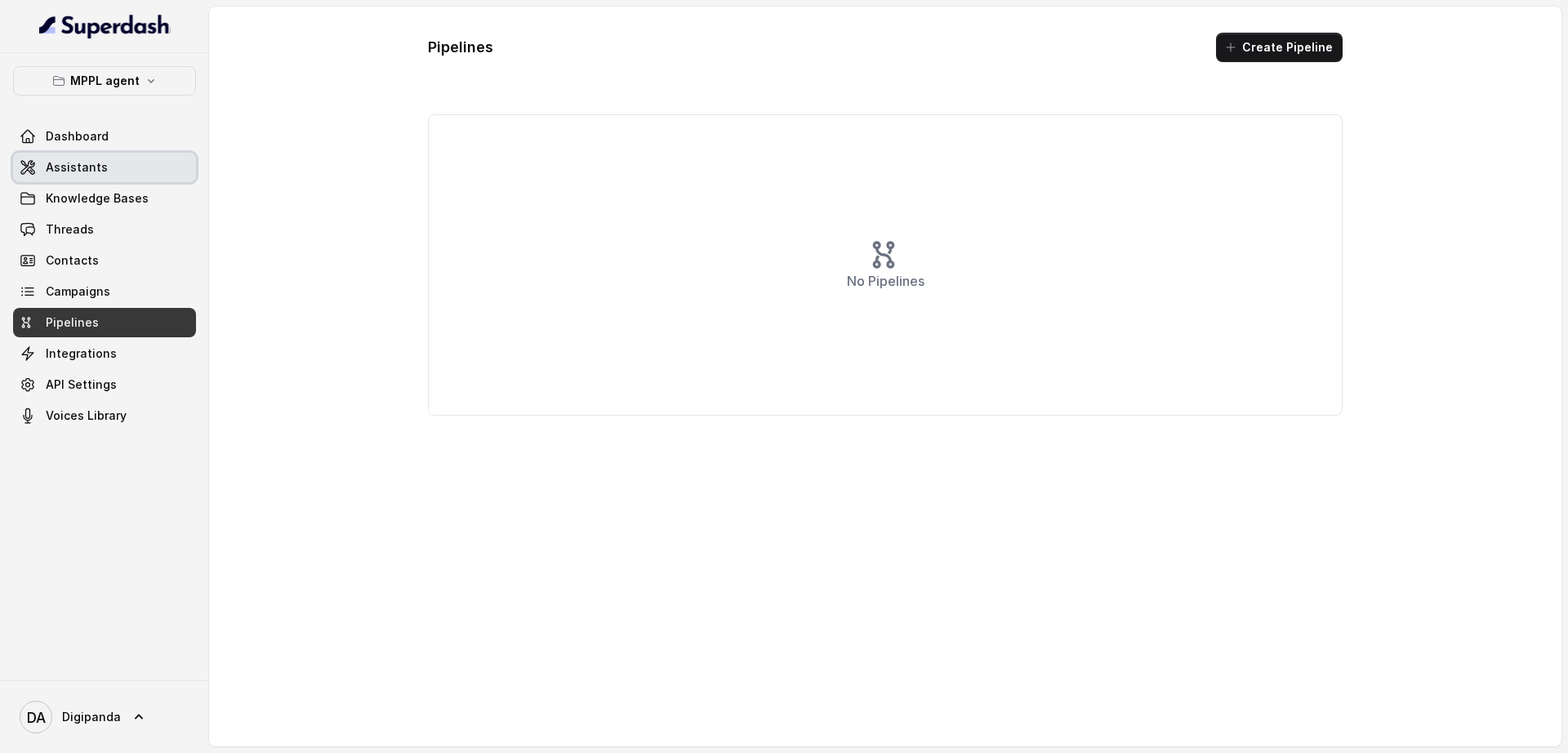
click at [110, 176] on link "Assistants" at bounding box center [104, 168] width 183 height 29
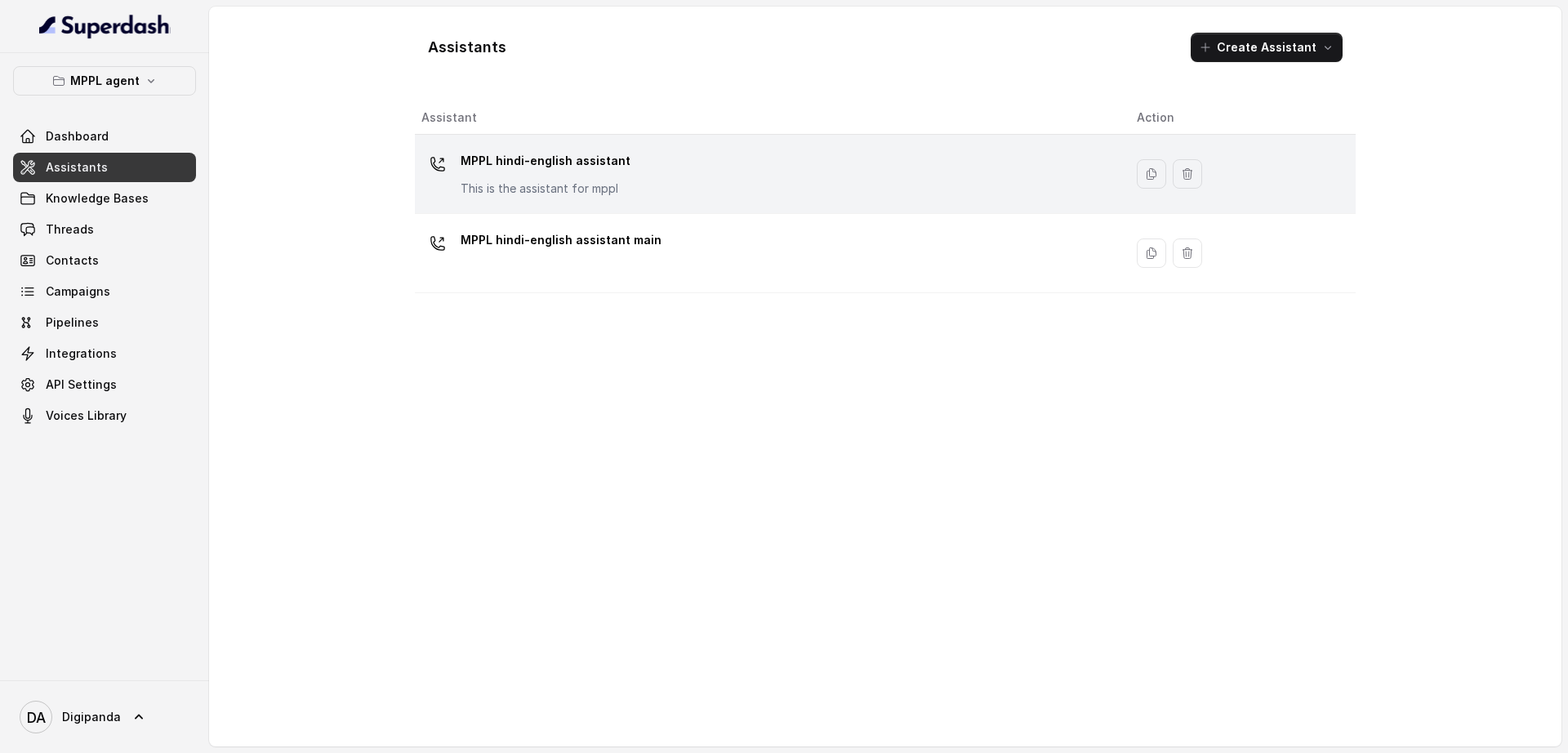
click at [511, 157] on p "MPPL hindi-english assistant" at bounding box center [546, 161] width 170 height 26
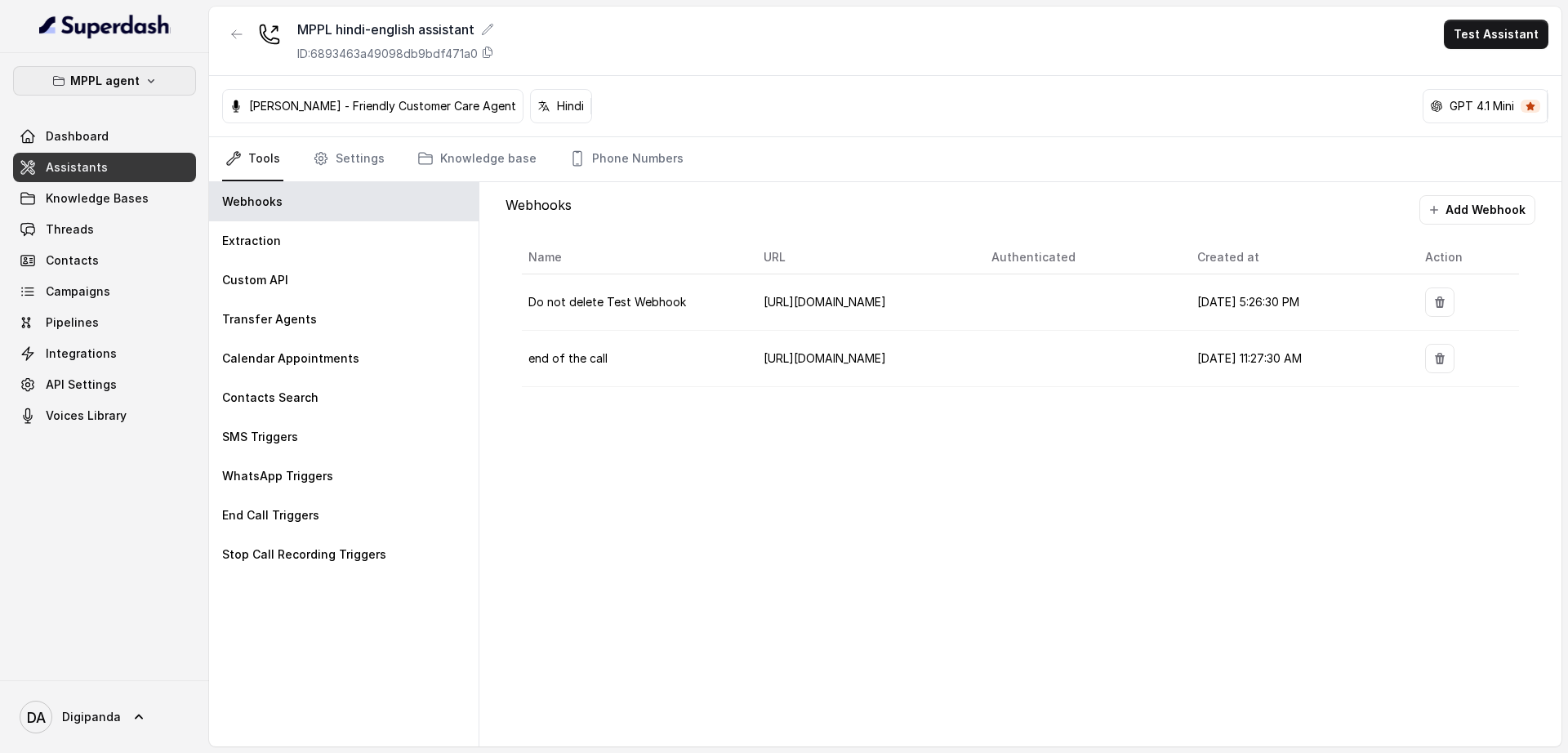
click at [112, 88] on p "MPPL agent" at bounding box center [104, 80] width 69 height 19
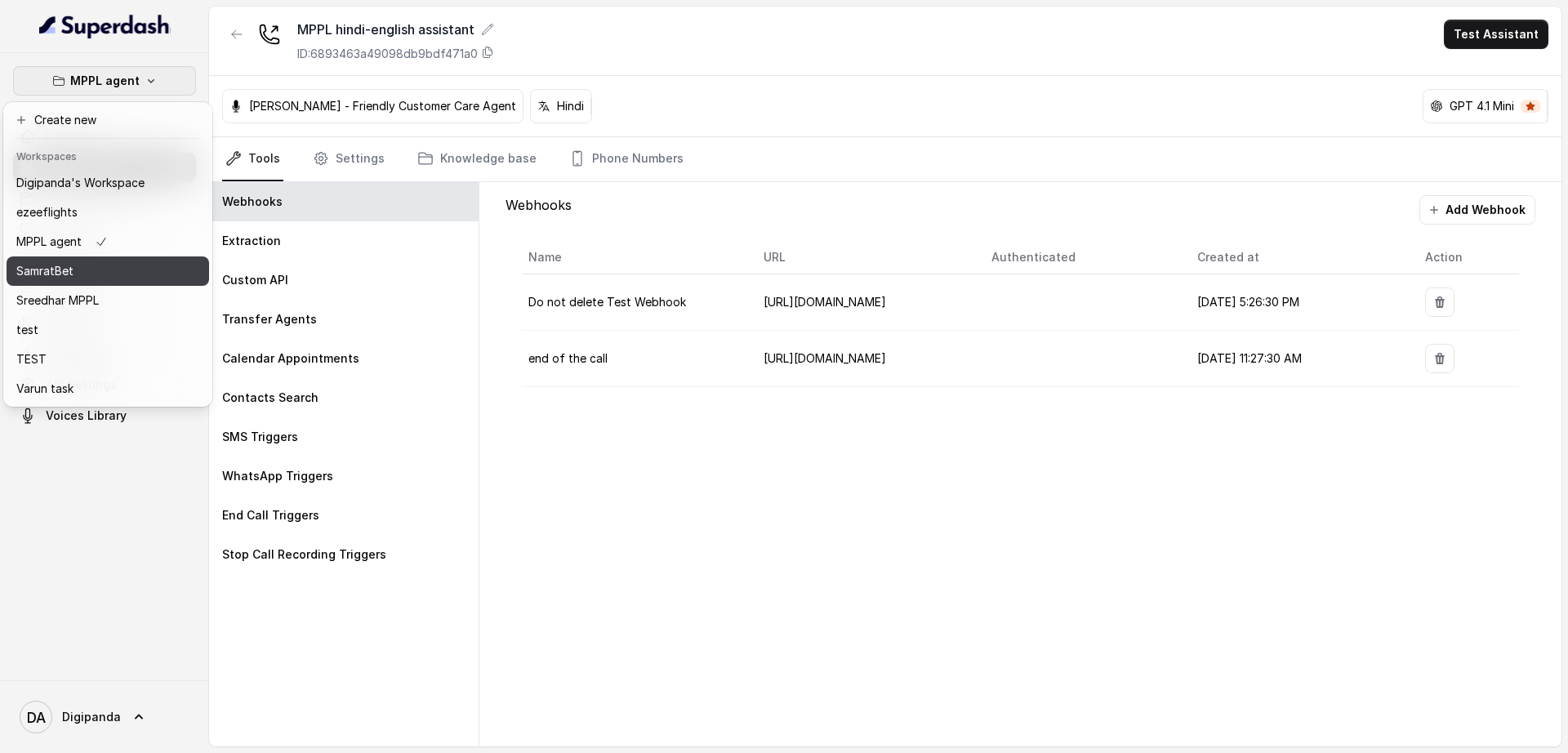
click at [75, 279] on div "SamratBet" at bounding box center [80, 271] width 128 height 19
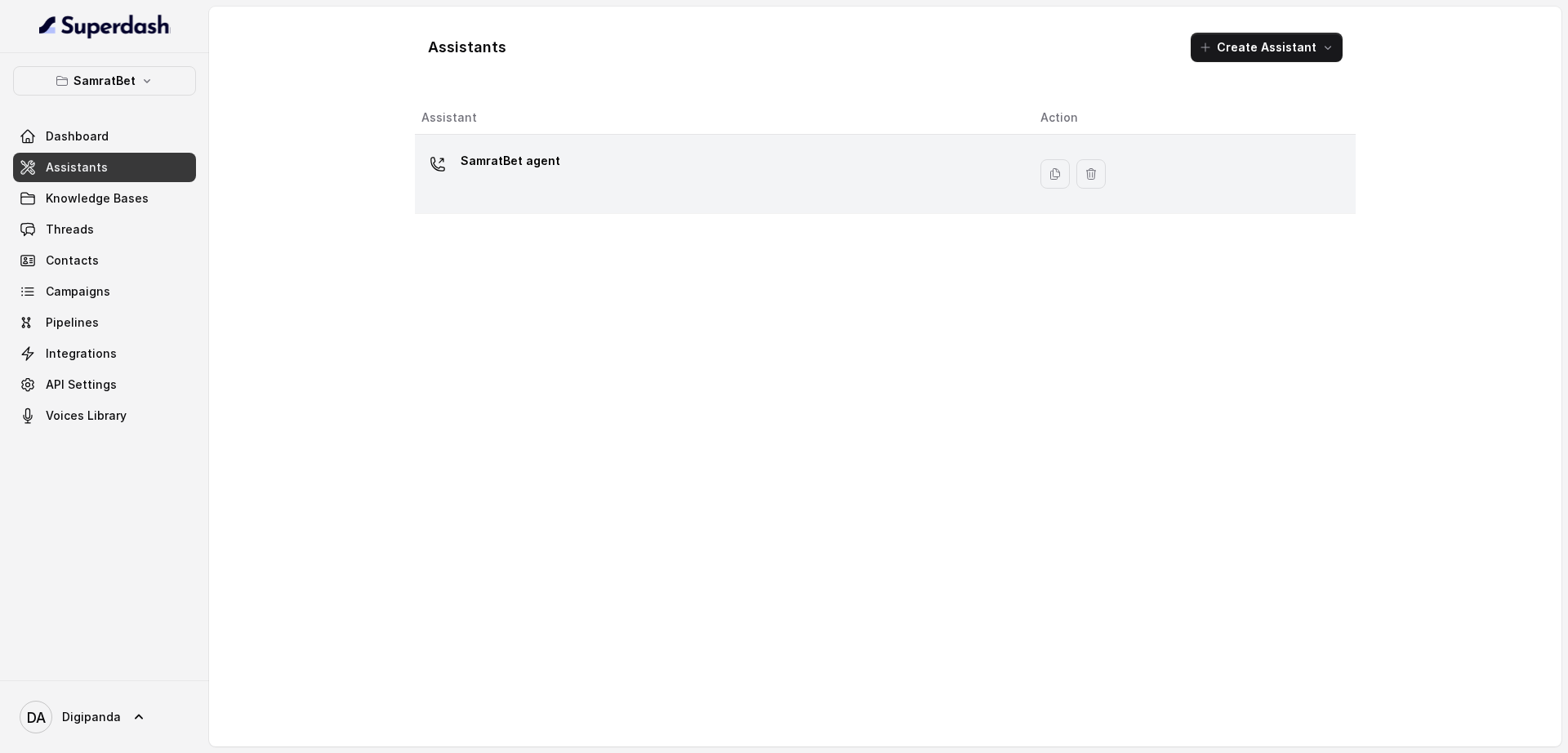
click at [525, 162] on p "SamratBet agent" at bounding box center [511, 161] width 99 height 26
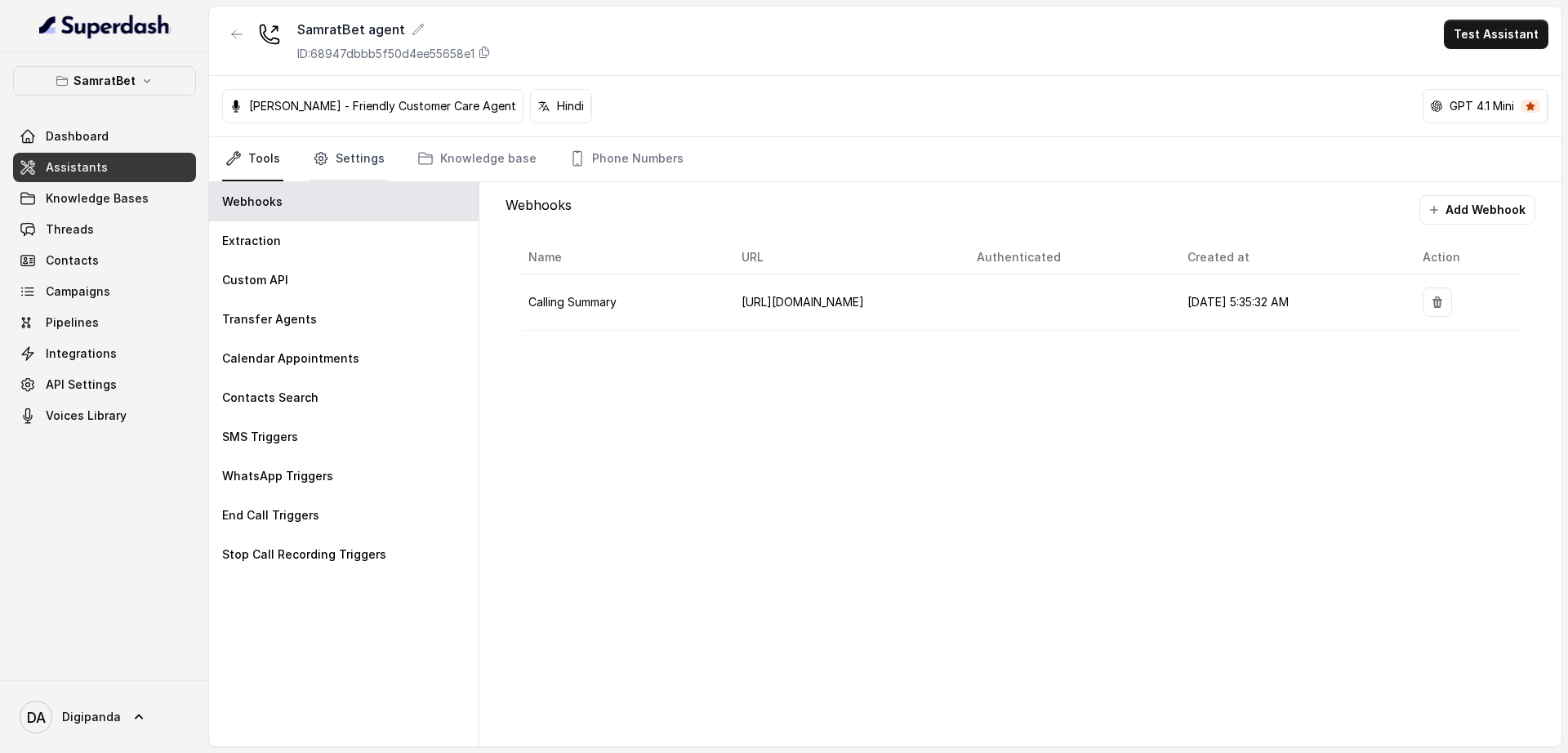
click at [366, 152] on link "Settings" at bounding box center [348, 159] width 78 height 44
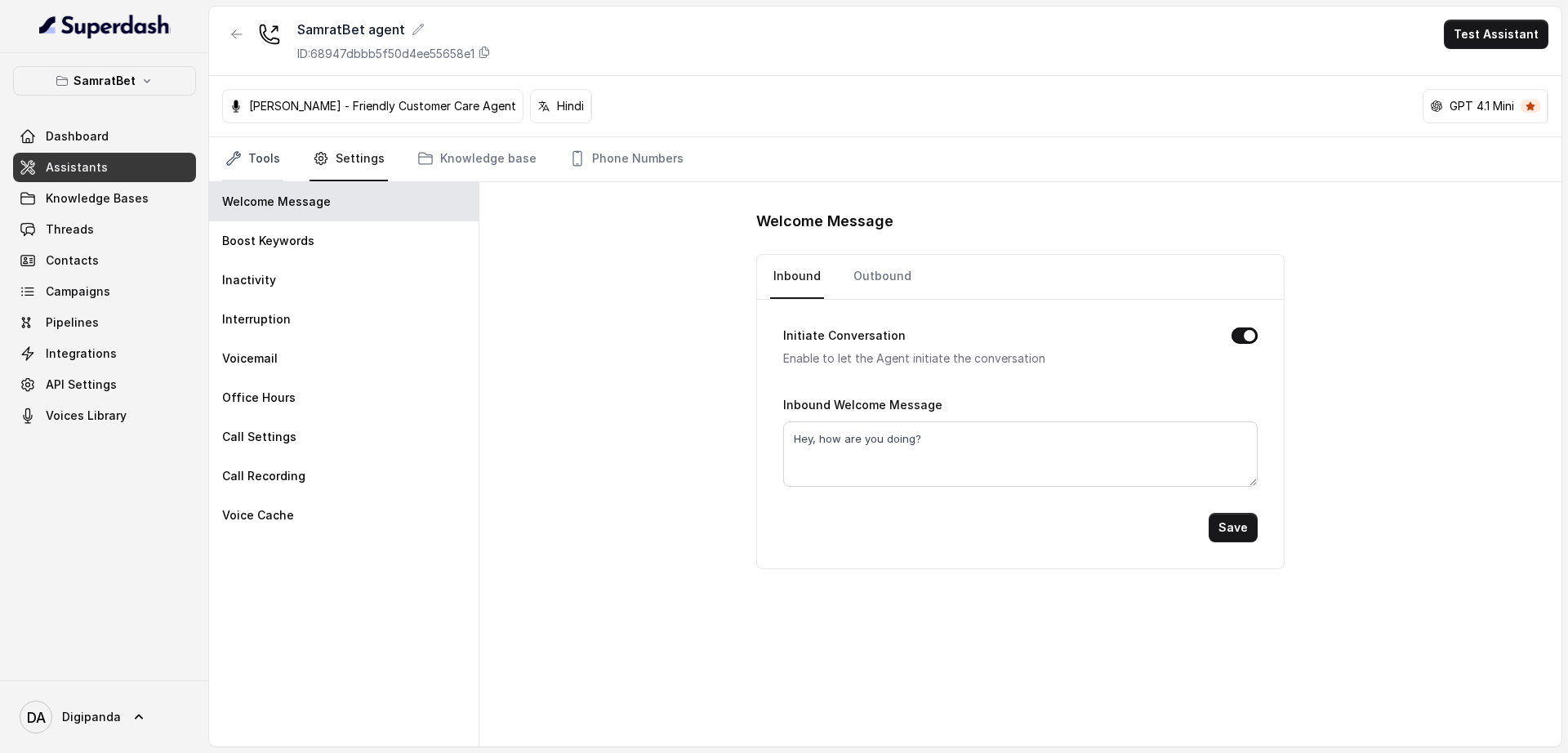
click at [262, 150] on link "Tools" at bounding box center [252, 159] width 62 height 44
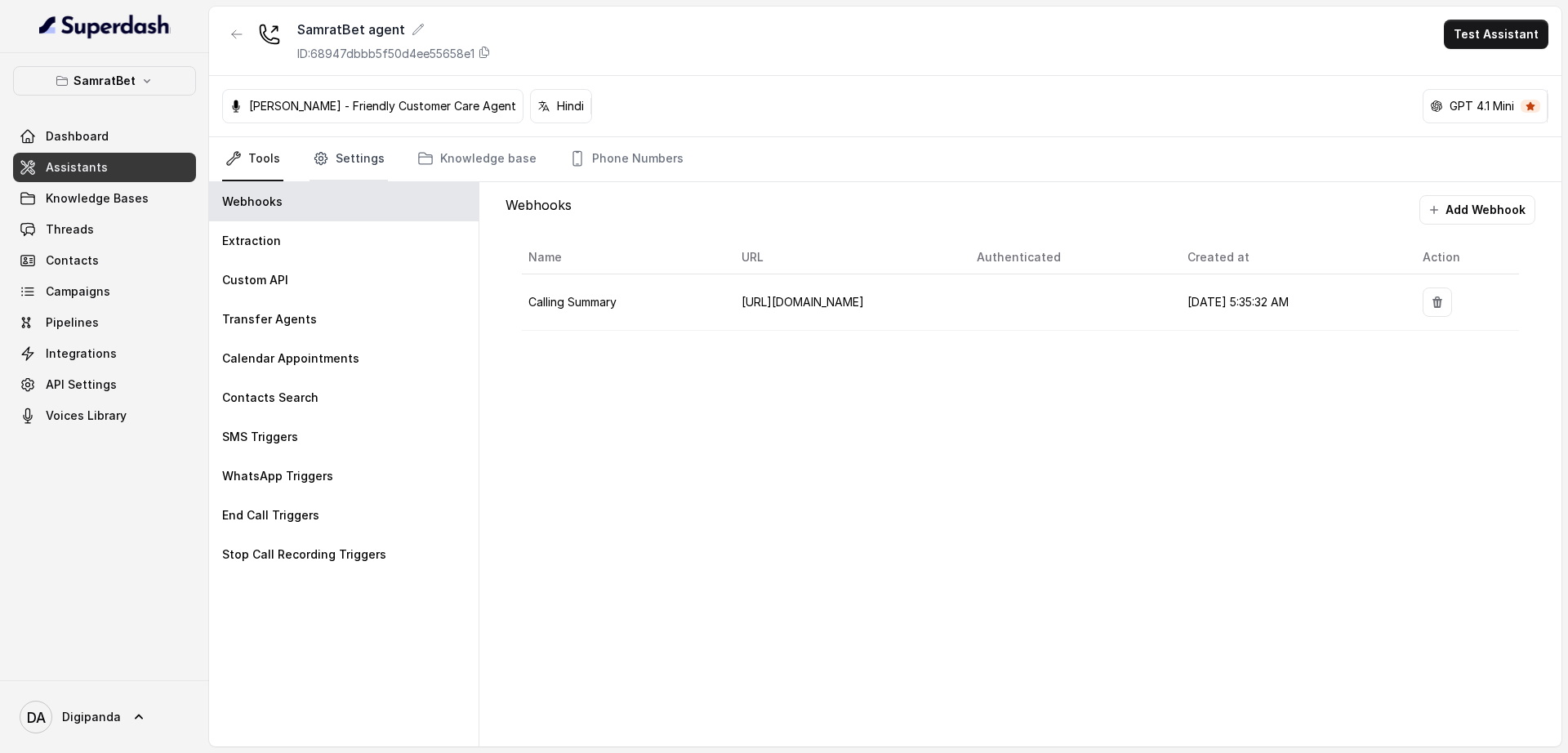
click at [375, 157] on link "Settings" at bounding box center [348, 159] width 78 height 44
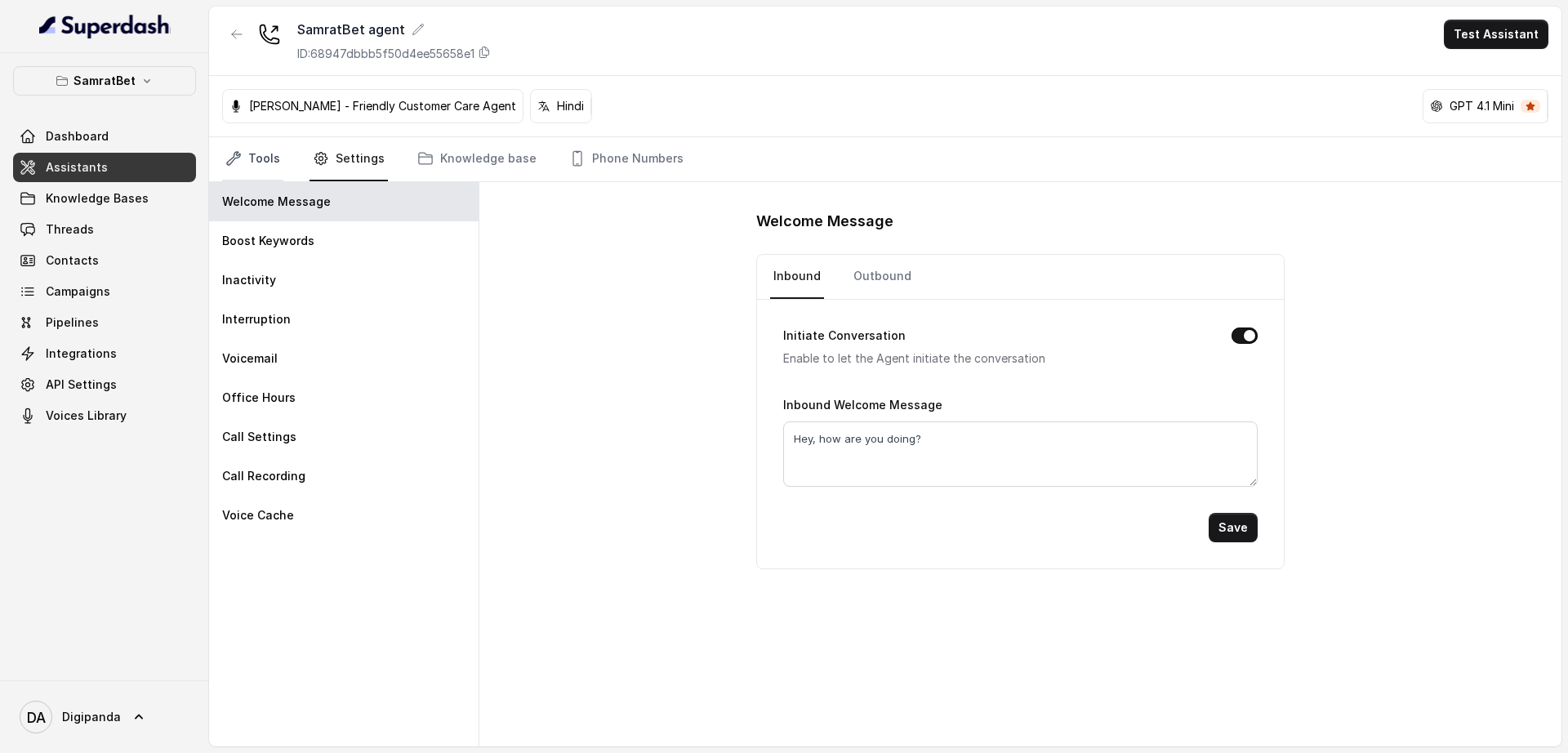
click at [273, 158] on link "Tools" at bounding box center [252, 159] width 62 height 44
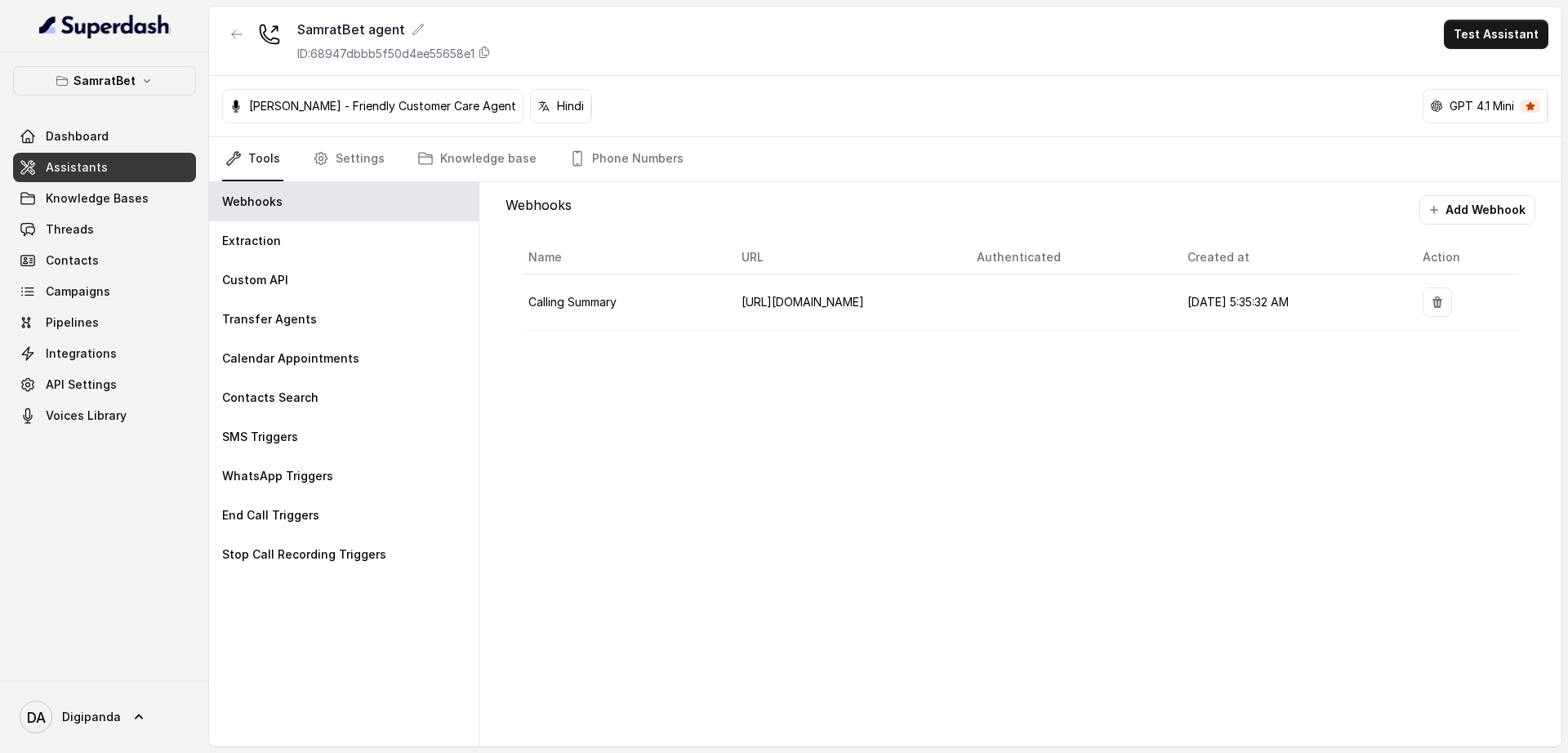
click at [182, 158] on link "Assistants" at bounding box center [104, 168] width 183 height 29
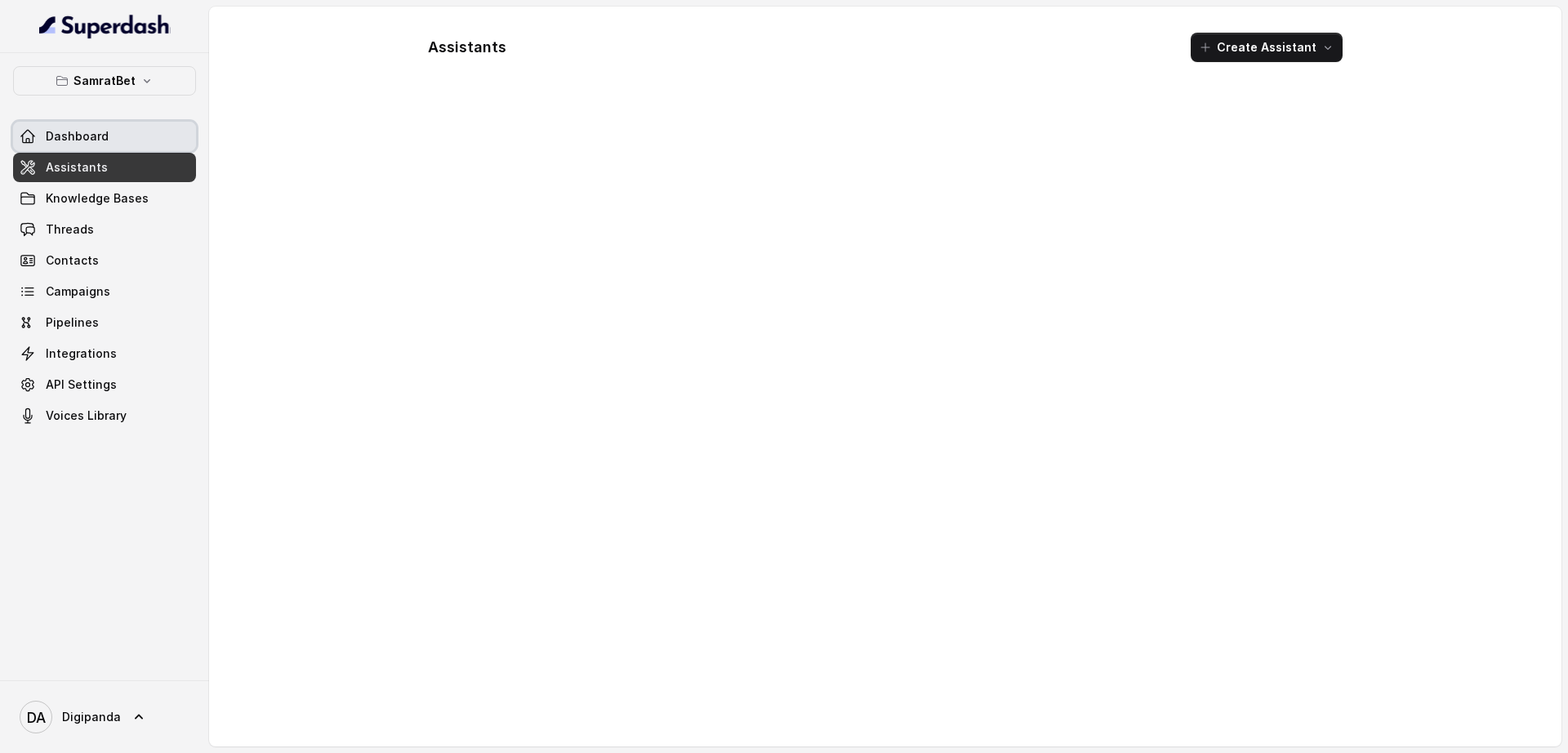
click at [135, 122] on link "Dashboard" at bounding box center [104, 136] width 183 height 29
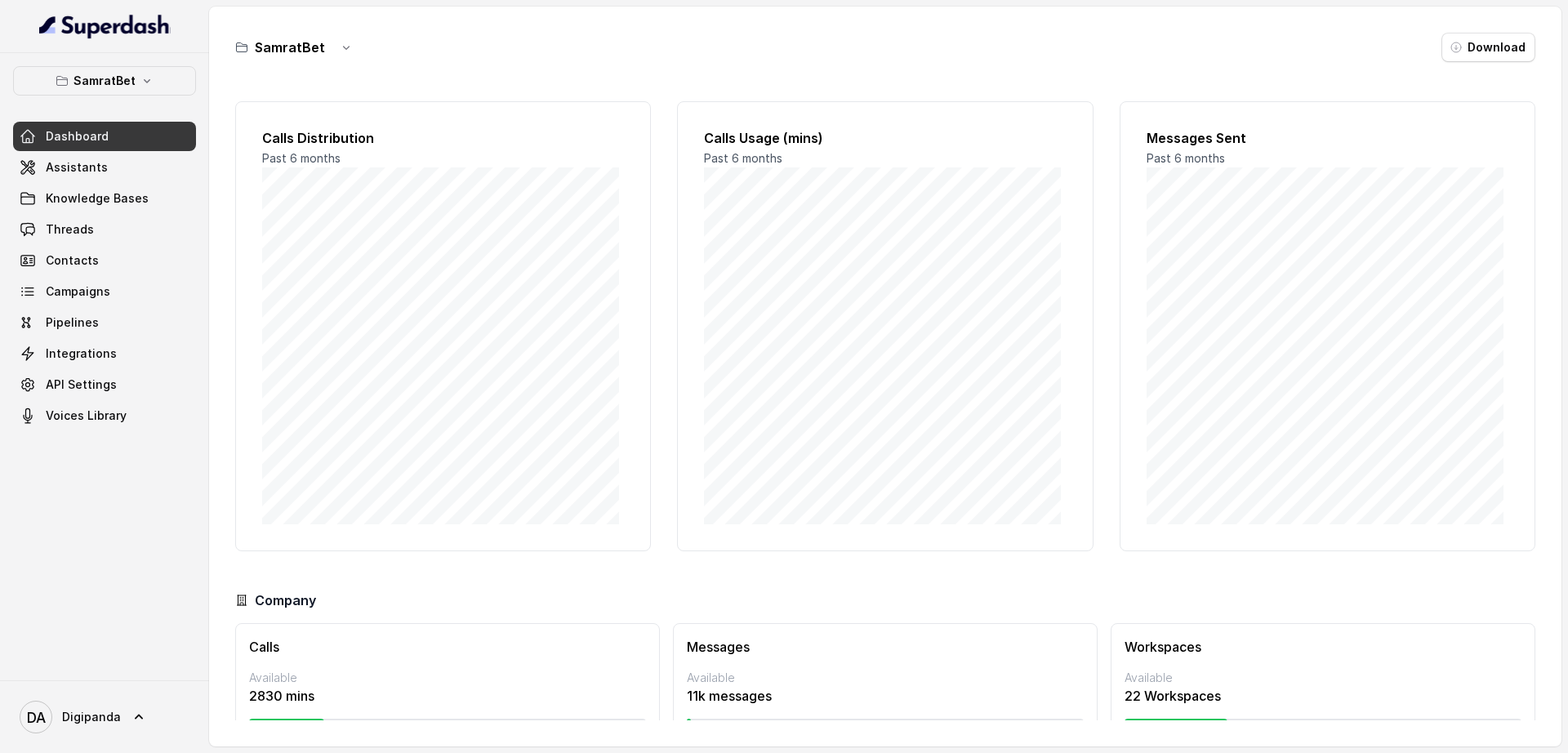
click at [135, 147] on link "Dashboard" at bounding box center [104, 136] width 183 height 29
click at [135, 162] on link "Assistants" at bounding box center [104, 168] width 183 height 29
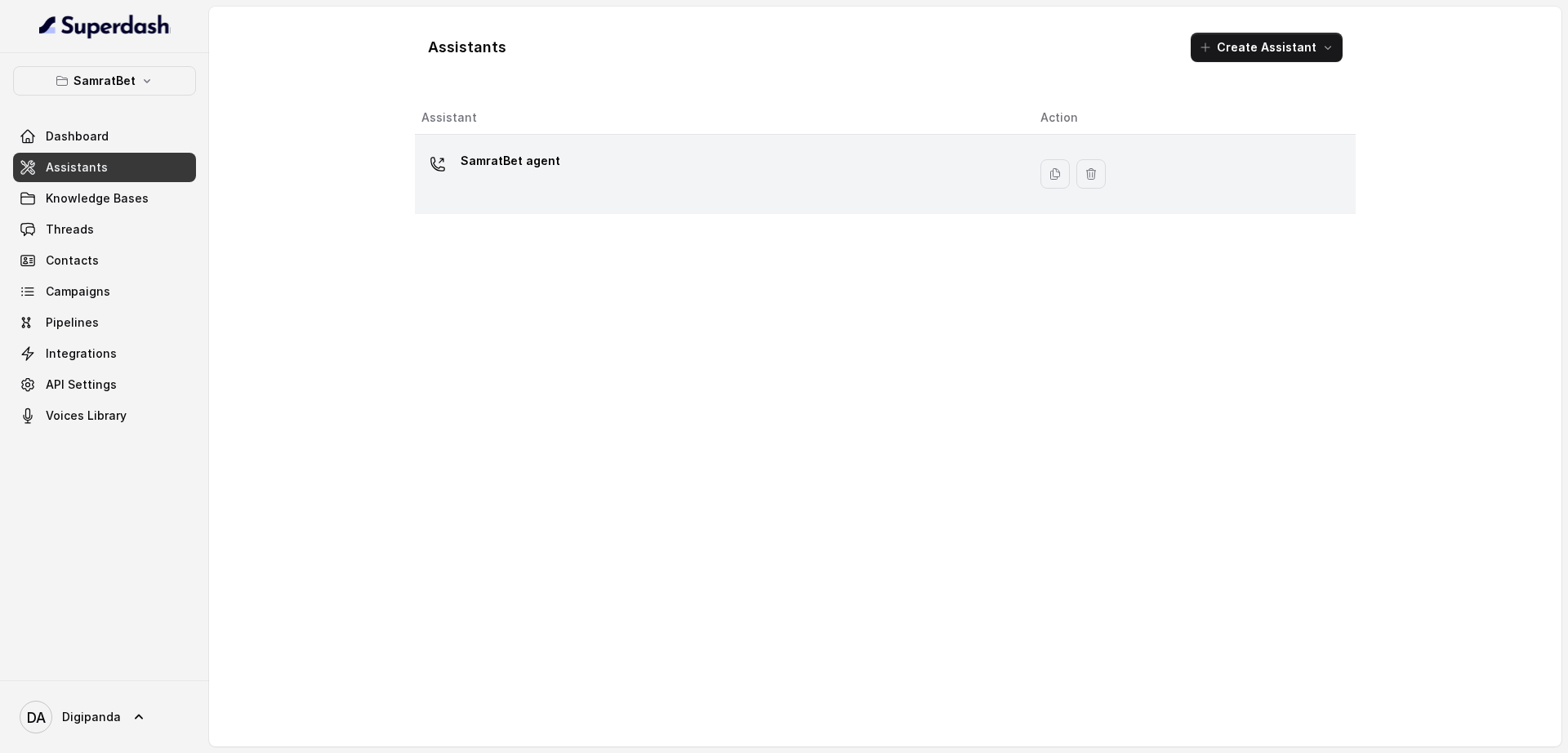
click at [686, 186] on div "SamratBet agent" at bounding box center [718, 174] width 593 height 52
